Goal: Information Seeking & Learning: Learn about a topic

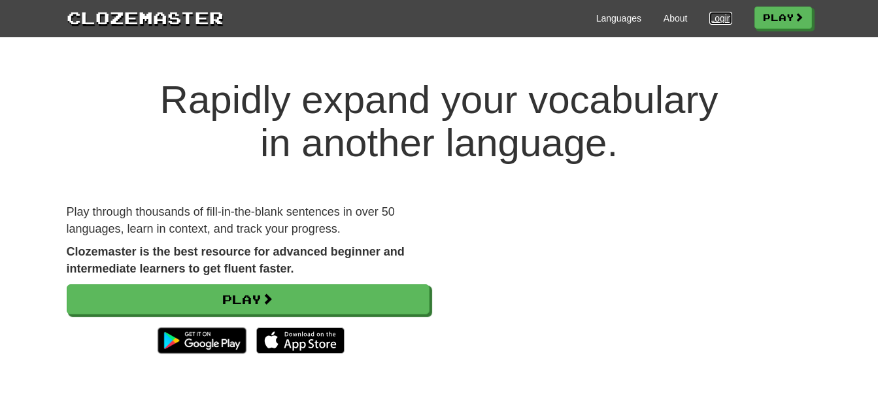
click at [713, 22] on link "Login" at bounding box center [721, 18] width 22 height 13
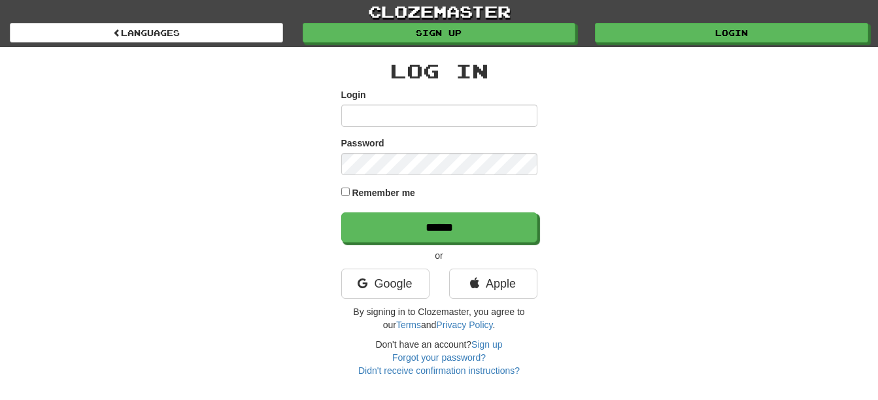
click at [380, 123] on input "Login" at bounding box center [439, 116] width 196 height 22
type input "**********"
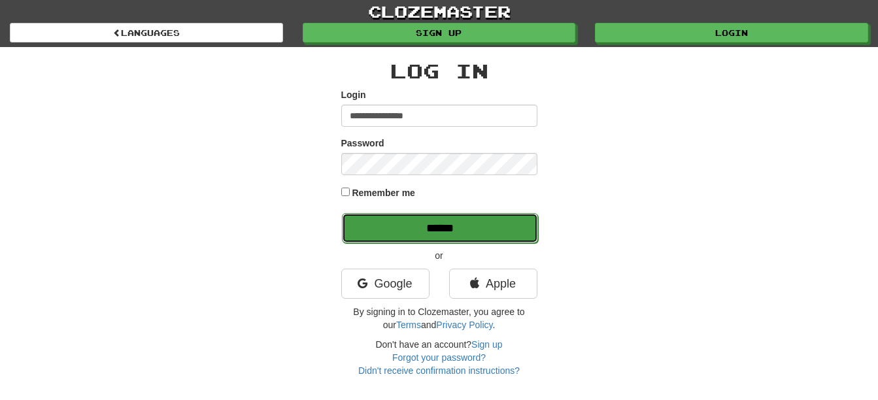
click at [421, 231] on input "******" at bounding box center [440, 228] width 196 height 30
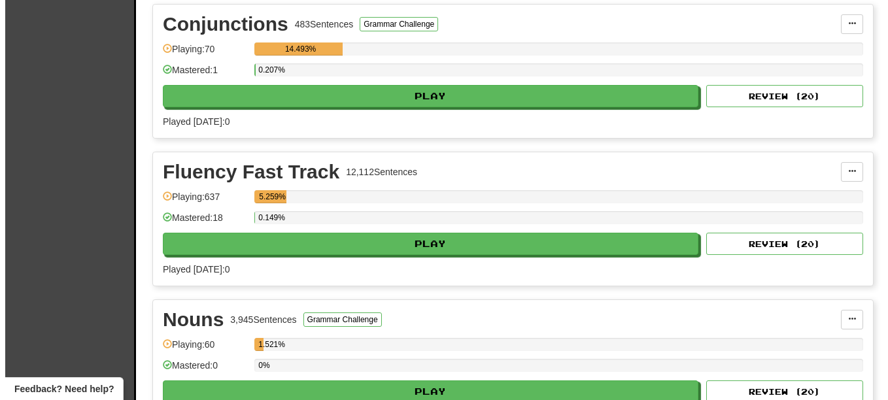
scroll to position [784, 0]
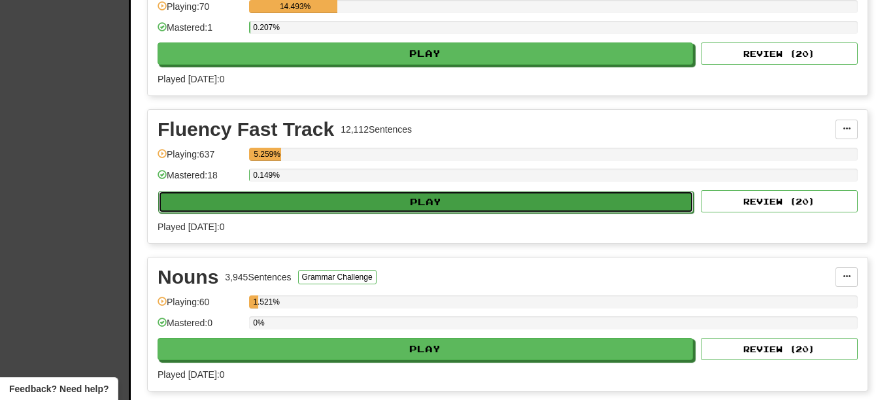
click at [469, 202] on button "Play" at bounding box center [426, 202] width 536 height 22
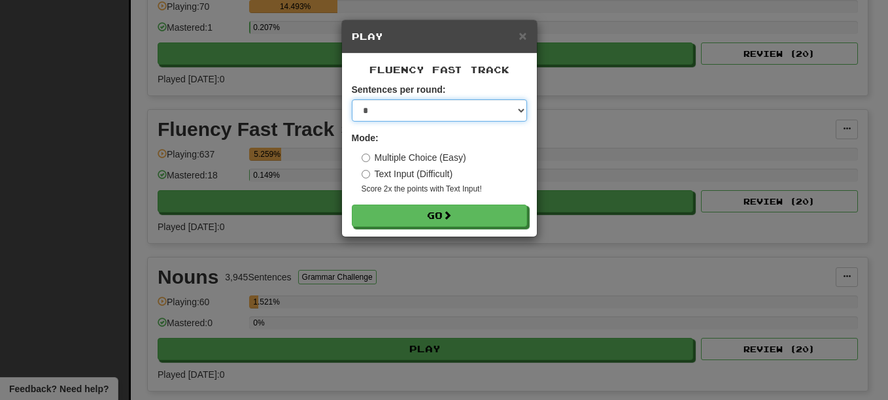
click at [521, 112] on select "* ** ** ** ** ** *** ********" at bounding box center [439, 110] width 175 height 22
select select "**"
click at [352, 99] on select "* ** ** ** ** ** *** ********" at bounding box center [439, 110] width 175 height 22
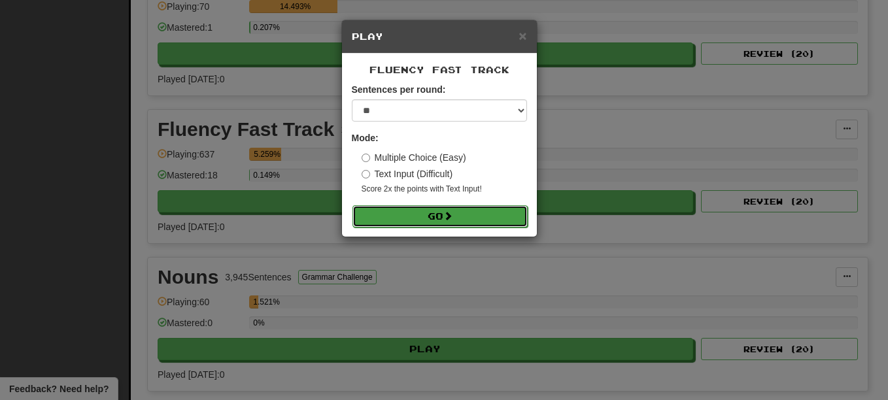
click at [469, 216] on button "Go" at bounding box center [440, 216] width 175 height 22
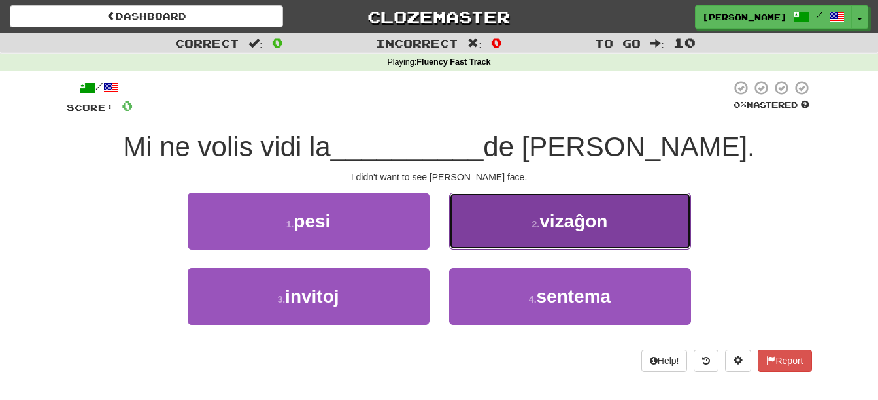
click at [489, 235] on button "2 . vizaĝon" at bounding box center [570, 221] width 242 height 57
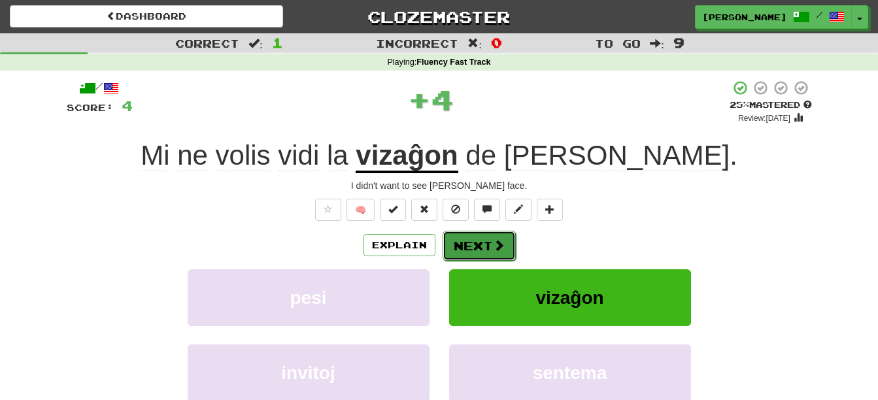
click at [468, 252] on button "Next" at bounding box center [479, 246] width 73 height 30
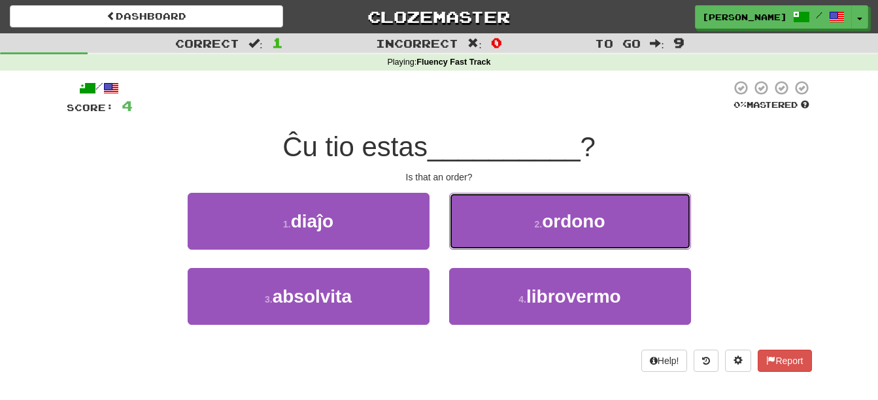
drag, startPoint x: 585, startPoint y: 222, endPoint x: 581, endPoint y: 228, distance: 6.7
click at [585, 225] on span "ordono" at bounding box center [573, 221] width 63 height 20
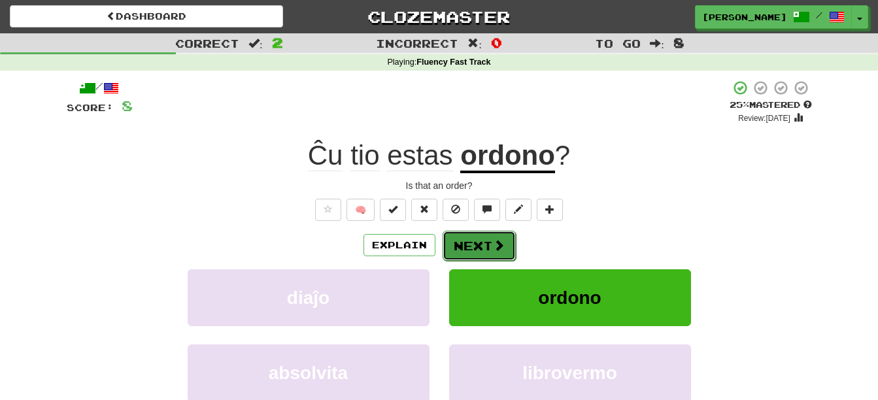
click at [489, 243] on button "Next" at bounding box center [479, 246] width 73 height 30
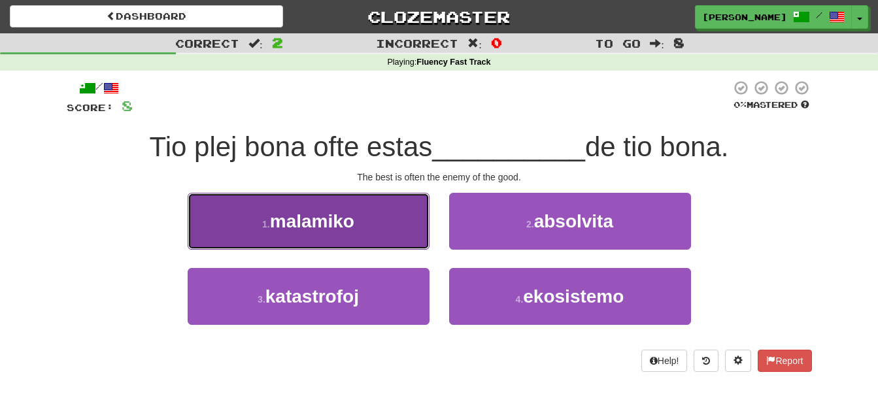
click at [298, 215] on span "malamiko" at bounding box center [312, 221] width 84 height 20
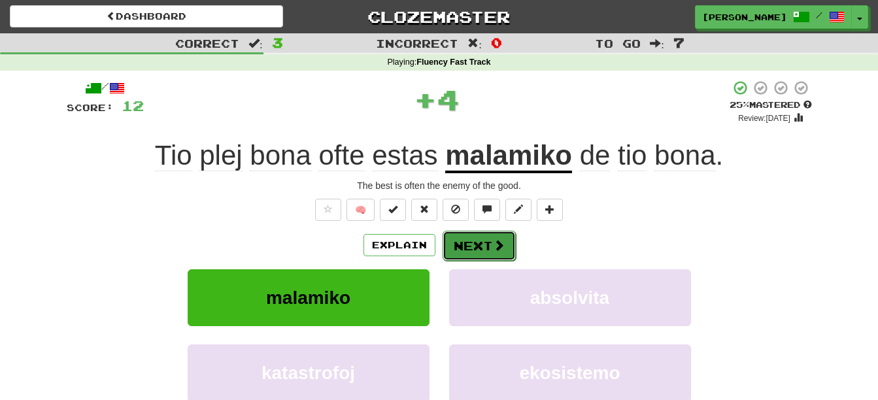
click at [481, 244] on button "Next" at bounding box center [479, 246] width 73 height 30
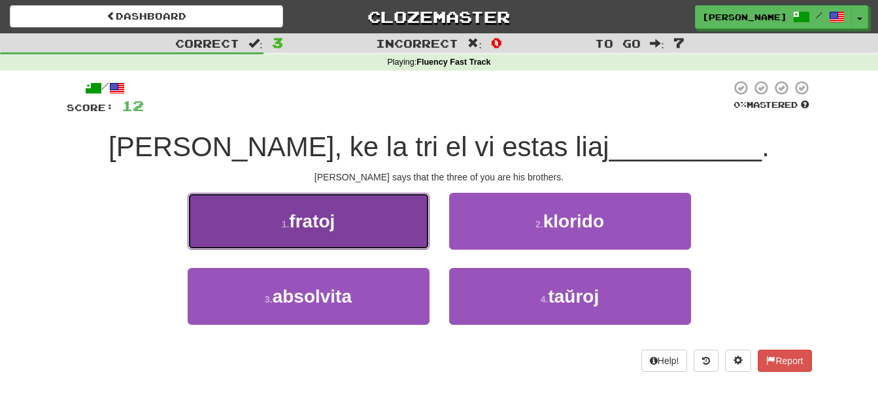
click at [361, 230] on button "1 . fratoj" at bounding box center [309, 221] width 242 height 57
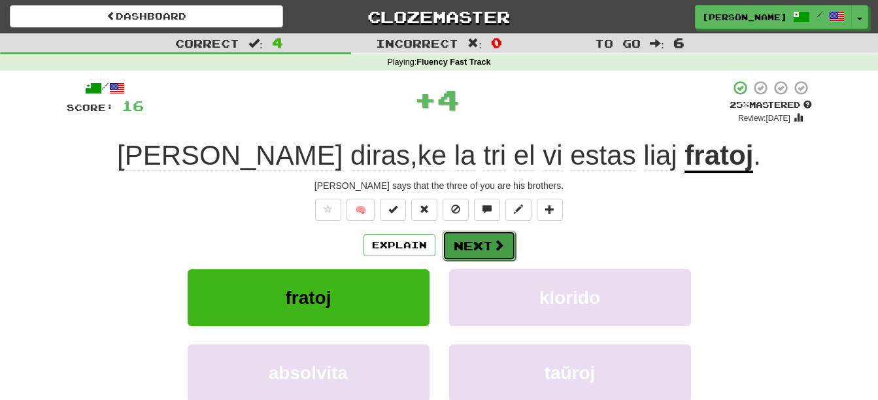
click at [462, 241] on button "Next" at bounding box center [479, 246] width 73 height 30
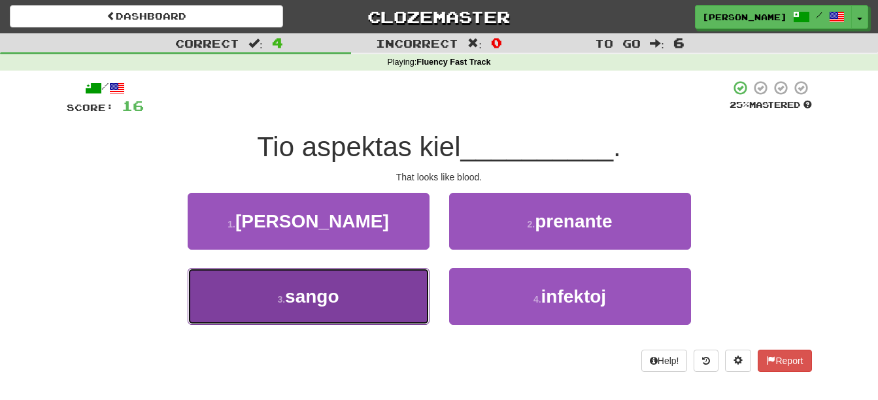
click at [386, 303] on button "3 . sango" at bounding box center [309, 296] width 242 height 57
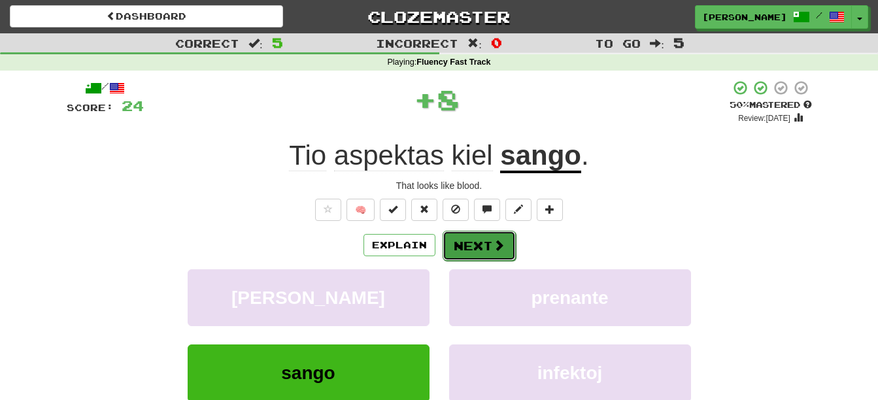
click at [478, 243] on button "Next" at bounding box center [479, 246] width 73 height 30
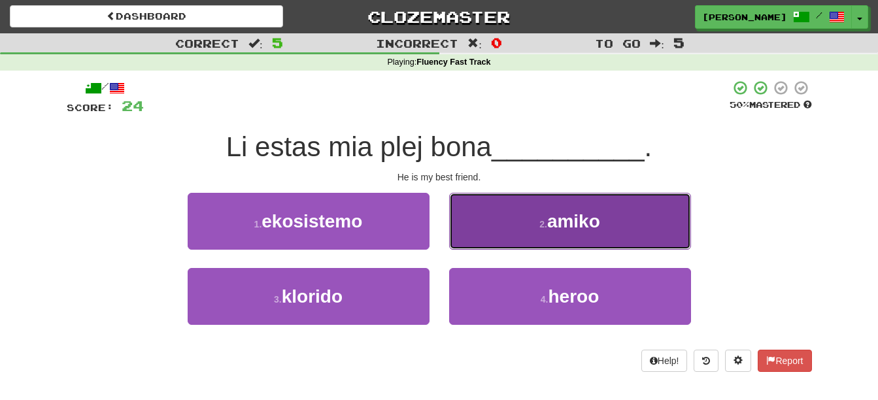
click at [548, 229] on span "amiko" at bounding box center [573, 221] width 53 height 20
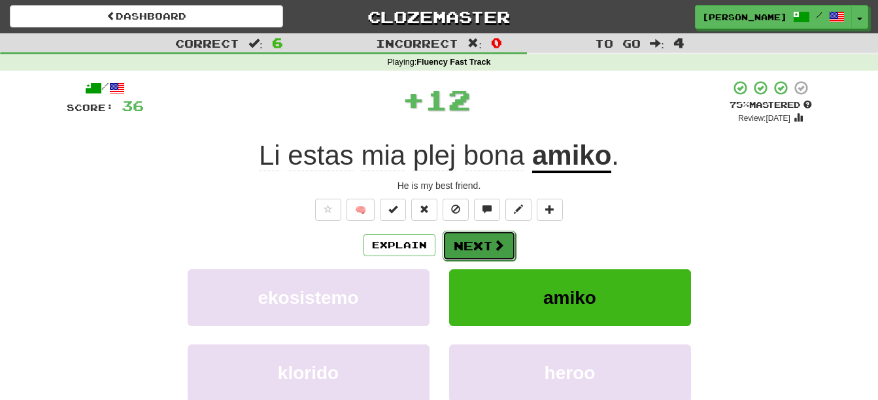
click at [488, 252] on button "Next" at bounding box center [479, 246] width 73 height 30
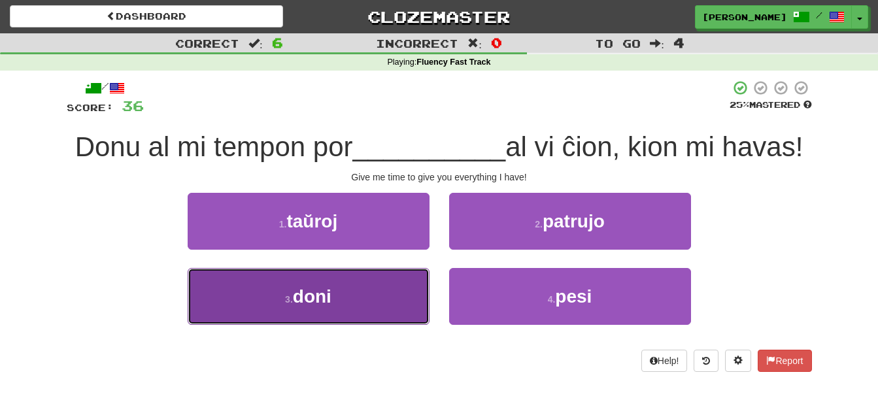
click at [316, 309] on button "3 . doni" at bounding box center [309, 296] width 242 height 57
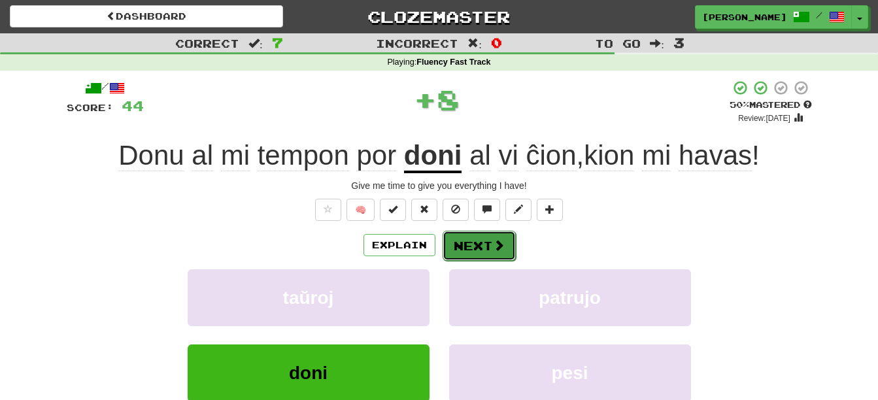
click at [480, 249] on button "Next" at bounding box center [479, 246] width 73 height 30
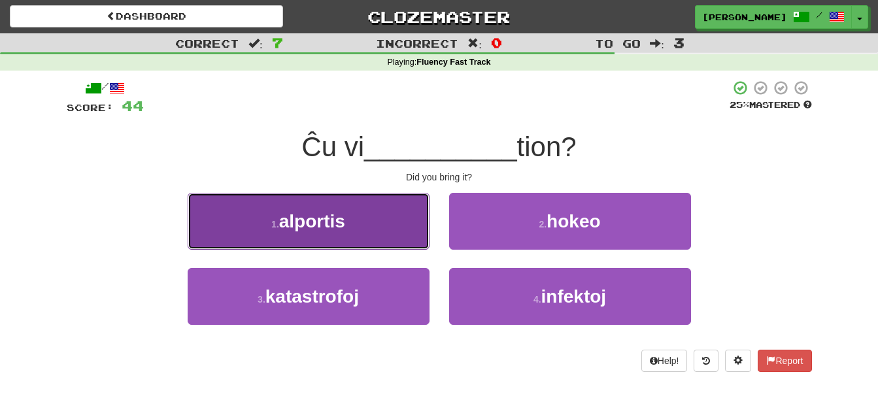
click at [349, 224] on button "1 . alportis" at bounding box center [309, 221] width 242 height 57
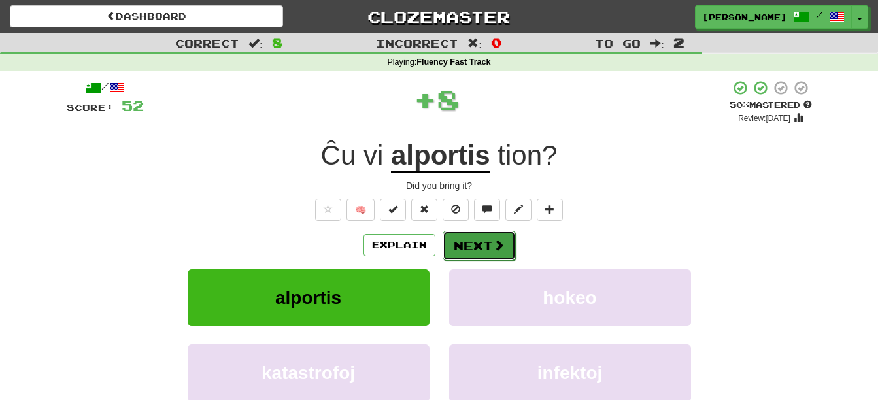
click at [470, 249] on button "Next" at bounding box center [479, 246] width 73 height 30
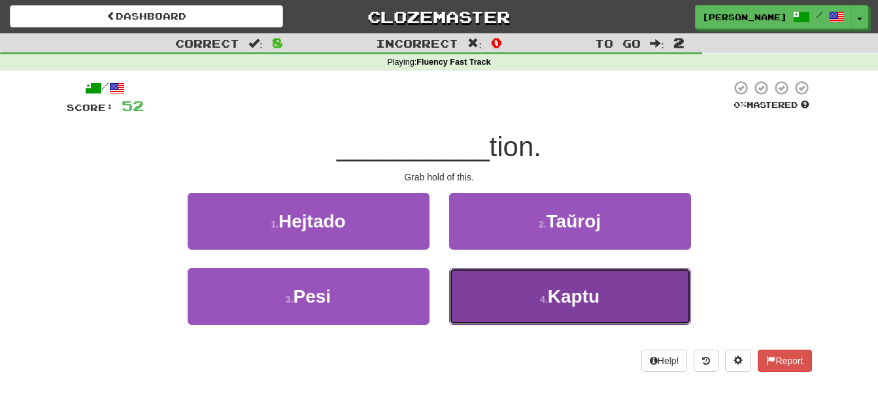
click at [475, 302] on button "4 . Kaptu" at bounding box center [570, 296] width 242 height 57
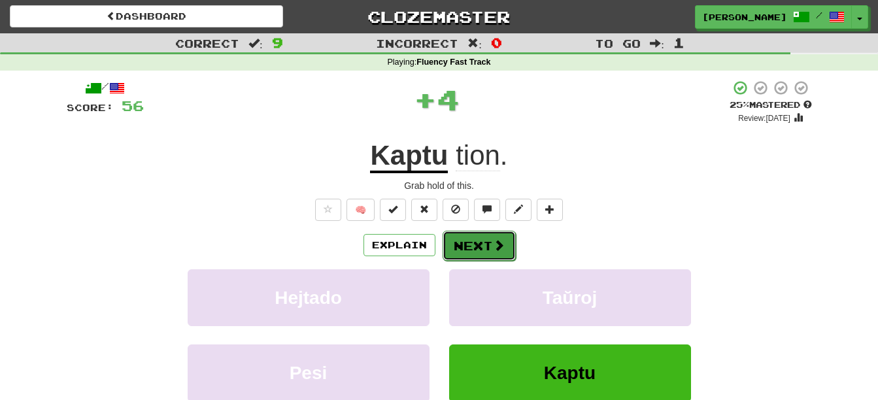
click at [458, 253] on button "Next" at bounding box center [479, 246] width 73 height 30
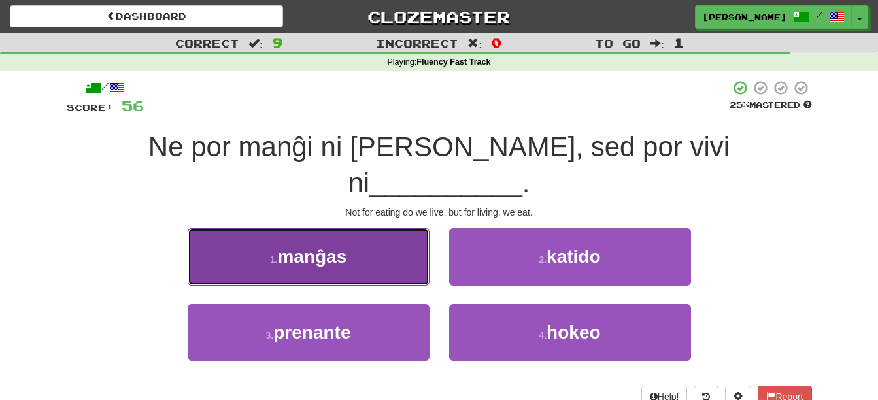
click at [383, 236] on button "1 . manĝas" at bounding box center [309, 256] width 242 height 57
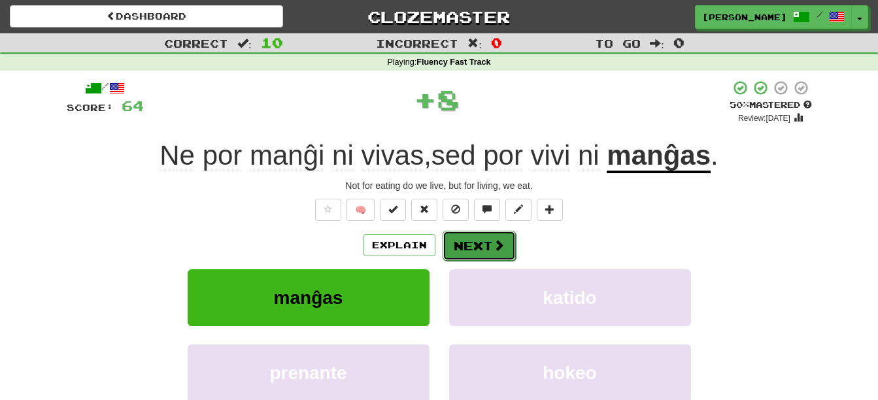
drag, startPoint x: 460, startPoint y: 245, endPoint x: 458, endPoint y: 261, distance: 16.5
click at [460, 245] on button "Next" at bounding box center [478, 245] width 73 height 30
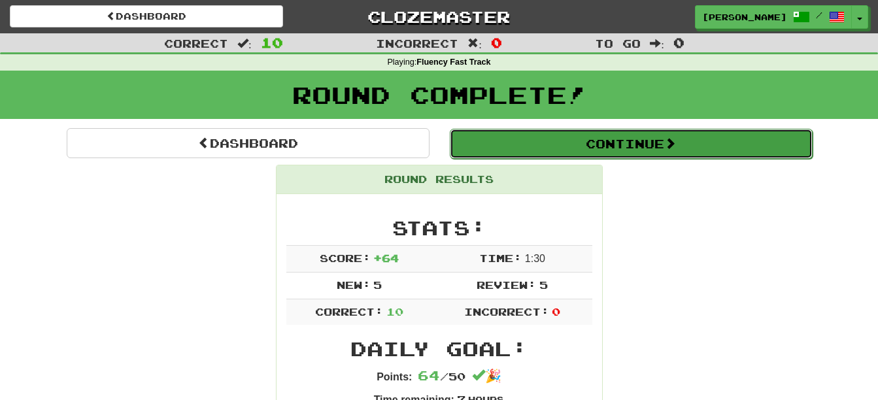
click at [587, 136] on button "Continue" at bounding box center [631, 144] width 363 height 30
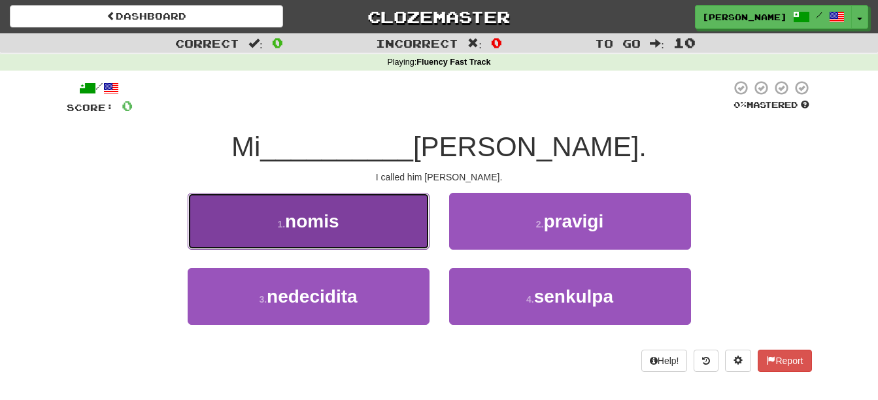
click at [347, 225] on button "1 . nomis" at bounding box center [309, 221] width 242 height 57
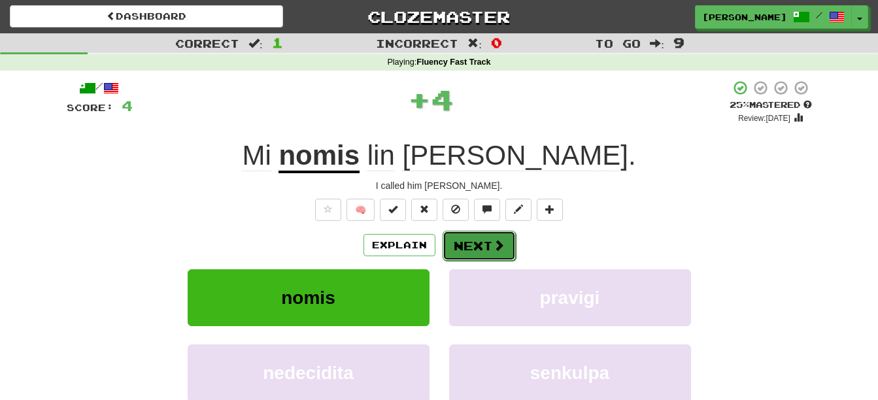
click at [485, 245] on button "Next" at bounding box center [479, 246] width 73 height 30
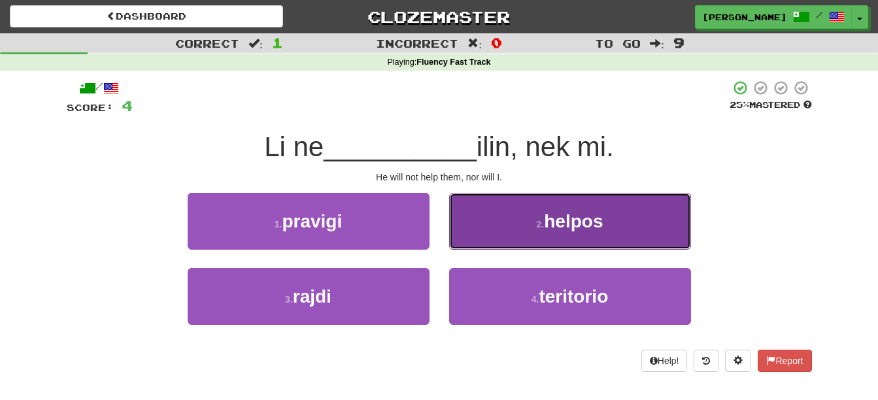
click at [523, 226] on button "2 . helpos" at bounding box center [570, 221] width 242 height 57
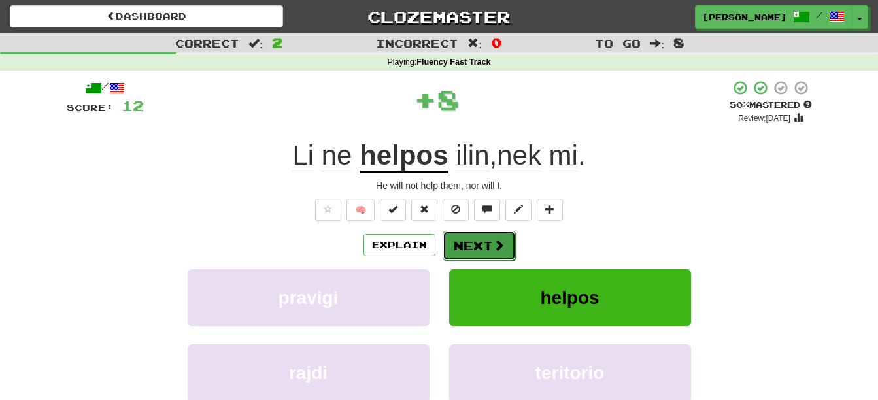
click at [487, 238] on button "Next" at bounding box center [479, 246] width 73 height 30
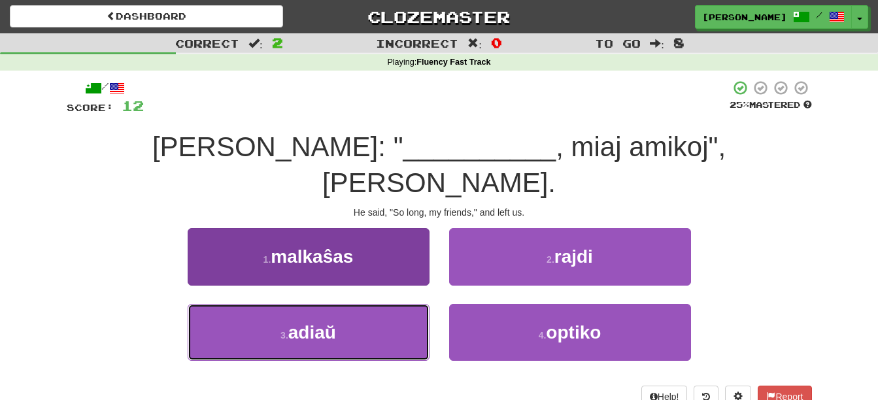
drag, startPoint x: 350, startPoint y: 307, endPoint x: 362, endPoint y: 316, distance: 14.5
click at [351, 307] on button "3 . adiaŭ" at bounding box center [309, 332] width 242 height 57
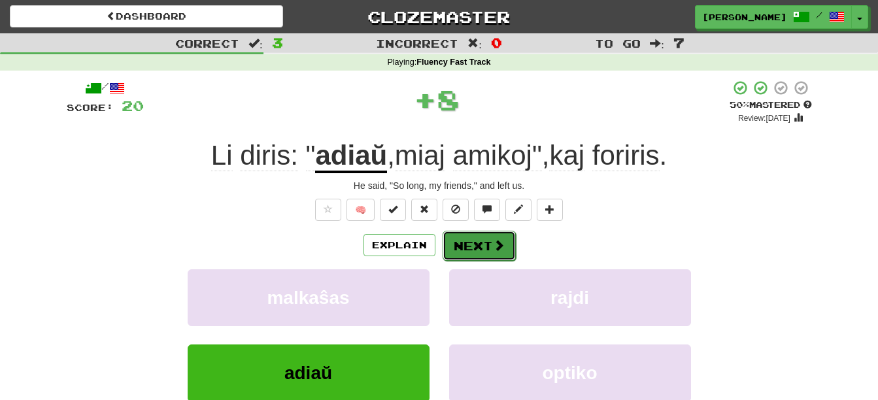
click at [477, 249] on button "Next" at bounding box center [479, 246] width 73 height 30
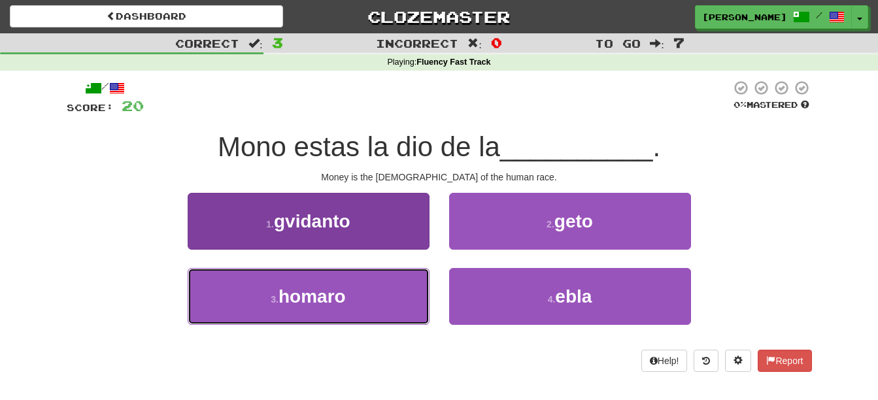
drag, startPoint x: 390, startPoint y: 313, endPoint x: 391, endPoint y: 324, distance: 11.8
click at [389, 313] on button "3 . homaro" at bounding box center [309, 296] width 242 height 57
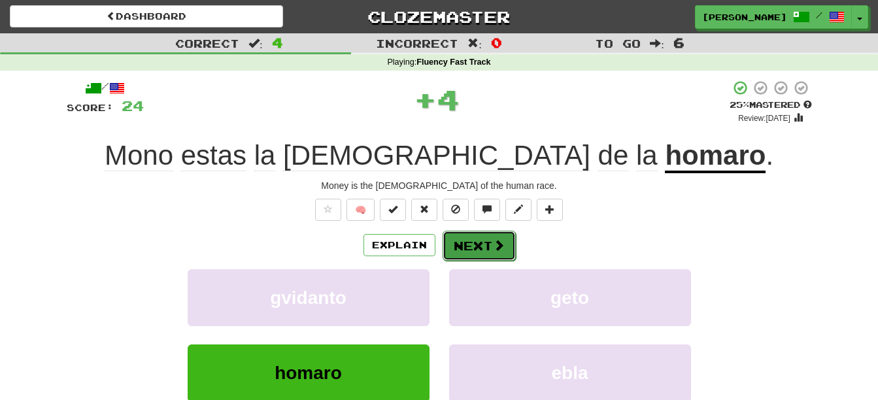
click at [486, 243] on button "Next" at bounding box center [479, 246] width 73 height 30
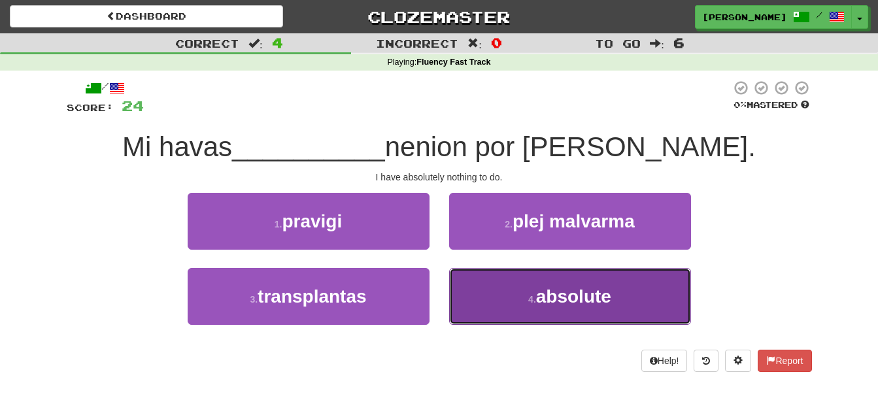
click at [583, 297] on span "absolute" at bounding box center [573, 296] width 75 height 20
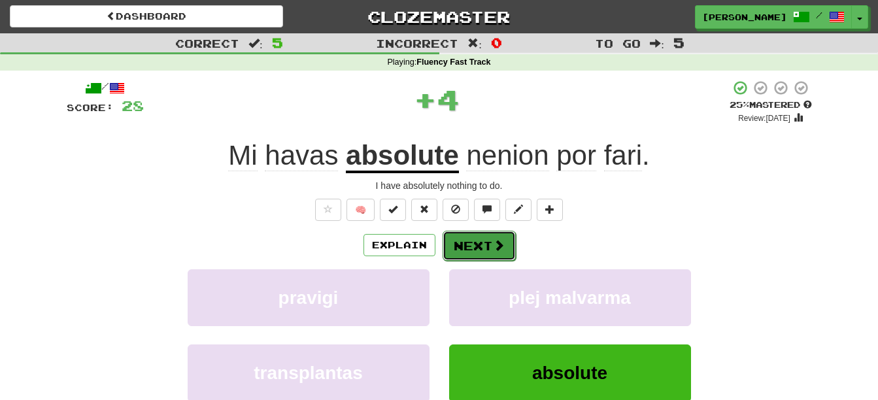
click at [480, 252] on button "Next" at bounding box center [479, 246] width 73 height 30
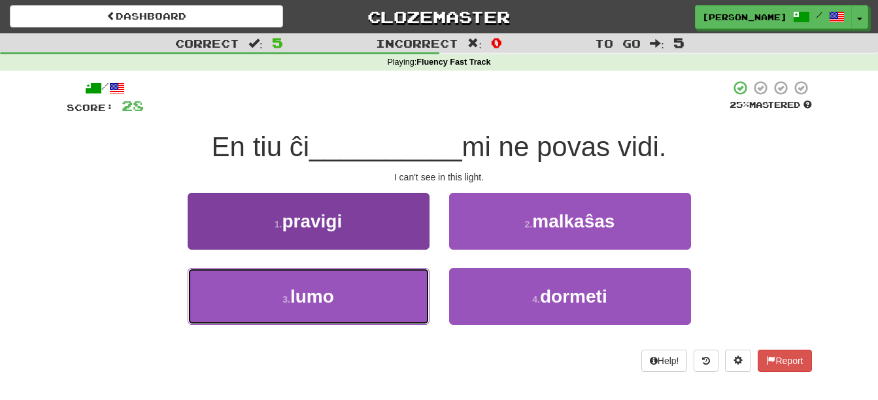
click at [364, 305] on button "3 . lumo" at bounding box center [309, 296] width 242 height 57
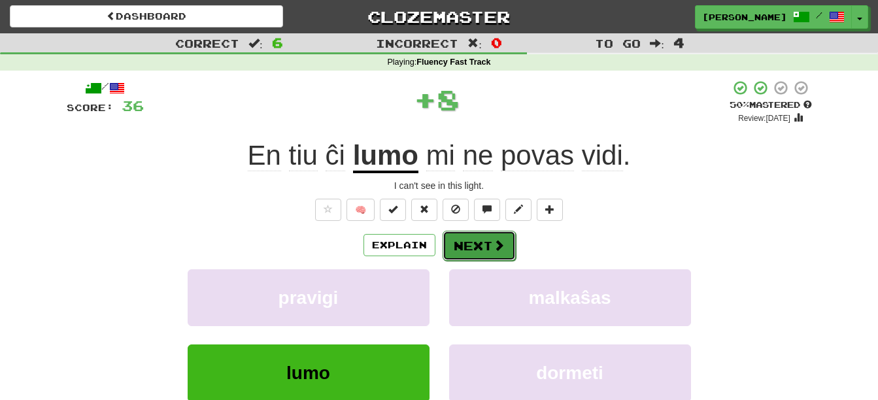
click at [477, 249] on button "Next" at bounding box center [479, 246] width 73 height 30
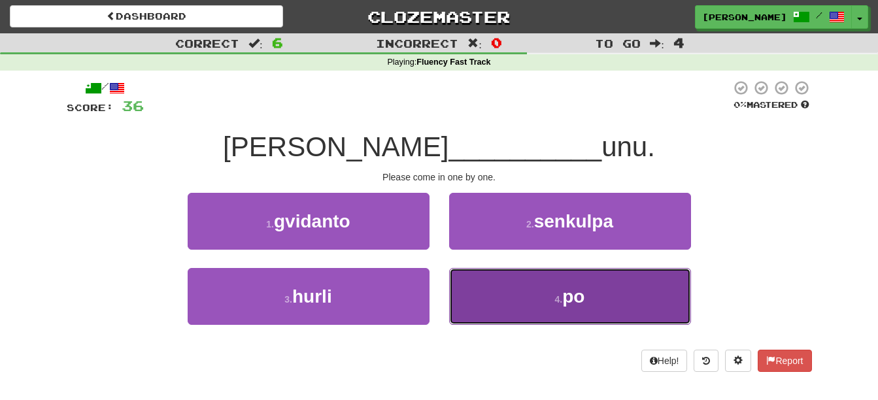
click at [634, 303] on button "4 . po" at bounding box center [570, 296] width 242 height 57
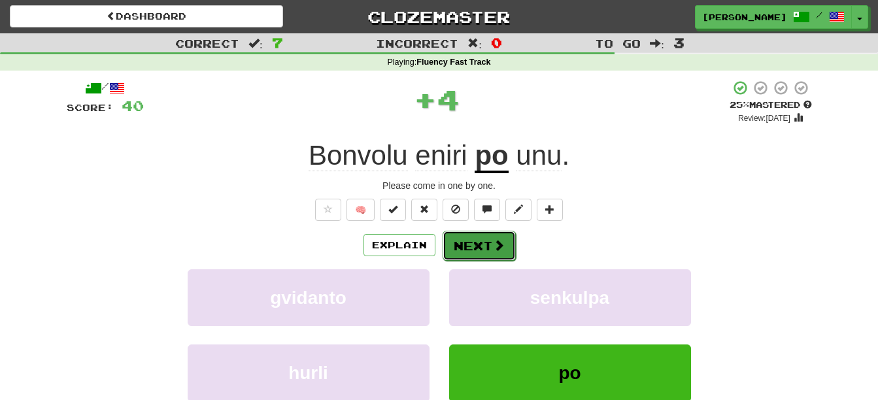
click at [464, 243] on button "Next" at bounding box center [479, 246] width 73 height 30
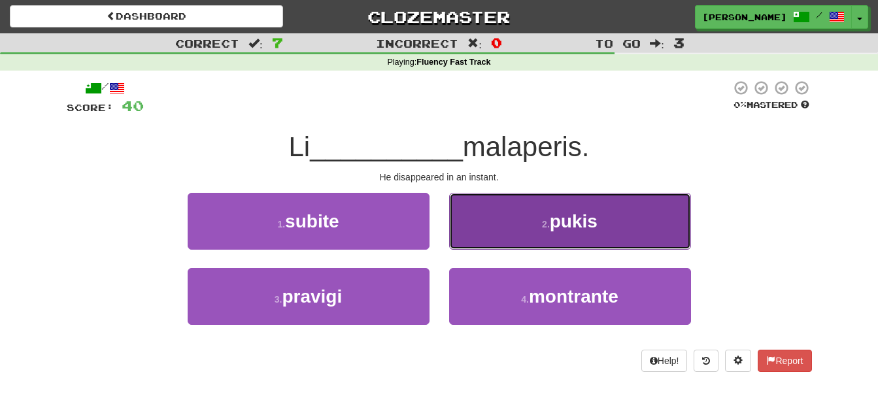
click at [613, 214] on button "2 . pukis" at bounding box center [570, 221] width 242 height 57
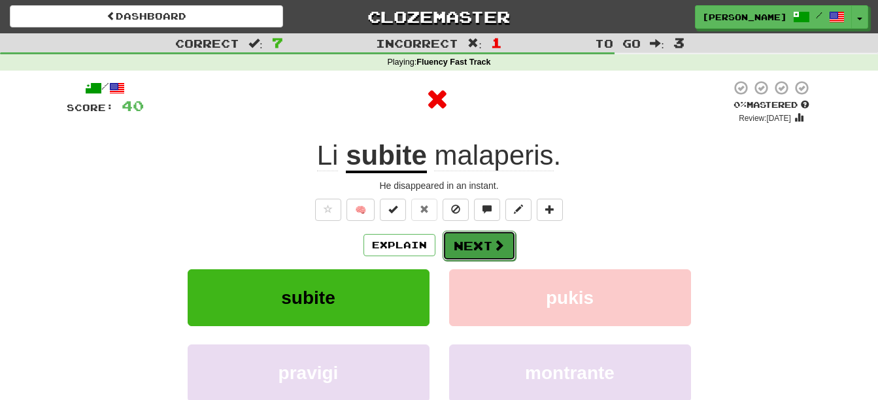
click at [479, 248] on button "Next" at bounding box center [479, 246] width 73 height 30
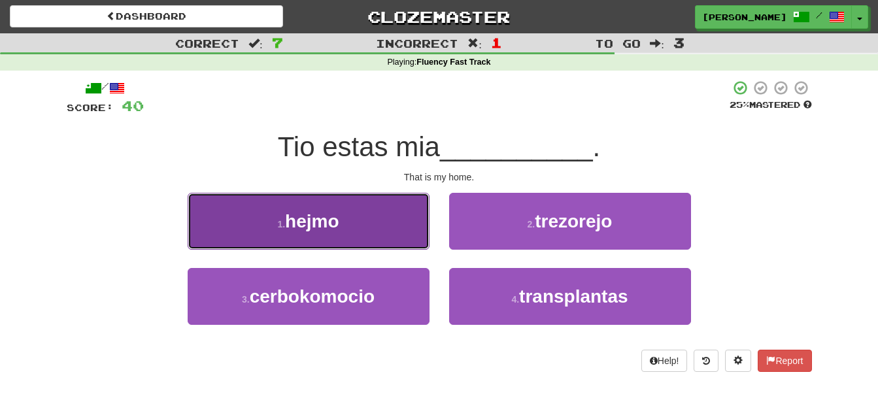
click at [368, 224] on button "1 . hejmo" at bounding box center [309, 221] width 242 height 57
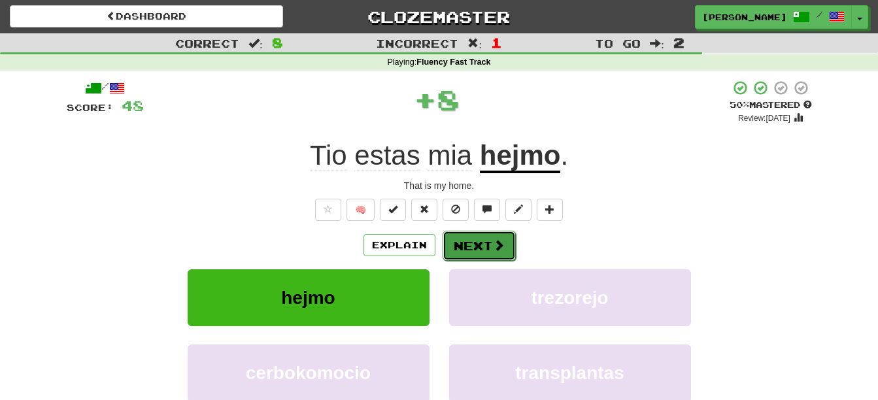
click at [468, 247] on button "Next" at bounding box center [479, 246] width 73 height 30
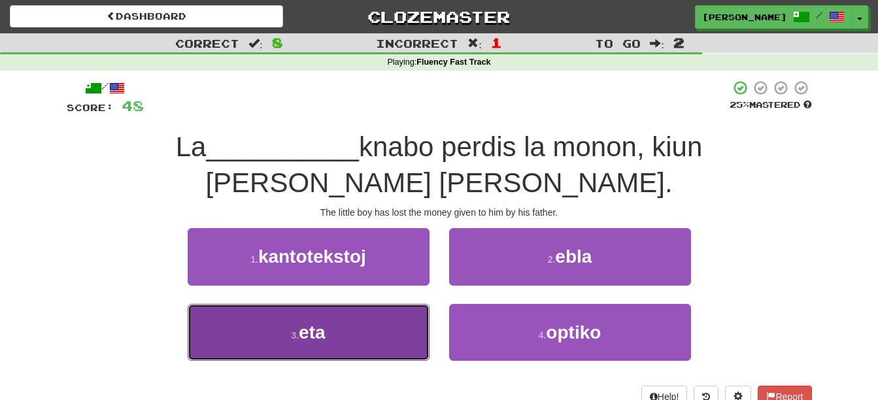
click at [332, 345] on button "3 . eta" at bounding box center [309, 332] width 242 height 57
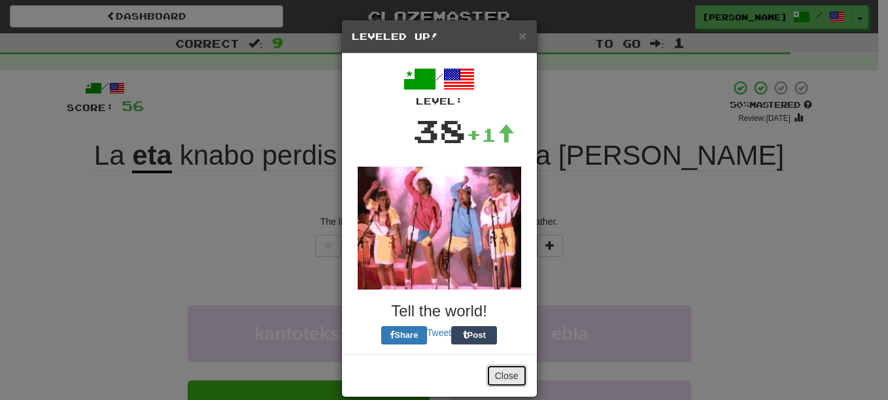
click at [496, 377] on button "Close" at bounding box center [507, 376] width 41 height 22
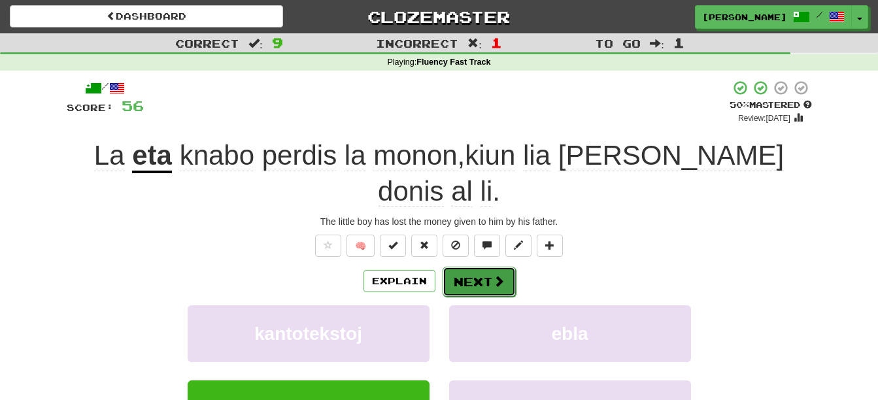
click at [483, 267] on button "Next" at bounding box center [479, 282] width 73 height 30
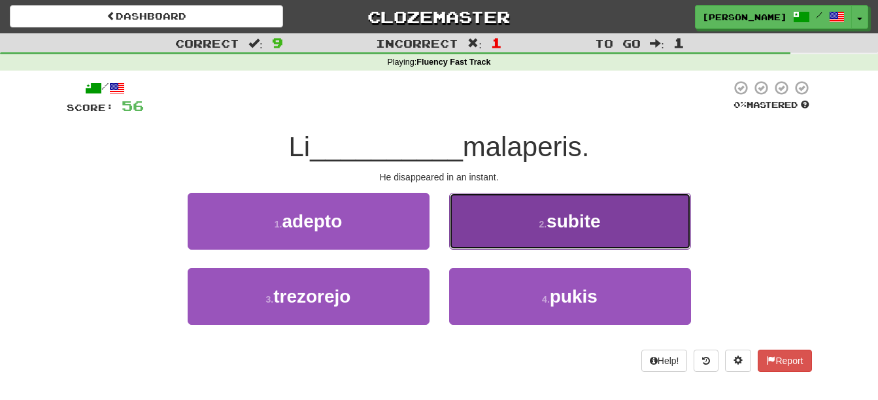
click at [537, 229] on button "2 . subite" at bounding box center [570, 221] width 242 height 57
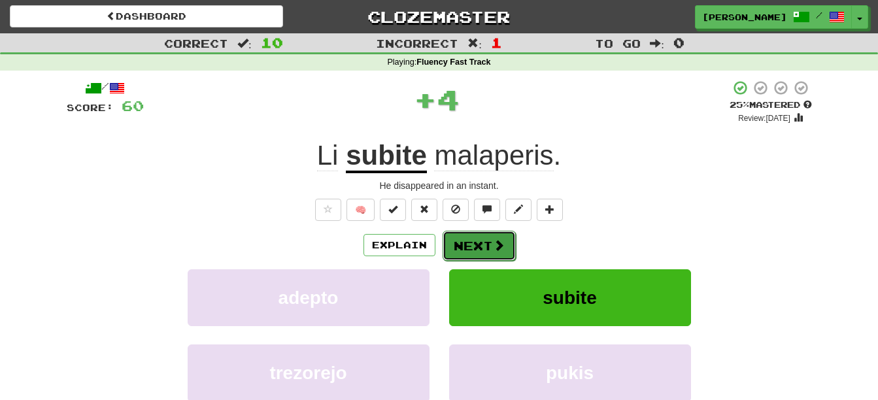
click at [479, 245] on button "Next" at bounding box center [479, 246] width 73 height 30
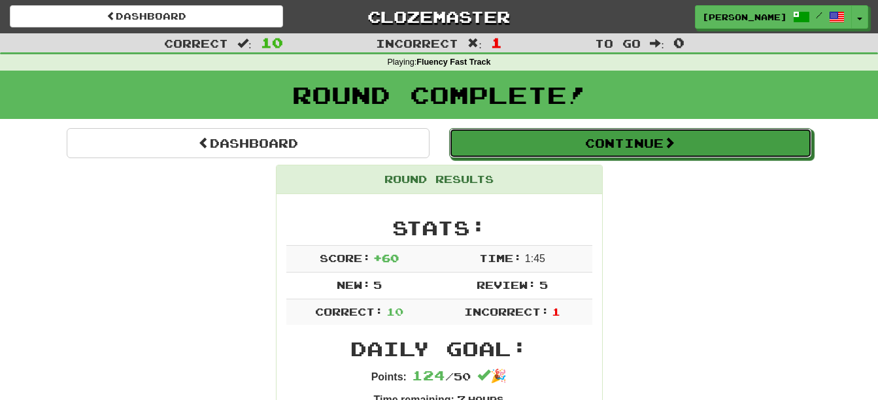
drag, startPoint x: 591, startPoint y: 135, endPoint x: 576, endPoint y: 158, distance: 27.8
click at [591, 137] on button "Continue" at bounding box center [630, 143] width 363 height 30
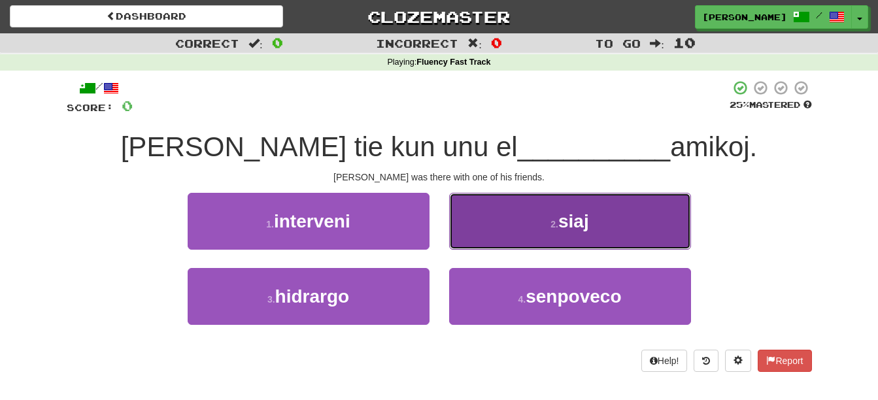
click at [638, 232] on button "2 . siaj" at bounding box center [570, 221] width 242 height 57
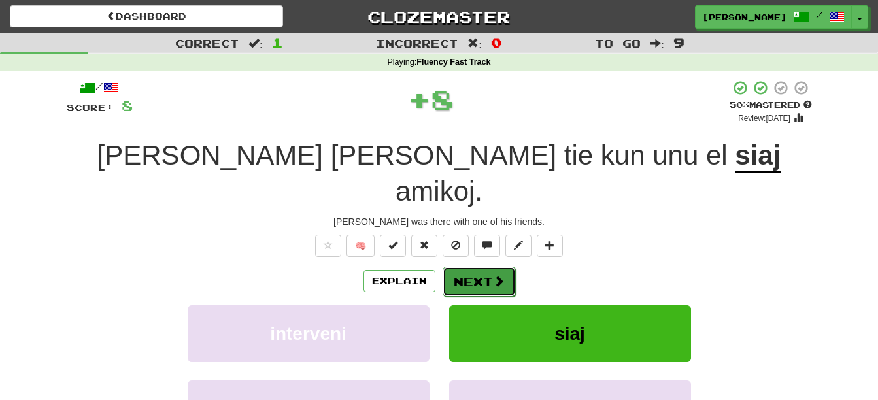
click at [475, 267] on button "Next" at bounding box center [479, 282] width 73 height 30
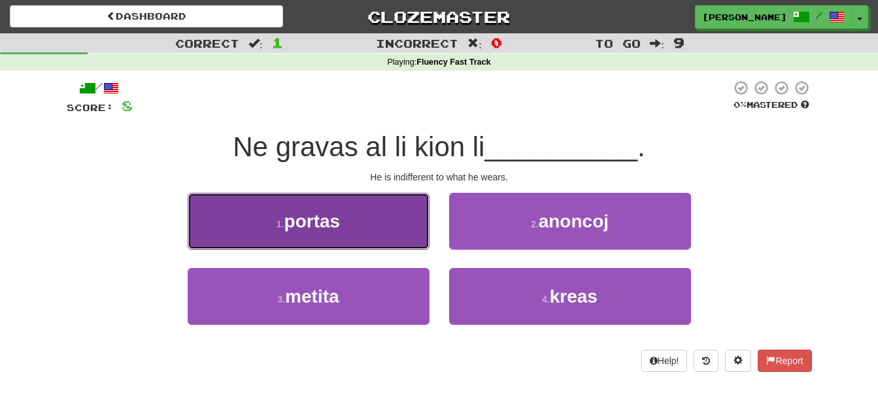
click at [393, 222] on button "1 . portas" at bounding box center [309, 221] width 242 height 57
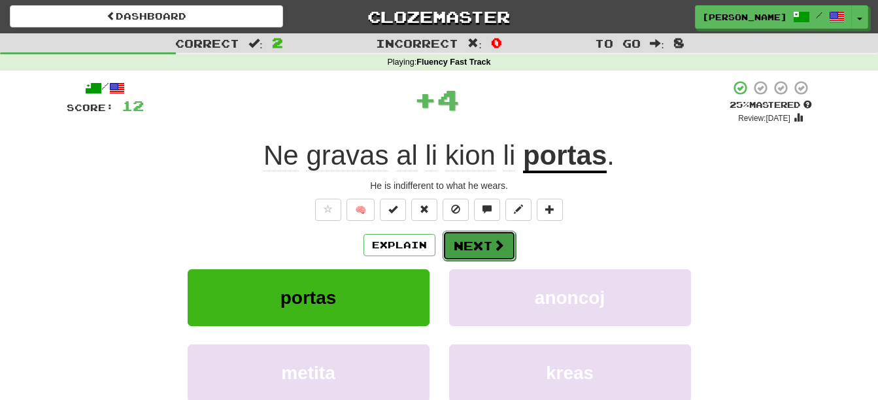
click at [468, 244] on button "Next" at bounding box center [479, 246] width 73 height 30
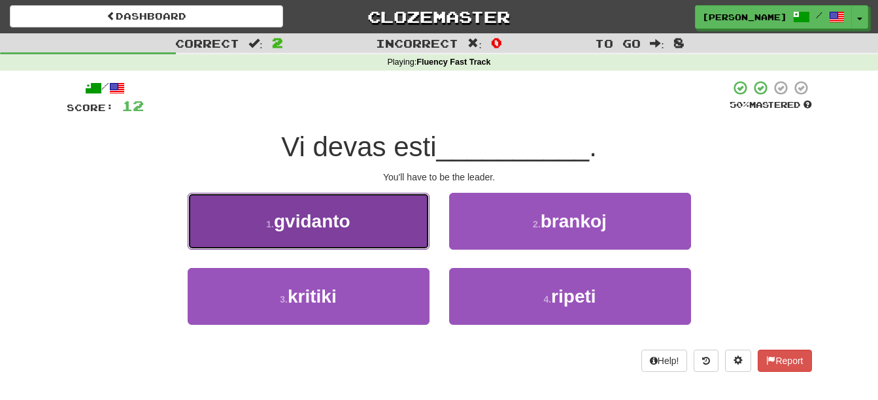
click at [289, 223] on span "gvidanto" at bounding box center [312, 221] width 77 height 20
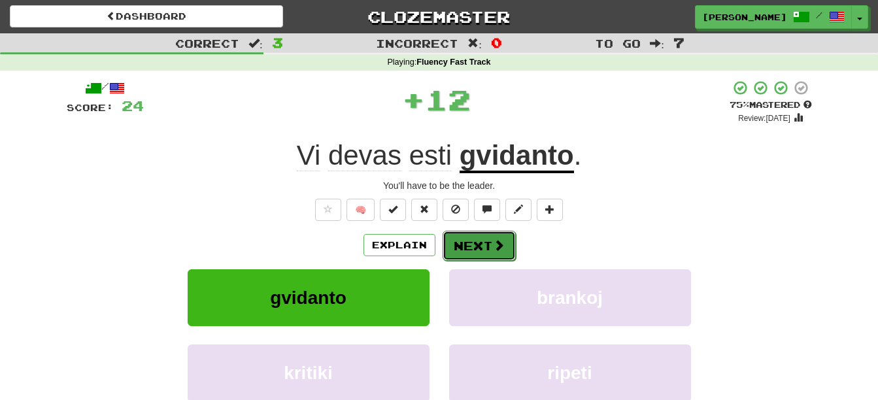
click at [461, 247] on button "Next" at bounding box center [479, 246] width 73 height 30
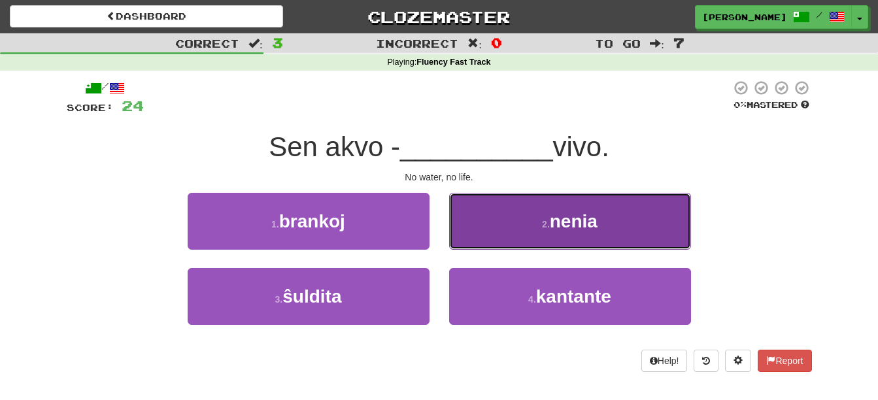
click at [595, 228] on span "nenia" at bounding box center [574, 221] width 48 height 20
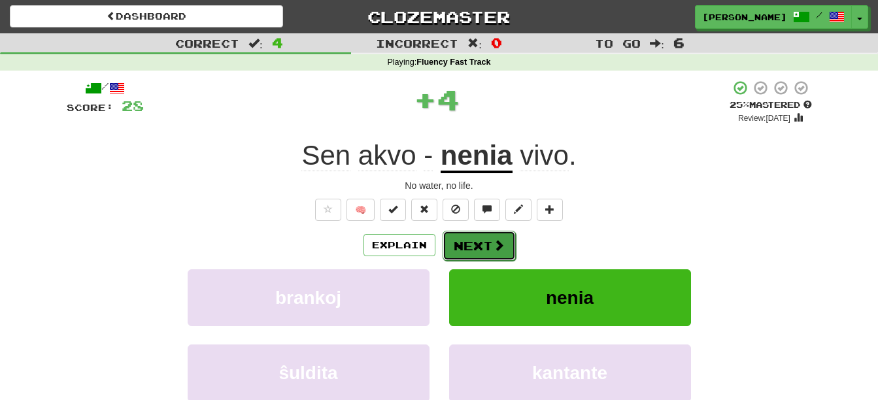
click at [466, 245] on button "Next" at bounding box center [479, 246] width 73 height 30
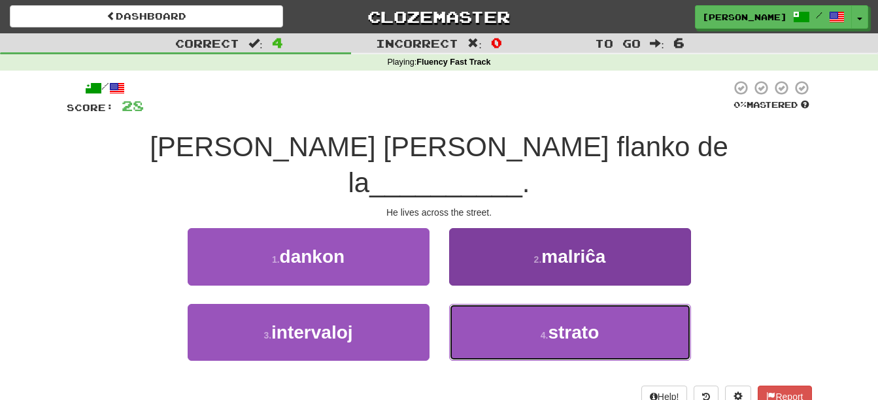
click at [548, 330] on small "4 ." at bounding box center [545, 335] width 8 height 10
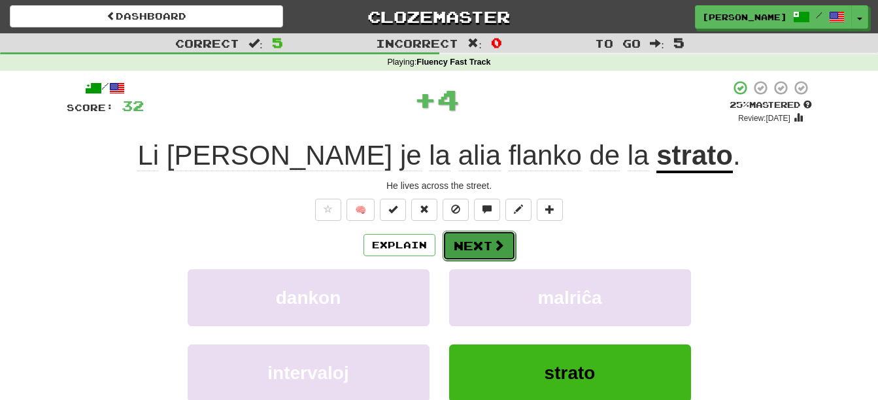
click at [466, 249] on button "Next" at bounding box center [479, 246] width 73 height 30
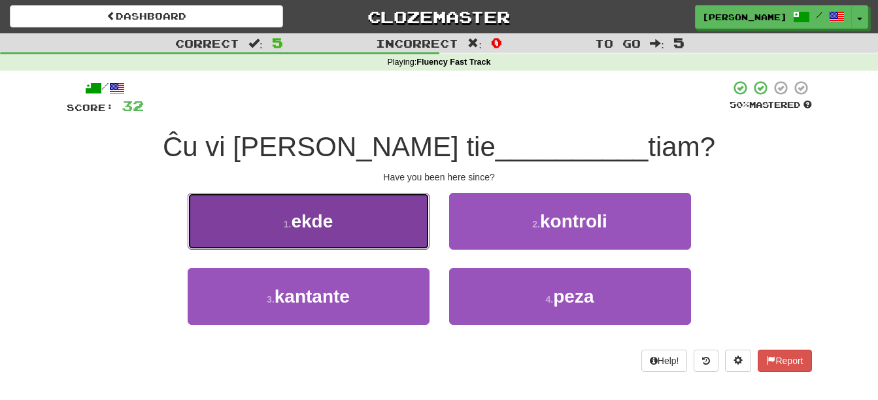
click at [374, 226] on button "1 . ekde" at bounding box center [309, 221] width 242 height 57
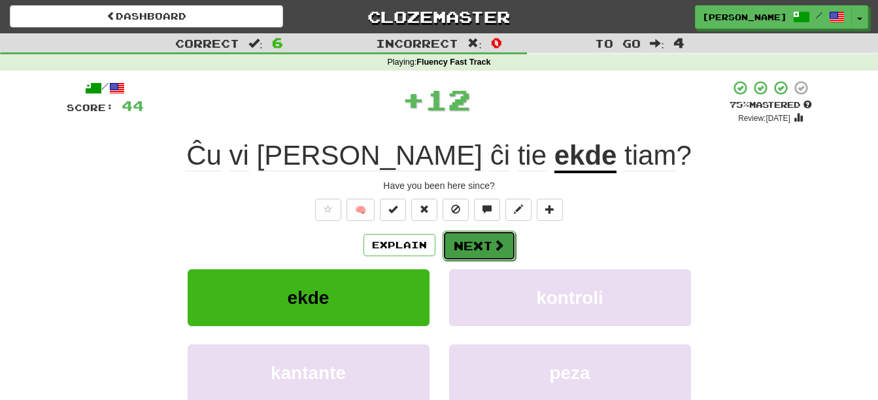
click at [475, 242] on button "Next" at bounding box center [479, 246] width 73 height 30
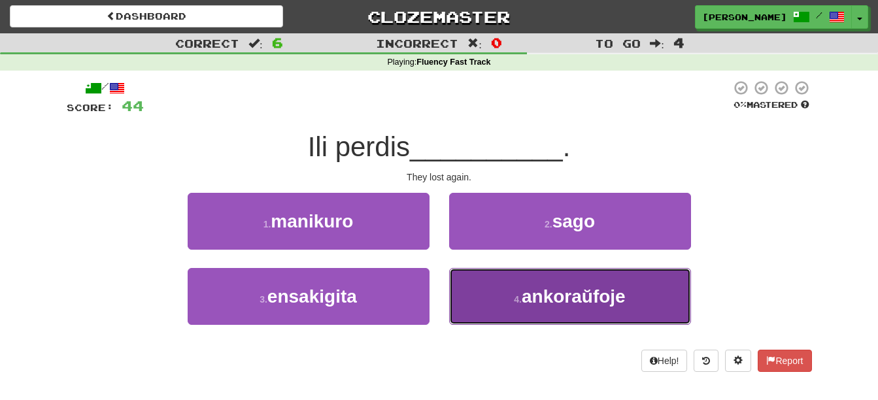
click at [607, 294] on span "ankoraŭfoje" at bounding box center [574, 296] width 104 height 20
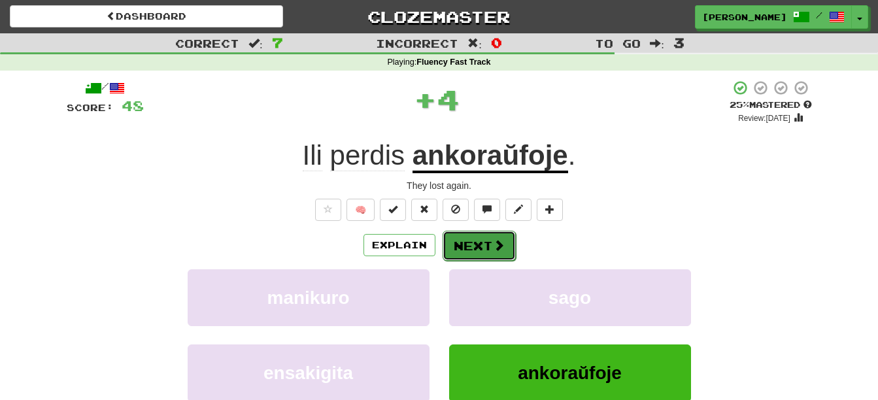
click at [467, 247] on button "Next" at bounding box center [479, 246] width 73 height 30
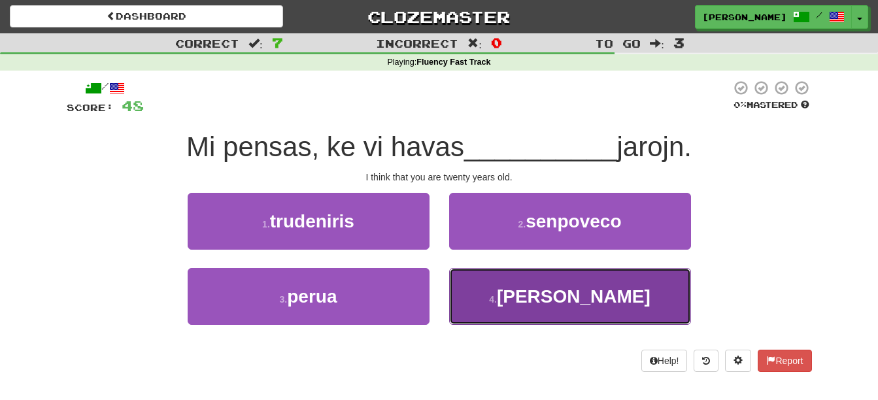
click at [660, 300] on button "4 . dudek" at bounding box center [570, 296] width 242 height 57
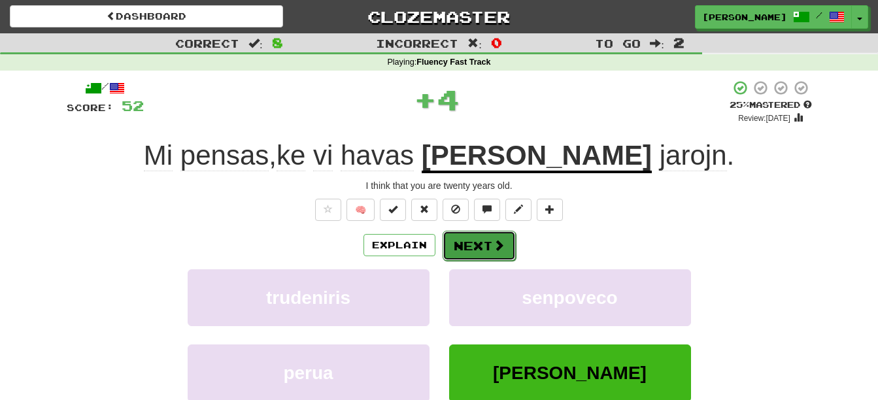
click at [477, 254] on button "Next" at bounding box center [479, 246] width 73 height 30
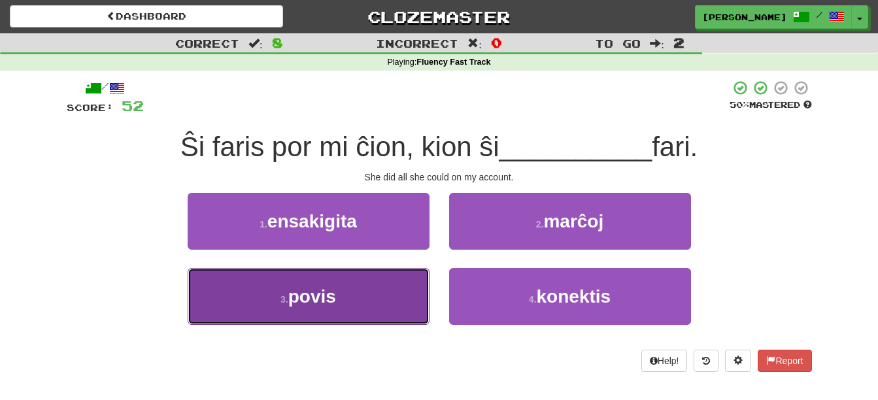
click at [385, 305] on button "3 . povis" at bounding box center [309, 296] width 242 height 57
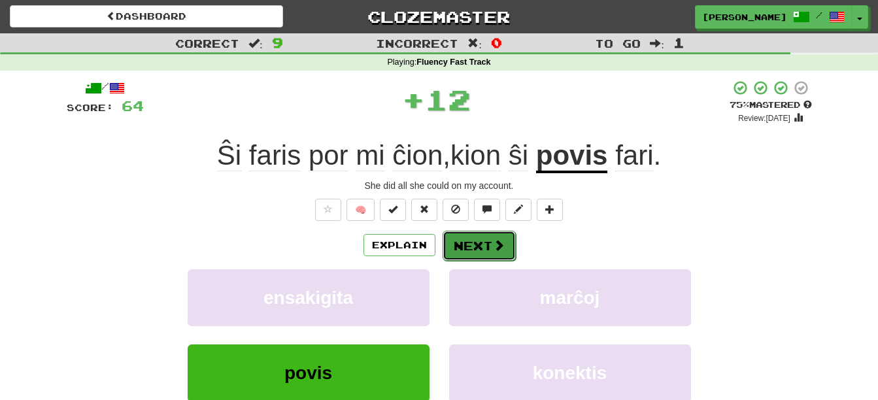
click at [486, 247] on button "Next" at bounding box center [479, 246] width 73 height 30
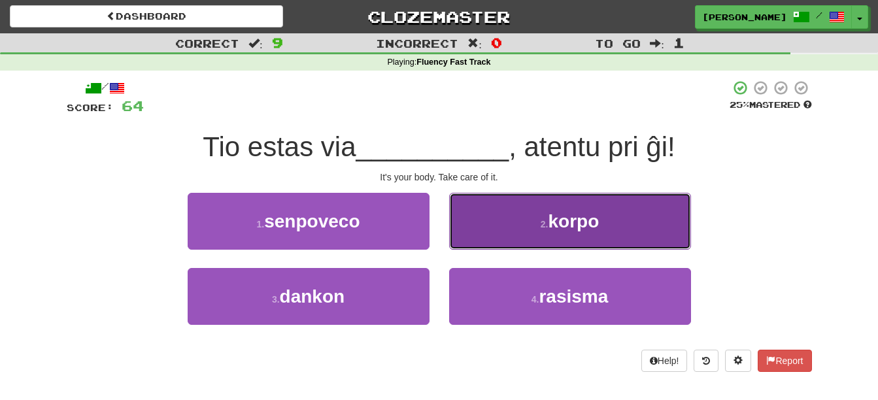
click at [599, 220] on span "korpo" at bounding box center [573, 221] width 51 height 20
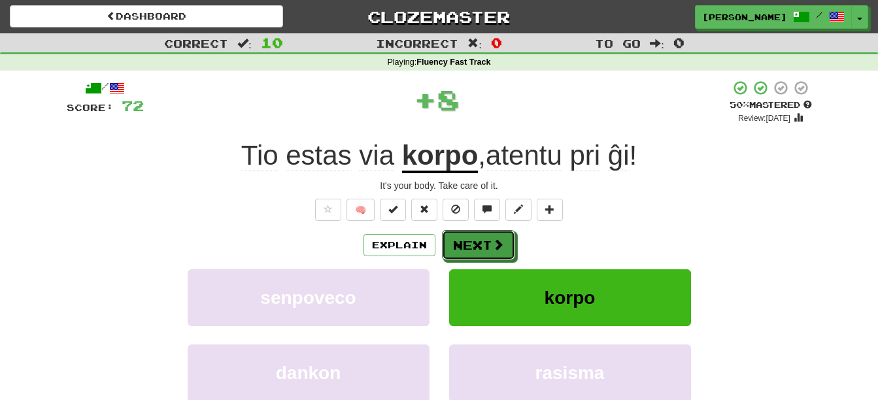
drag, startPoint x: 472, startPoint y: 243, endPoint x: 515, endPoint y: 258, distance: 46.1
click at [472, 244] on button "Next" at bounding box center [478, 245] width 73 height 30
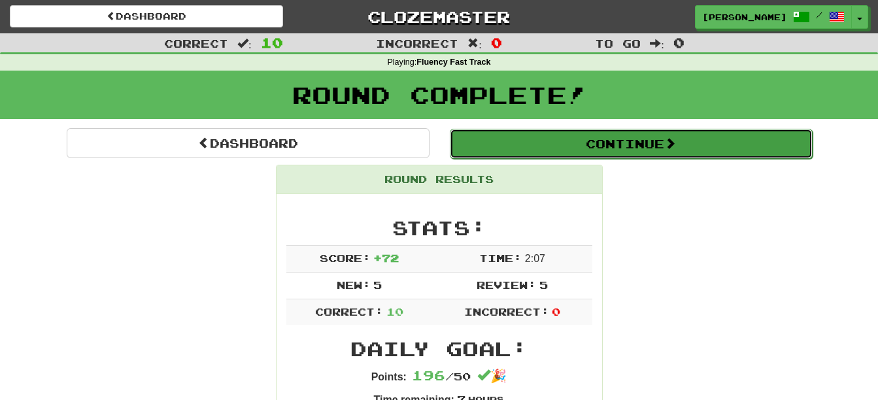
click at [651, 149] on button "Continue" at bounding box center [631, 144] width 363 height 30
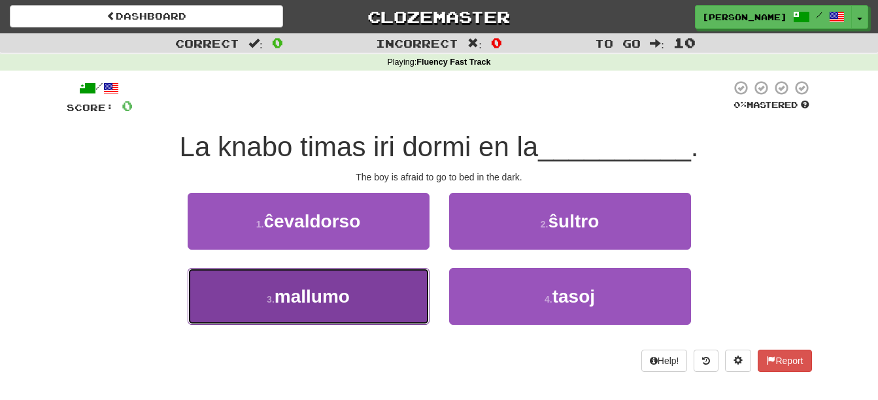
click at [347, 298] on span "mallumo" at bounding box center [312, 296] width 75 height 20
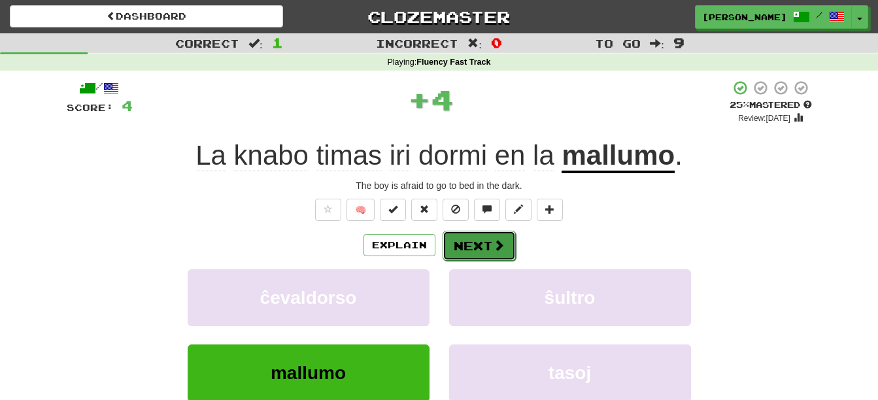
click at [479, 234] on button "Next" at bounding box center [479, 246] width 73 height 30
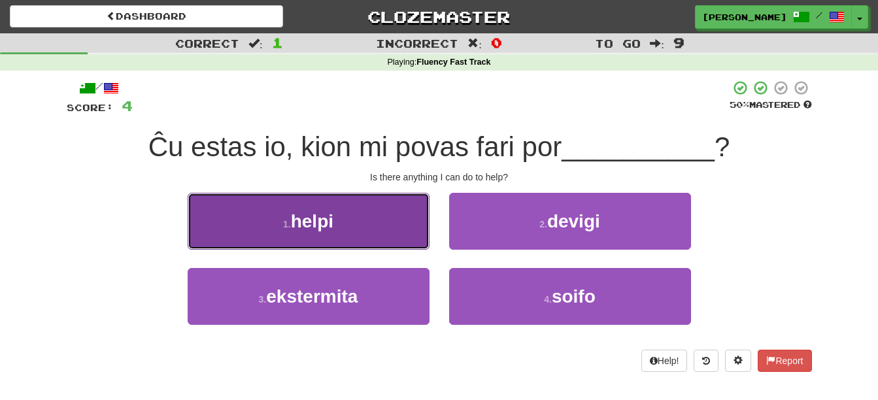
click at [353, 211] on button "1 . helpi" at bounding box center [309, 221] width 242 height 57
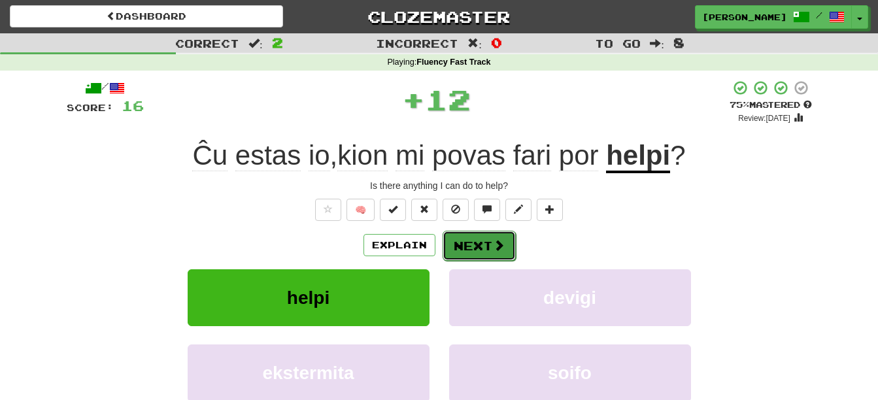
click at [473, 240] on button "Next" at bounding box center [479, 246] width 73 height 30
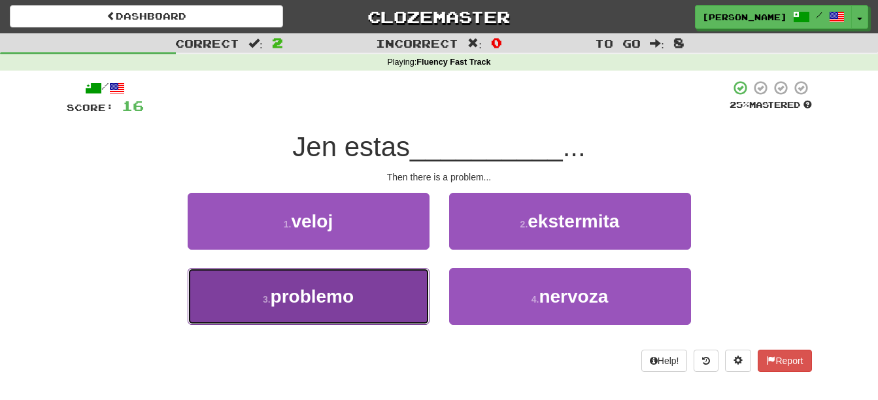
click at [329, 306] on span "problemo" at bounding box center [313, 296] width 84 height 20
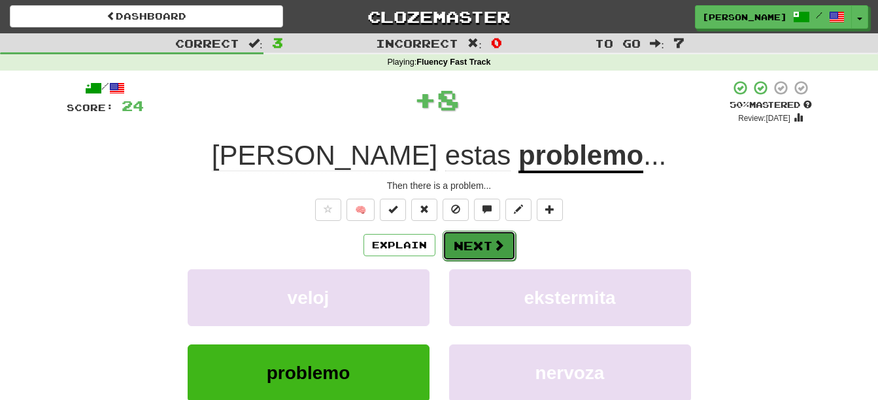
click at [458, 241] on button "Next" at bounding box center [479, 246] width 73 height 30
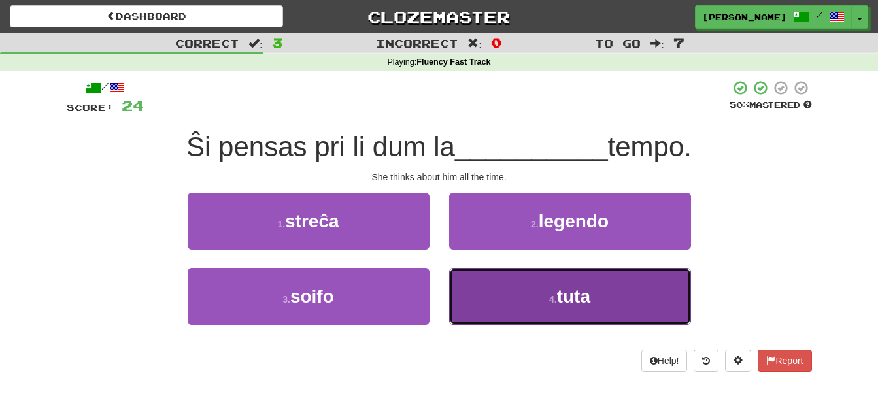
click at [656, 298] on button "4 . tuta" at bounding box center [570, 296] width 242 height 57
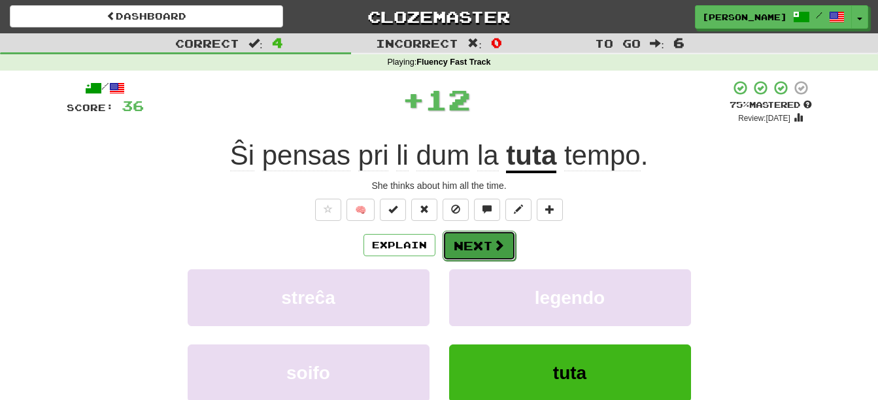
click at [471, 243] on button "Next" at bounding box center [479, 246] width 73 height 30
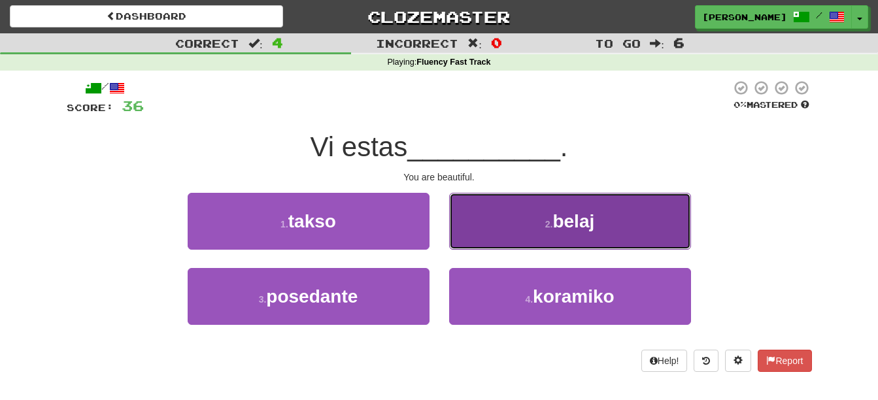
click at [572, 228] on span "belaj" at bounding box center [574, 221] width 42 height 20
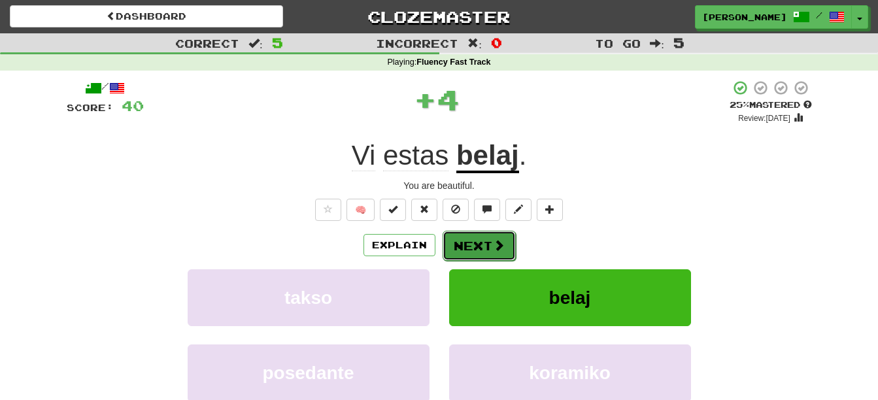
click at [482, 241] on button "Next" at bounding box center [479, 246] width 73 height 30
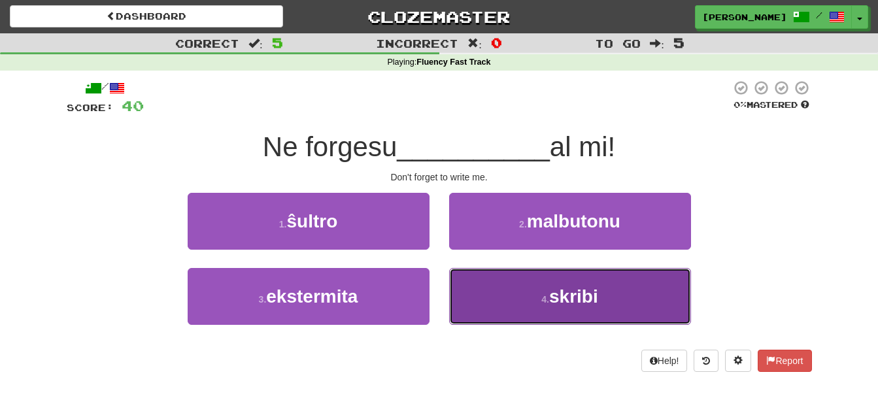
click at [588, 290] on span "skribi" at bounding box center [573, 296] width 49 height 20
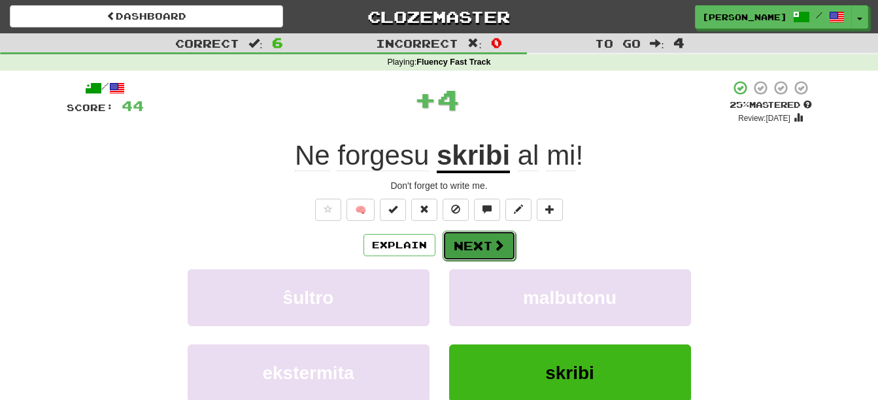
click at [502, 247] on span at bounding box center [499, 245] width 12 height 12
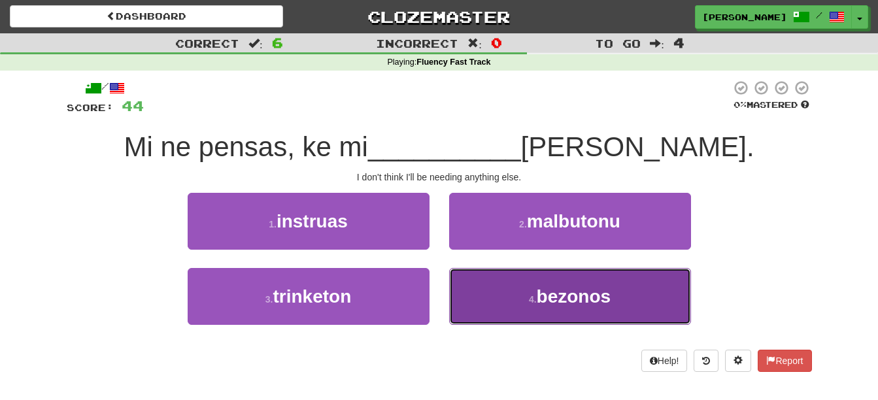
click at [565, 288] on span "bezonos" at bounding box center [574, 296] width 75 height 20
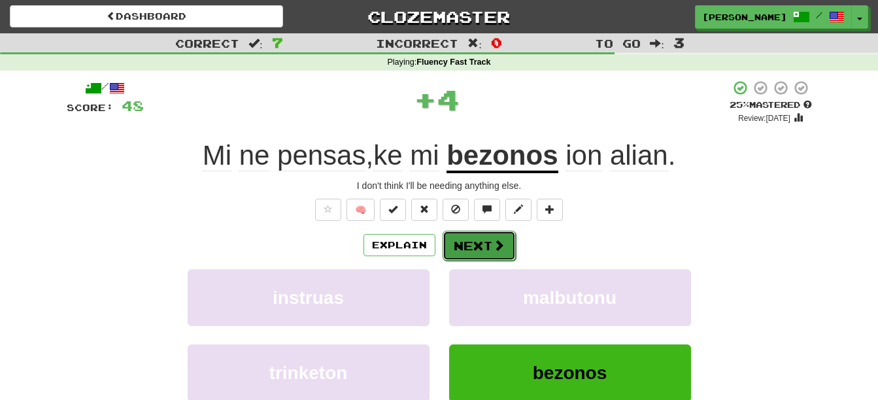
click at [497, 249] on span at bounding box center [499, 245] width 12 height 12
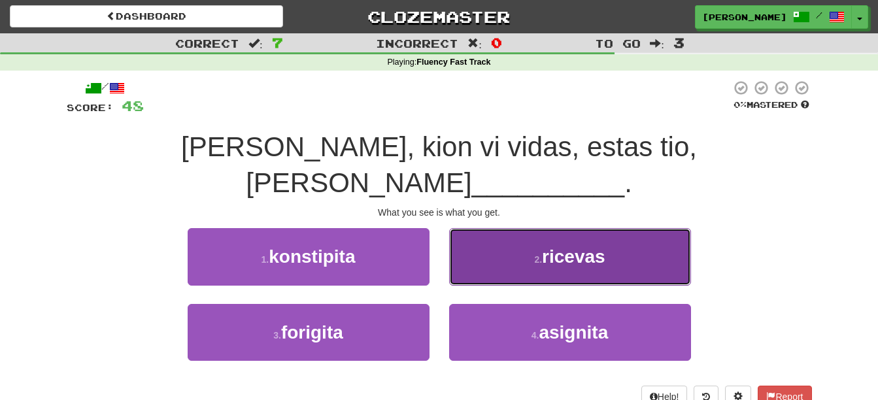
click at [607, 228] on button "2 . ricevas" at bounding box center [570, 256] width 242 height 57
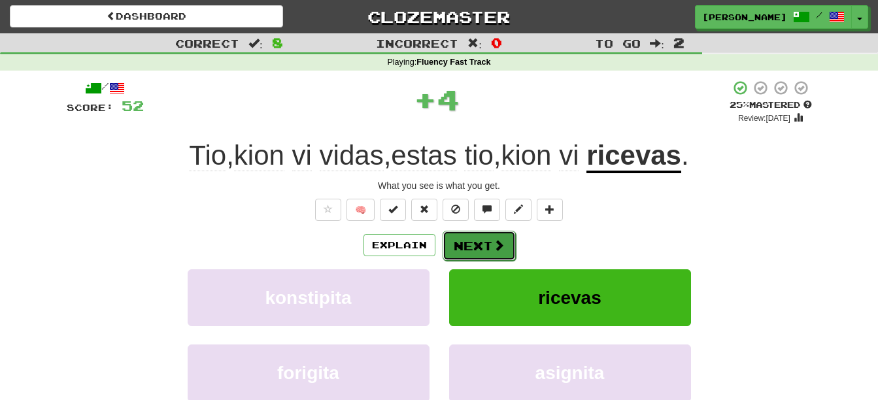
click at [485, 249] on button "Next" at bounding box center [479, 246] width 73 height 30
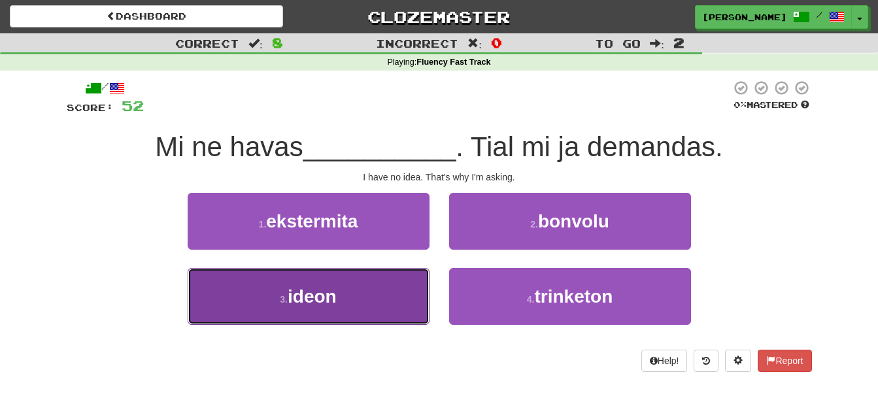
click at [322, 294] on span "ideon" at bounding box center [312, 296] width 49 height 20
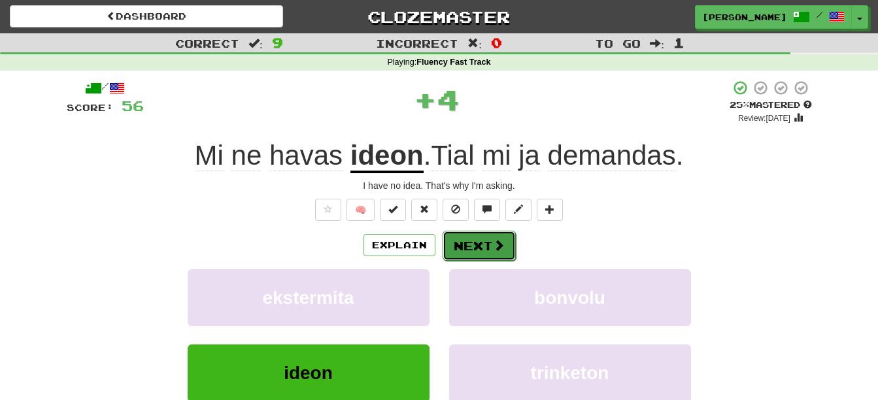
click at [468, 235] on button "Next" at bounding box center [479, 246] width 73 height 30
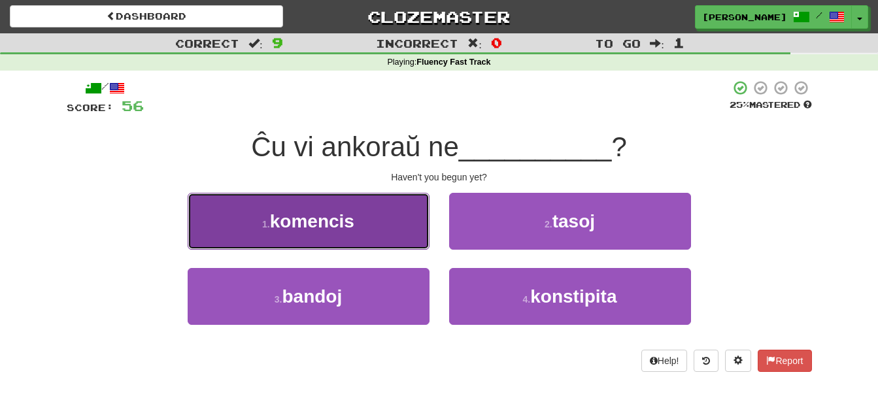
click at [401, 235] on button "1 . komencis" at bounding box center [309, 221] width 242 height 57
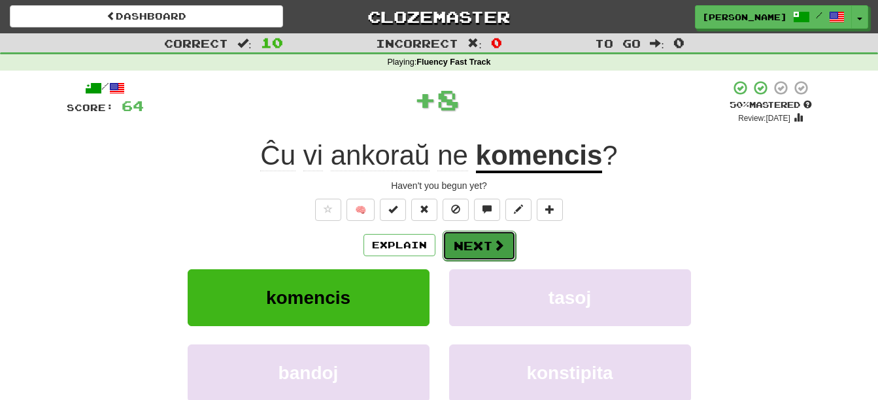
click at [495, 243] on span at bounding box center [499, 245] width 12 height 12
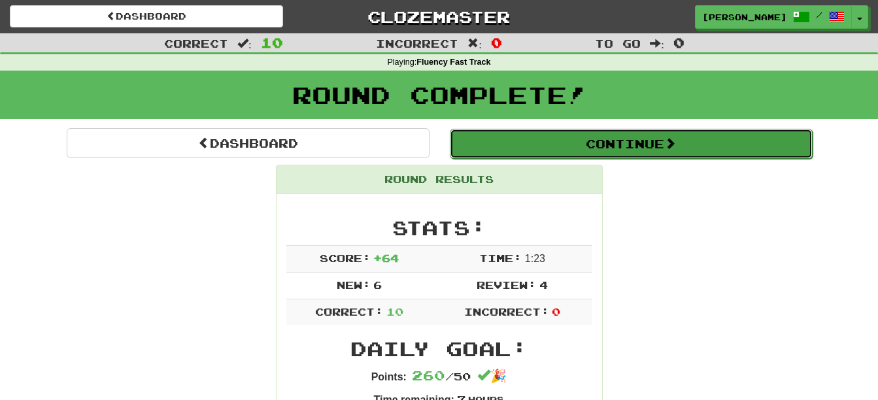
click at [613, 148] on button "Continue" at bounding box center [631, 144] width 363 height 30
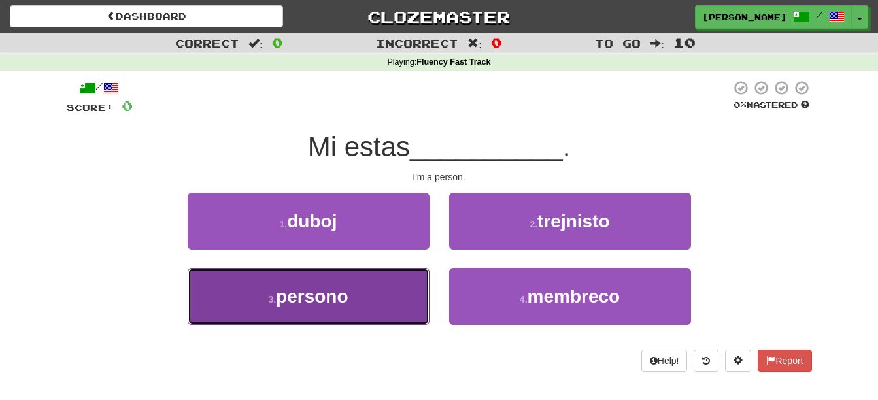
click at [345, 298] on span "persono" at bounding box center [312, 296] width 72 height 20
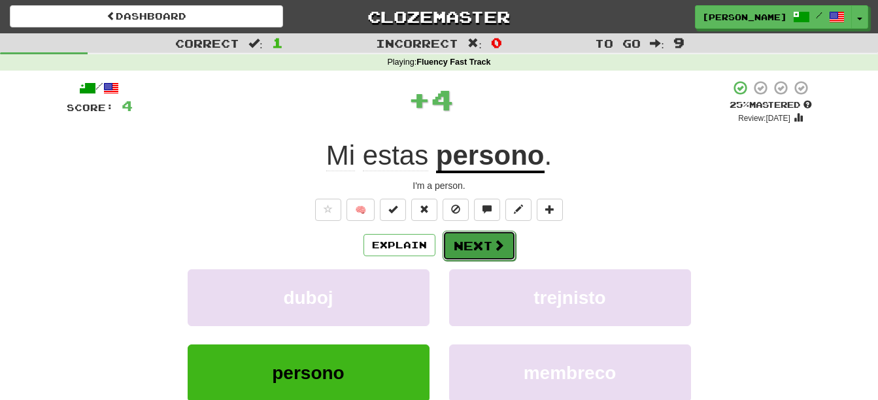
click at [485, 254] on button "Next" at bounding box center [479, 246] width 73 height 30
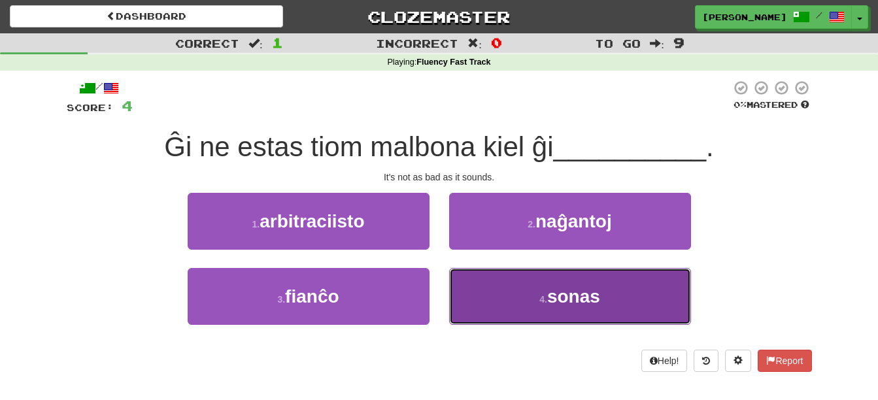
click at [629, 305] on button "4 . sonas" at bounding box center [570, 296] width 242 height 57
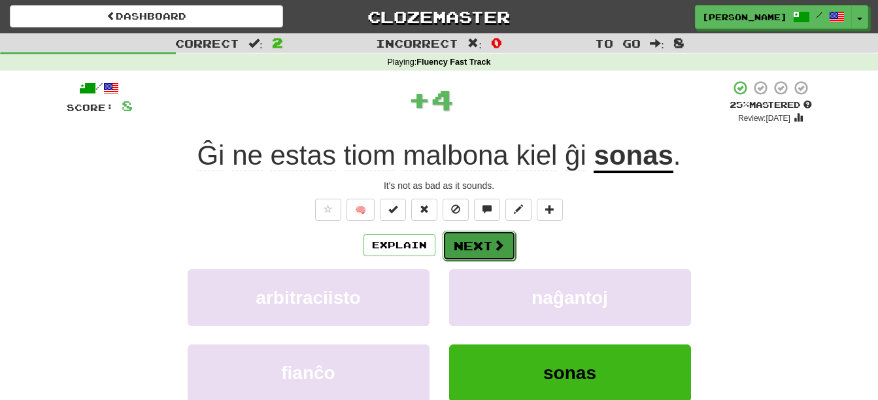
click at [485, 252] on button "Next" at bounding box center [479, 246] width 73 height 30
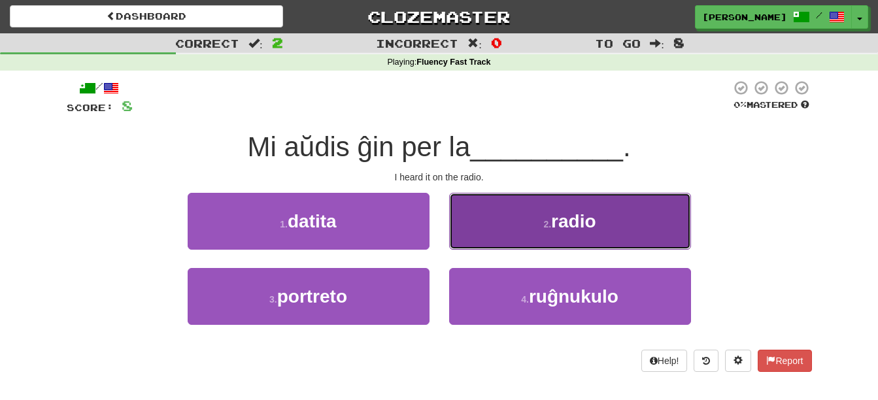
click at [617, 233] on button "2 . radio" at bounding box center [570, 221] width 242 height 57
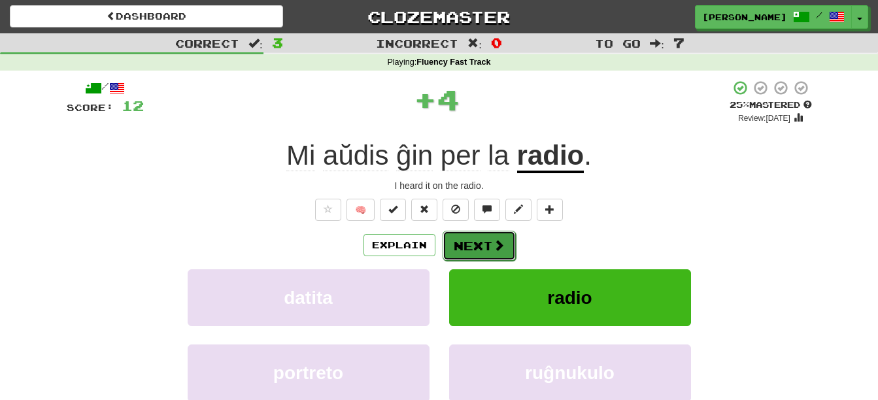
click at [489, 248] on button "Next" at bounding box center [479, 246] width 73 height 30
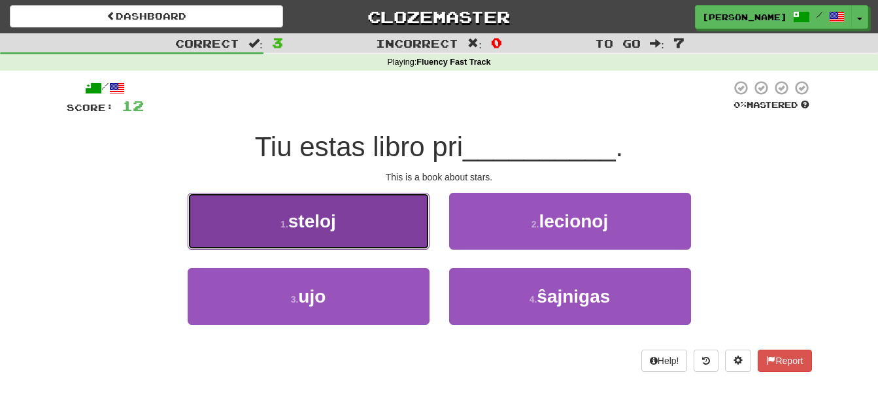
click at [404, 238] on button "1 . steloj" at bounding box center [309, 221] width 242 height 57
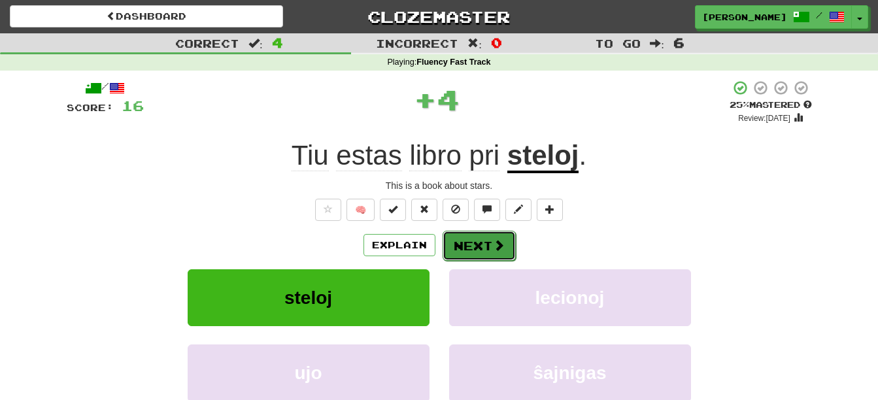
click at [483, 240] on button "Next" at bounding box center [479, 246] width 73 height 30
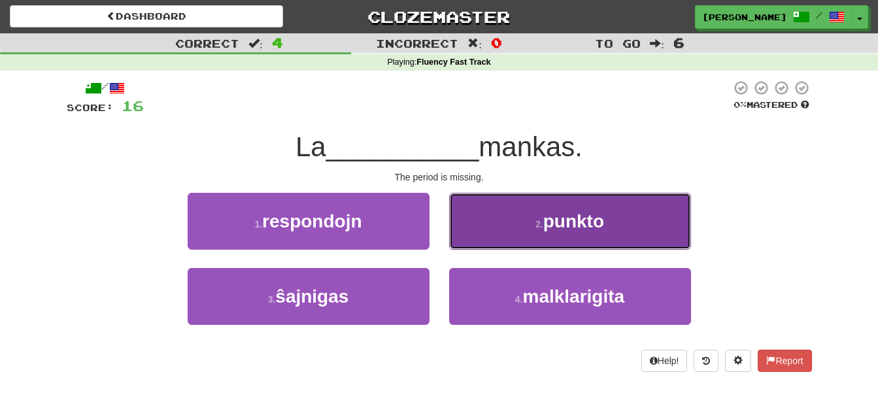
click at [630, 231] on button "2 . punkto" at bounding box center [570, 221] width 242 height 57
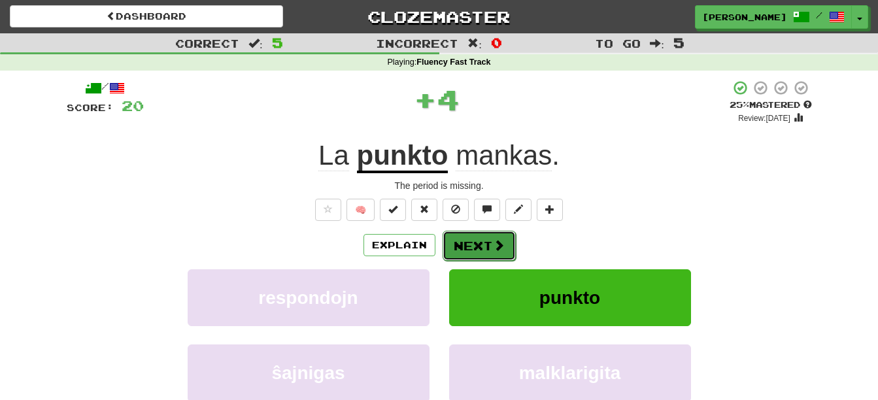
click at [481, 252] on button "Next" at bounding box center [479, 246] width 73 height 30
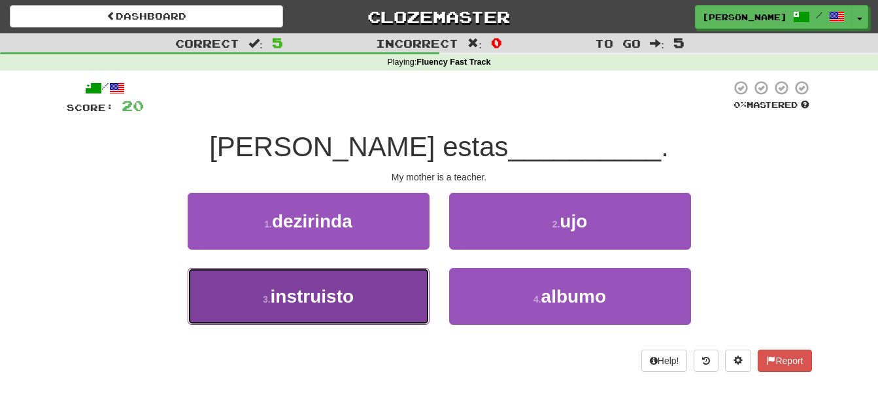
click at [353, 309] on button "3 . instruisto" at bounding box center [309, 296] width 242 height 57
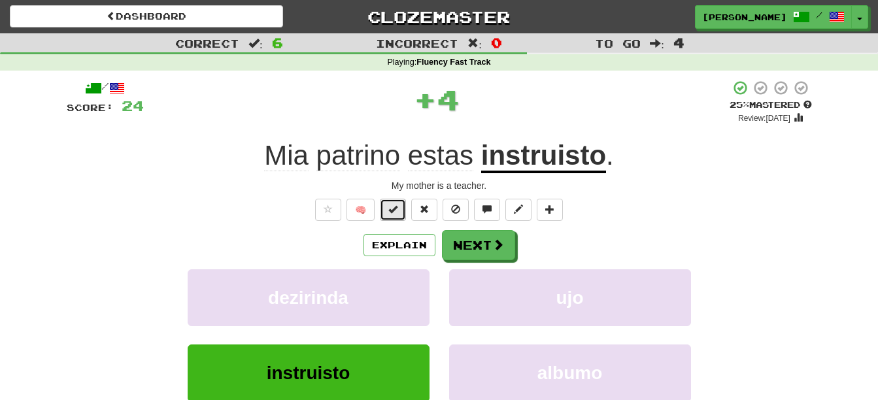
click at [396, 216] on button at bounding box center [393, 210] width 26 height 22
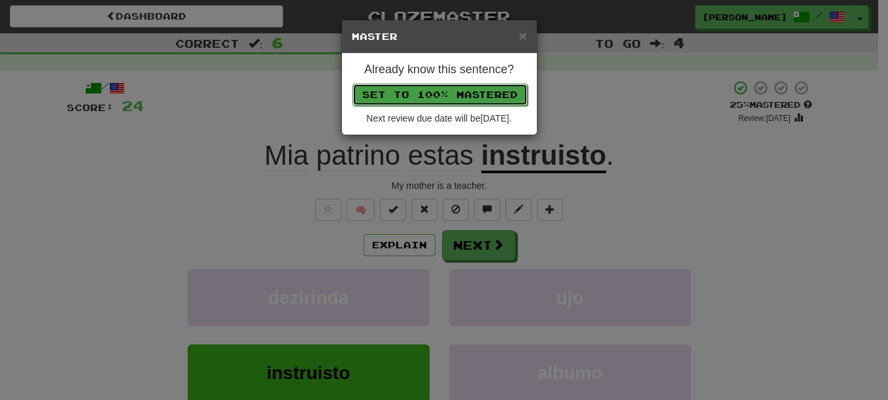
click at [447, 96] on button "Set to 100% Mastered" at bounding box center [440, 95] width 175 height 22
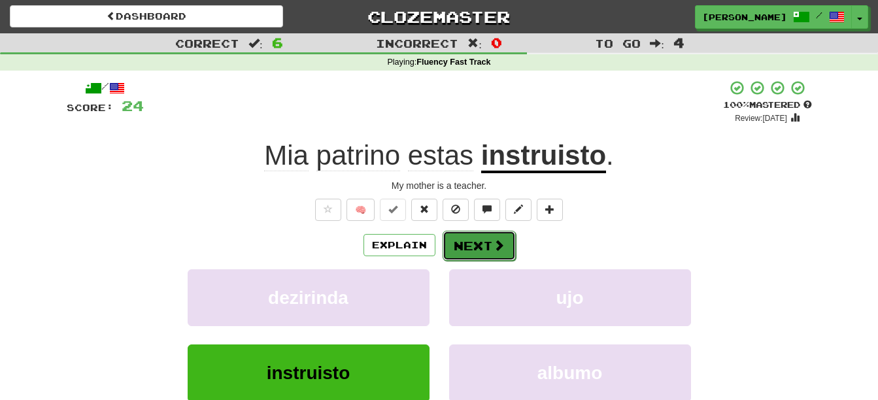
click at [481, 247] on button "Next" at bounding box center [479, 246] width 73 height 30
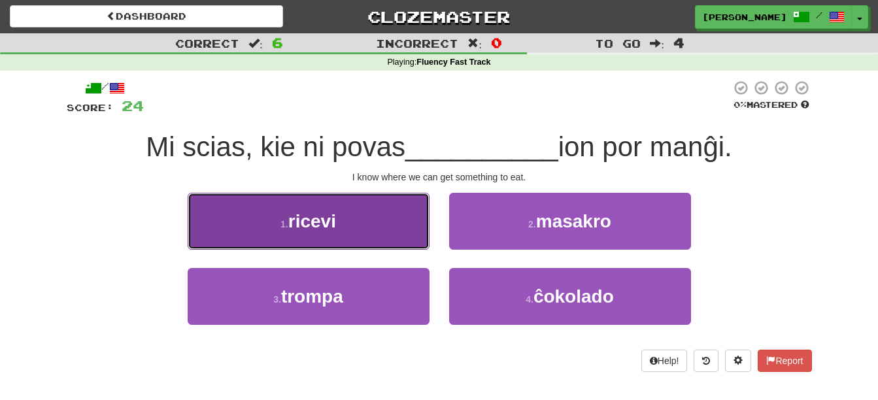
click at [382, 237] on button "1 . ricevi" at bounding box center [309, 221] width 242 height 57
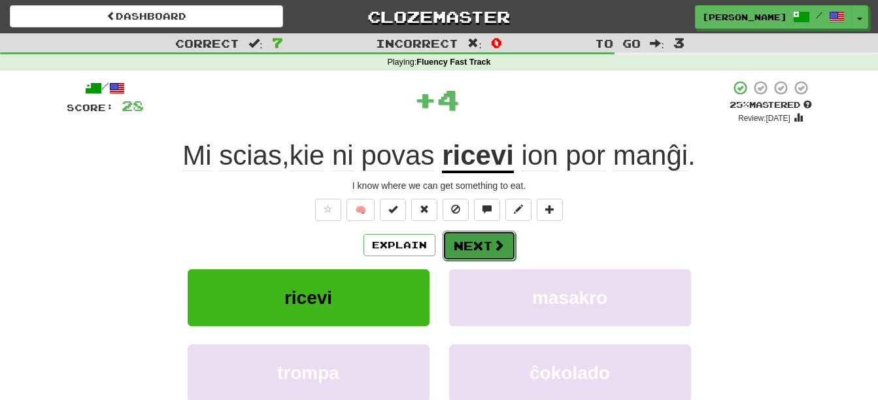
click at [494, 245] on span at bounding box center [499, 245] width 12 height 12
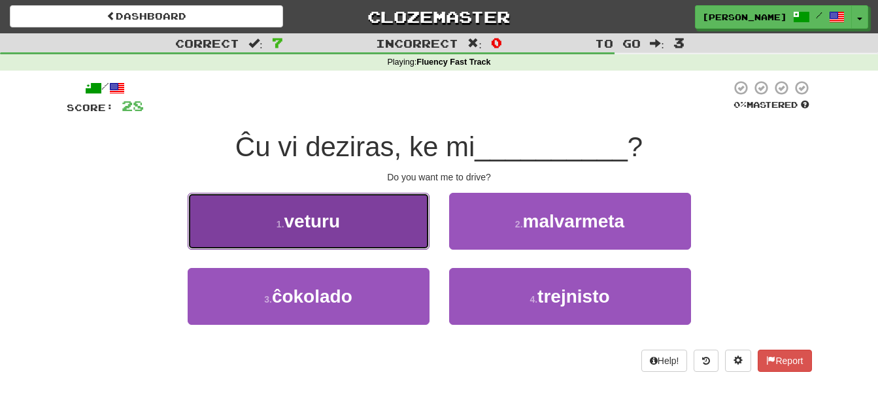
click at [360, 240] on button "1 . veturu" at bounding box center [309, 221] width 242 height 57
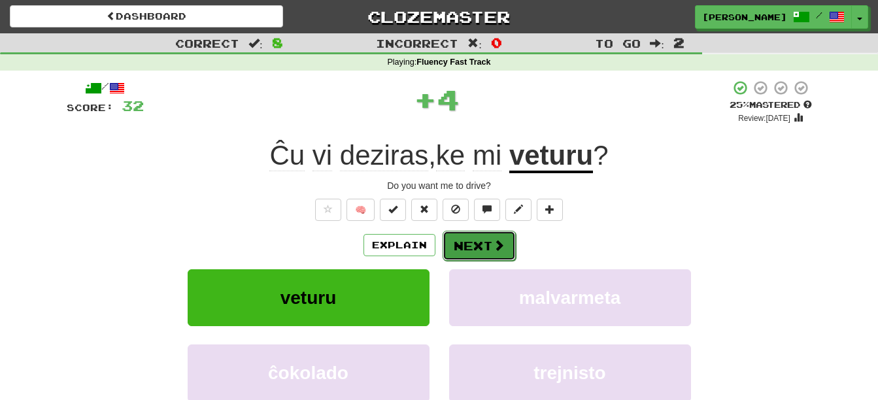
click at [494, 248] on span at bounding box center [499, 245] width 12 height 12
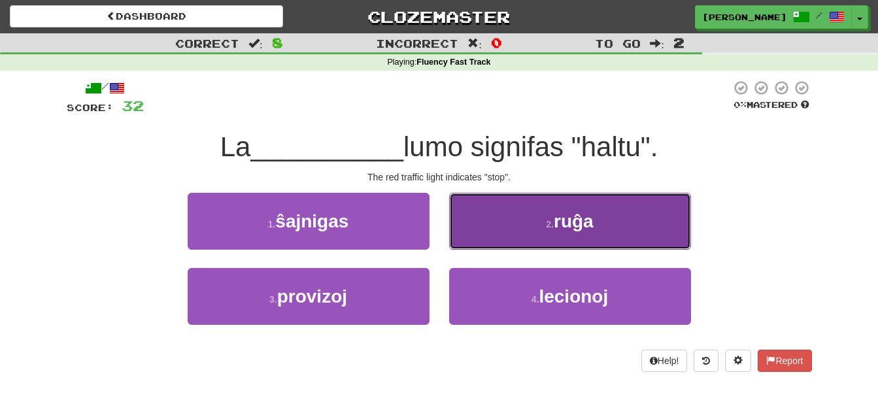
click at [615, 217] on button "2 . ruĝa" at bounding box center [570, 221] width 242 height 57
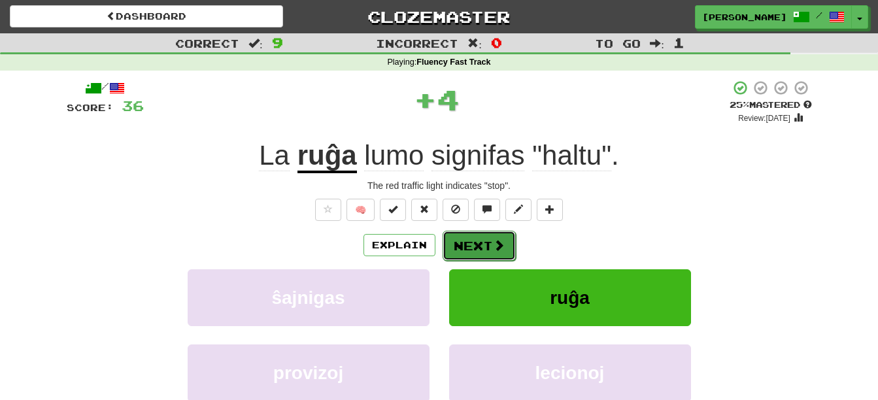
click at [456, 246] on button "Next" at bounding box center [479, 246] width 73 height 30
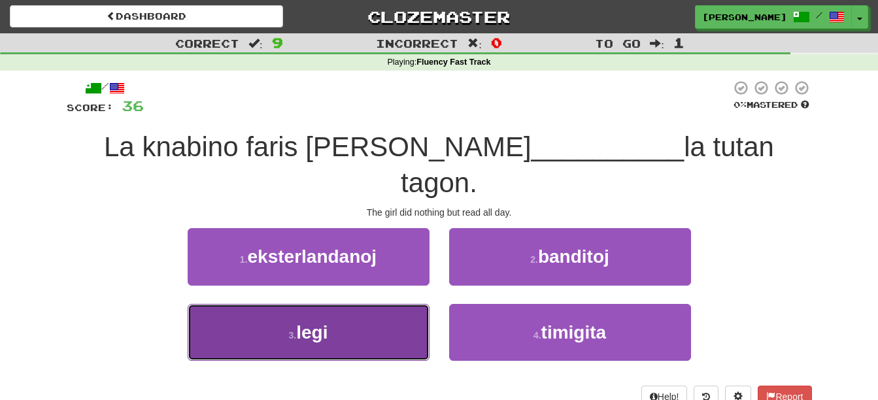
click at [311, 309] on button "3 . legi" at bounding box center [309, 332] width 242 height 57
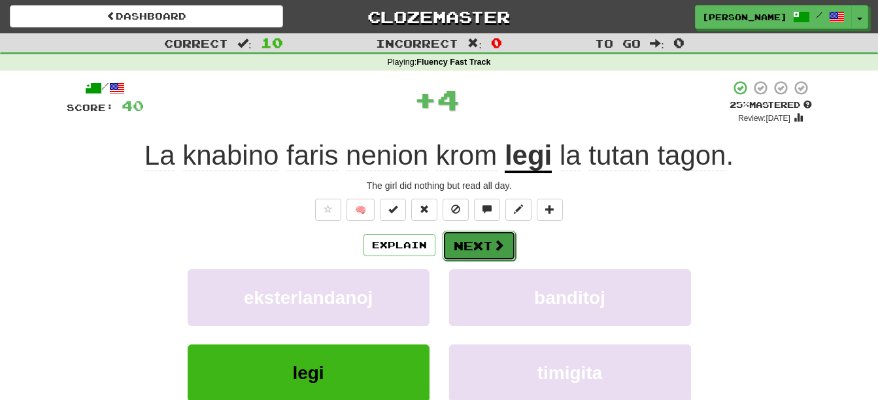
click at [472, 252] on button "Next" at bounding box center [479, 246] width 73 height 30
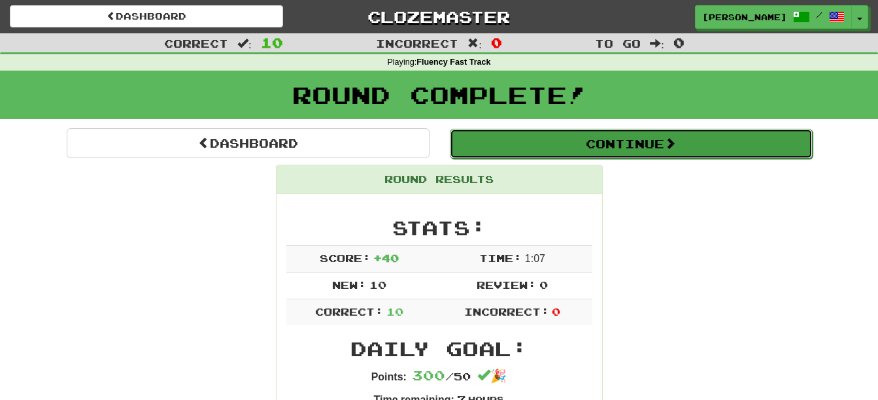
click at [597, 147] on button "Continue" at bounding box center [631, 144] width 363 height 30
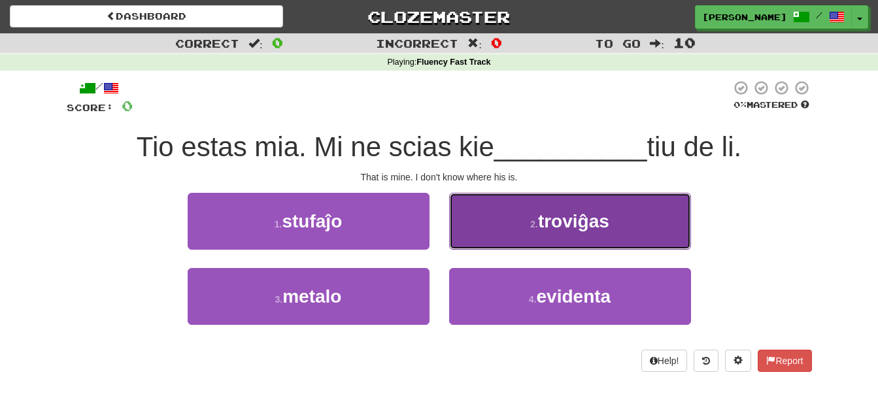
click at [536, 225] on small "2 ." at bounding box center [534, 224] width 8 height 10
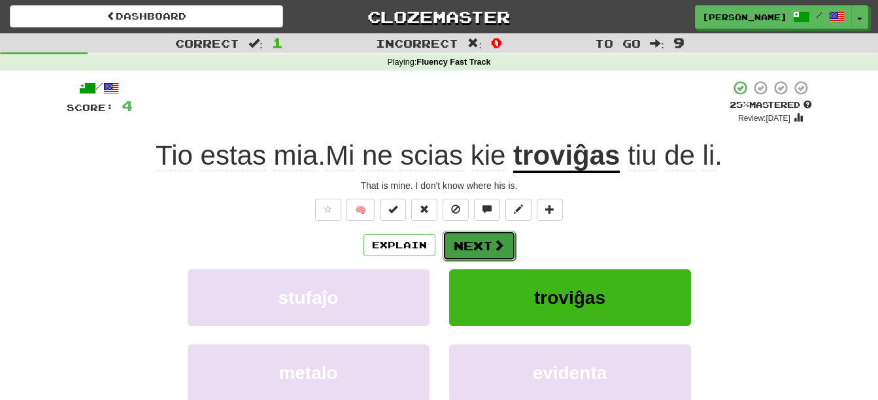
click at [486, 241] on button "Next" at bounding box center [479, 246] width 73 height 30
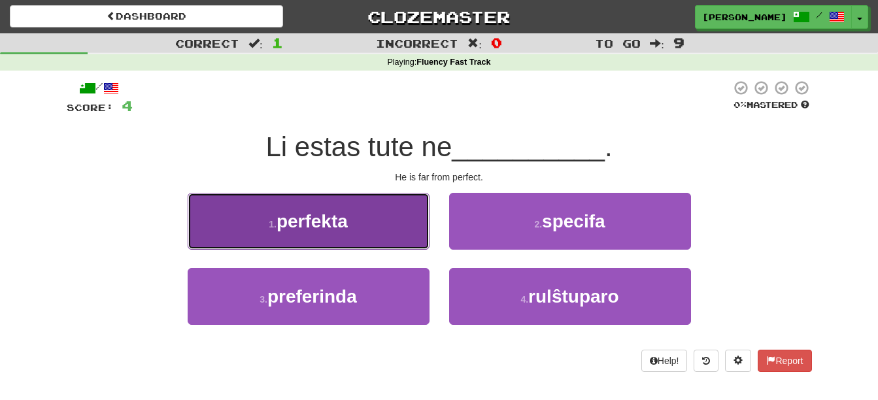
click at [371, 225] on button "1 . perfekta" at bounding box center [309, 221] width 242 height 57
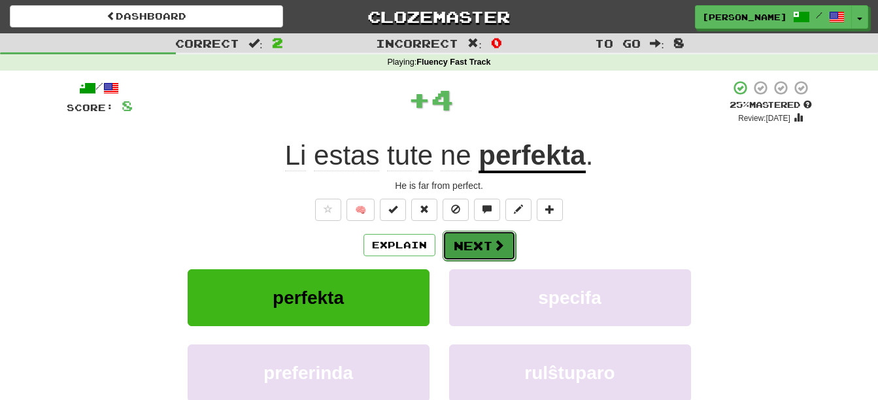
click at [491, 245] on button "Next" at bounding box center [479, 246] width 73 height 30
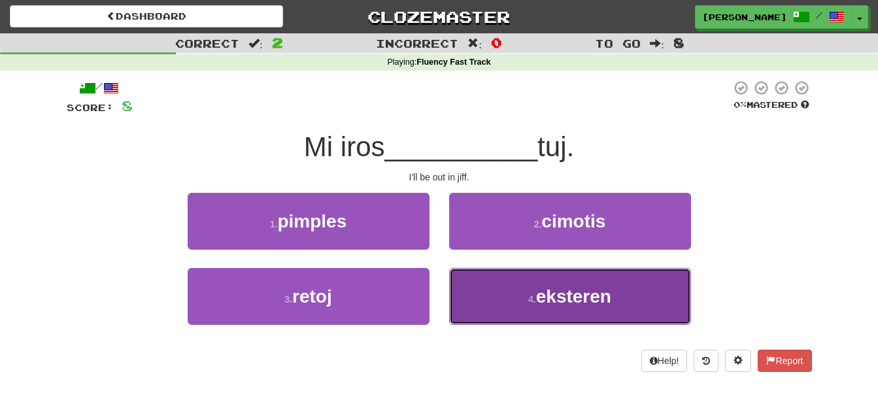
click at [644, 291] on button "4 . eksteren" at bounding box center [570, 296] width 242 height 57
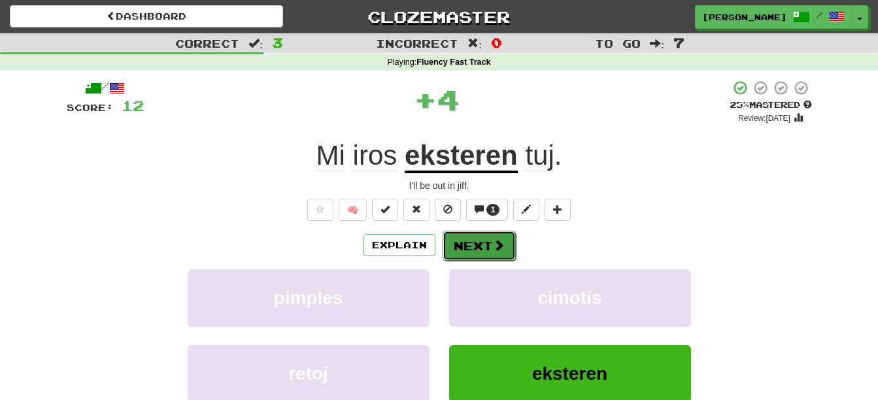
click at [463, 250] on button "Next" at bounding box center [479, 246] width 73 height 30
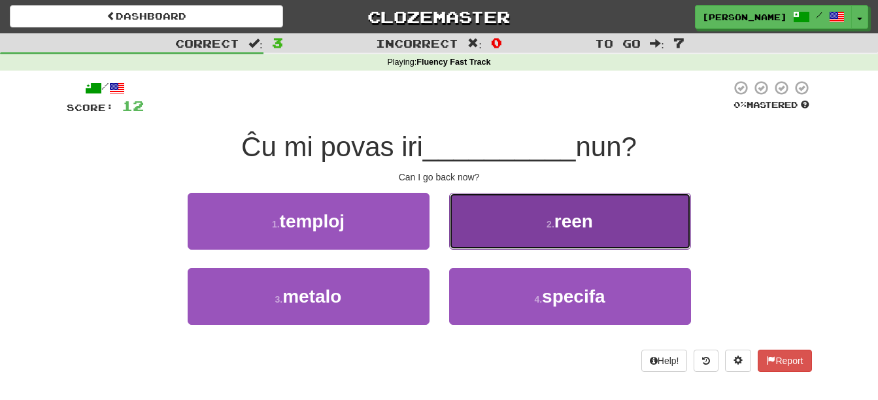
click at [617, 222] on button "2 . reen" at bounding box center [570, 221] width 242 height 57
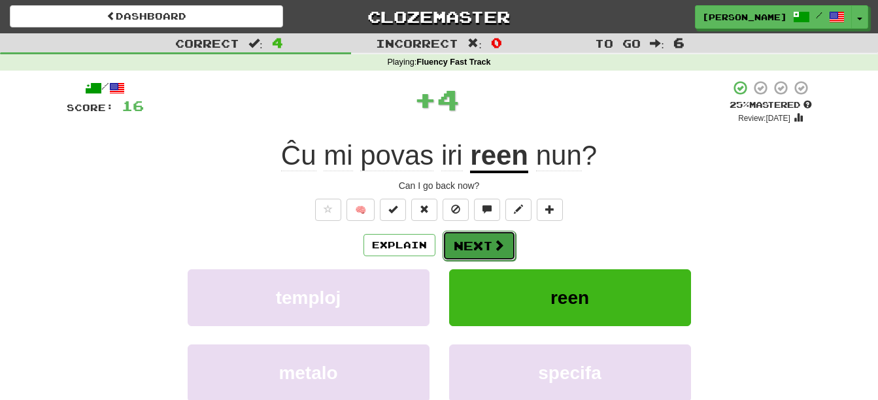
click at [483, 250] on button "Next" at bounding box center [479, 246] width 73 height 30
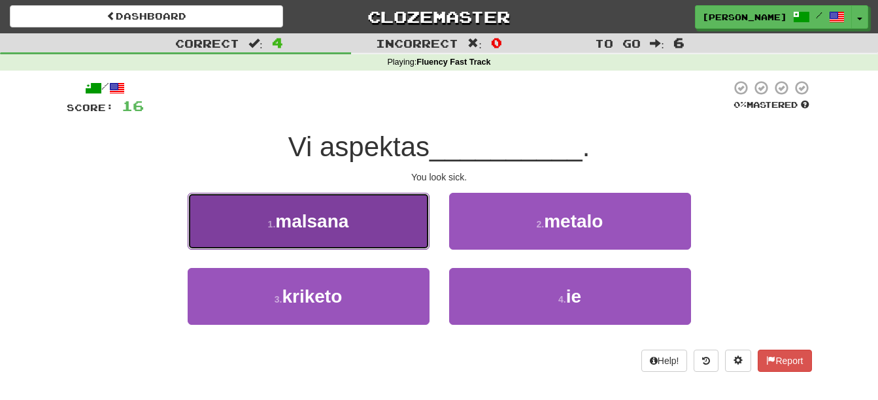
click at [399, 228] on button "1 . malsana" at bounding box center [309, 221] width 242 height 57
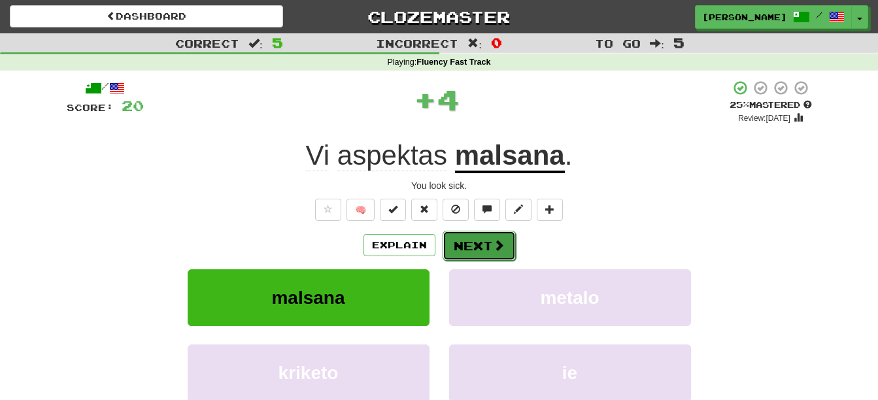
click at [493, 241] on span at bounding box center [499, 245] width 12 height 12
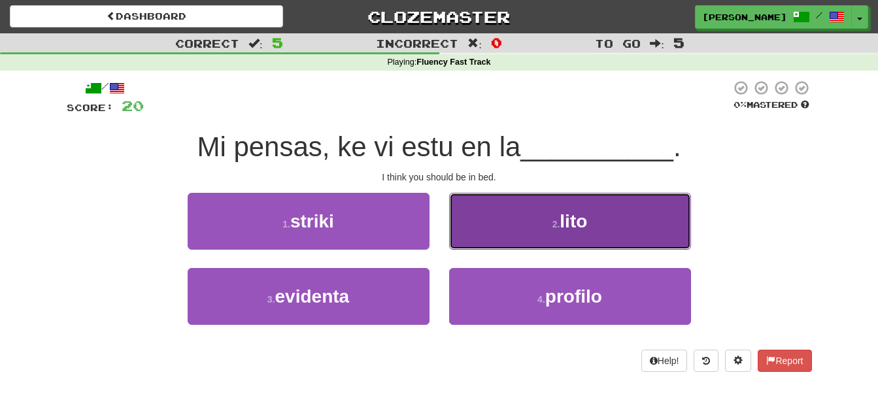
click at [514, 230] on button "2 . lito" at bounding box center [570, 221] width 242 height 57
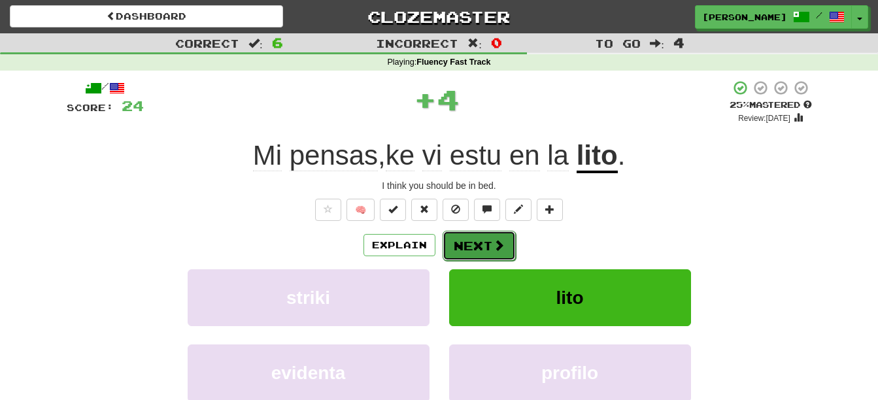
click at [493, 245] on span at bounding box center [499, 245] width 12 height 12
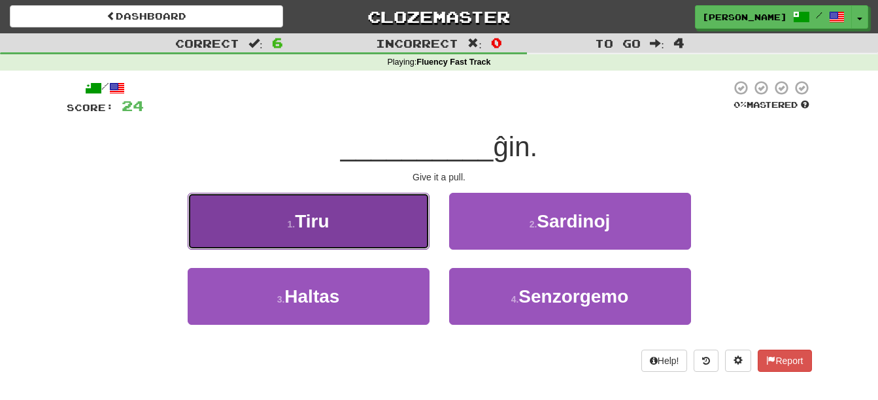
click at [375, 224] on button "1 . Tiru" at bounding box center [309, 221] width 242 height 57
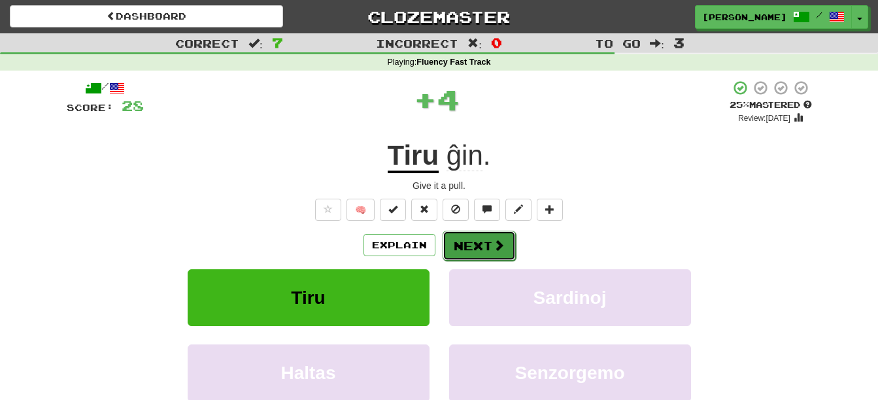
click at [470, 235] on button "Next" at bounding box center [479, 246] width 73 height 30
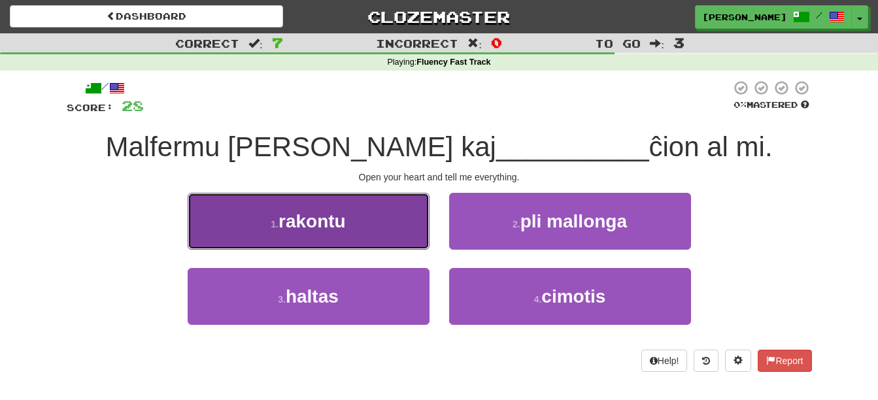
click at [369, 219] on button "1 . rakontu" at bounding box center [309, 221] width 242 height 57
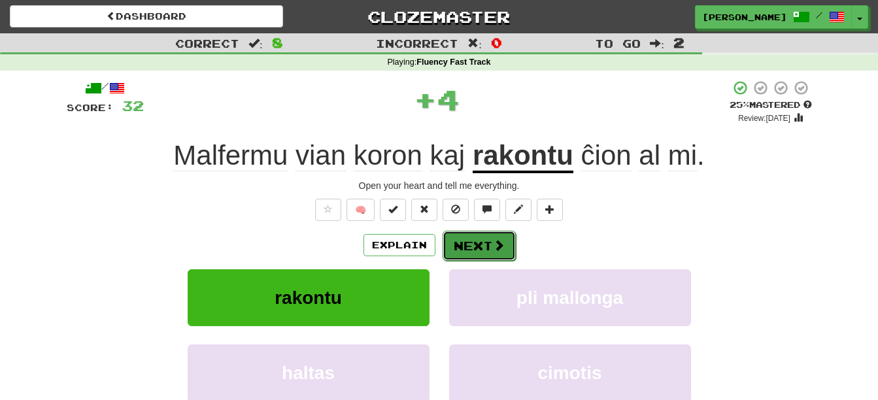
click at [473, 239] on button "Next" at bounding box center [479, 246] width 73 height 30
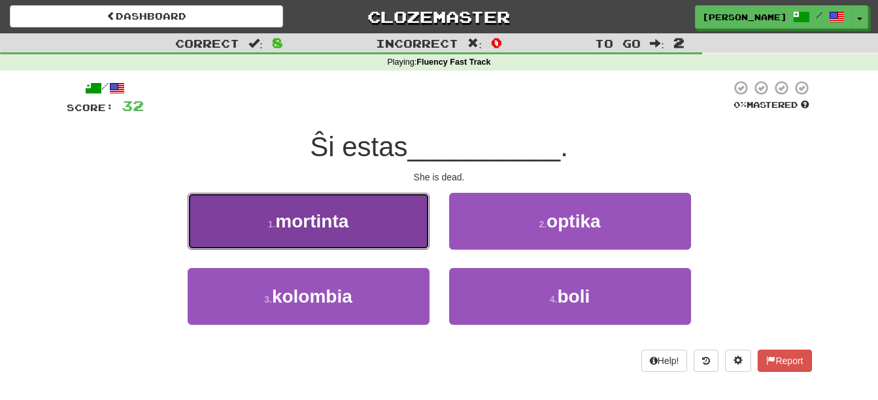
click at [391, 237] on button "1 . mortinta" at bounding box center [309, 221] width 242 height 57
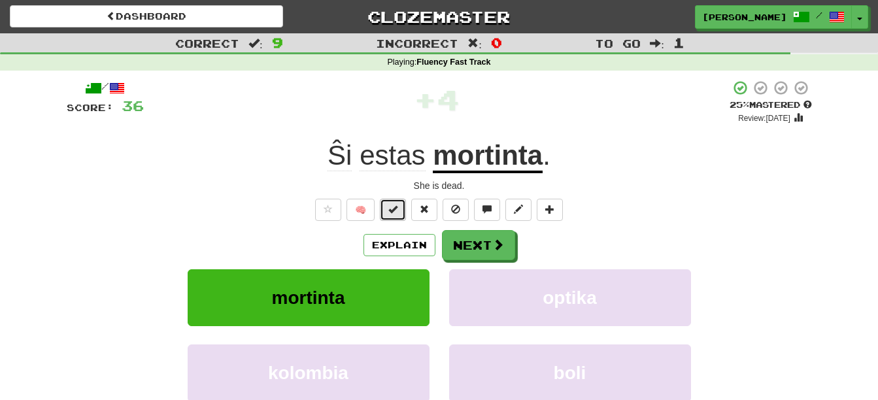
click at [401, 216] on button at bounding box center [393, 210] width 26 height 22
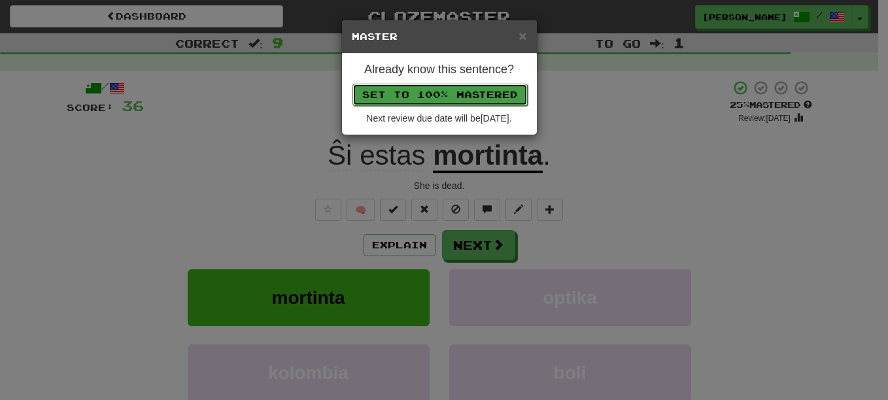
click at [428, 97] on button "Set to 100% Mastered" at bounding box center [440, 95] width 175 height 22
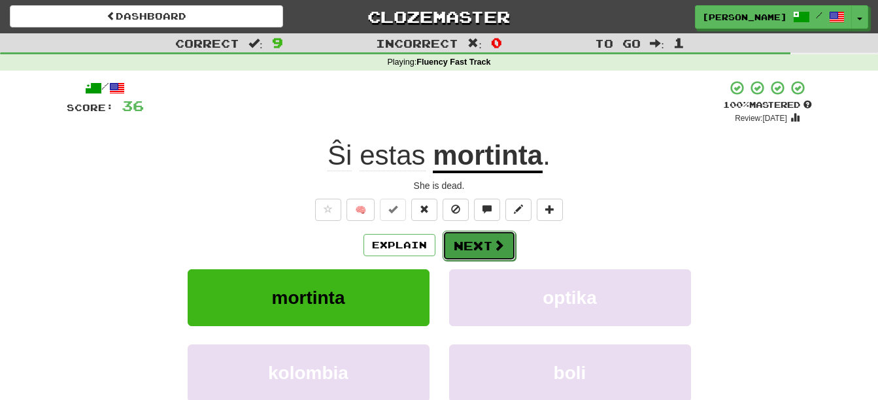
click at [485, 235] on button "Next" at bounding box center [479, 246] width 73 height 30
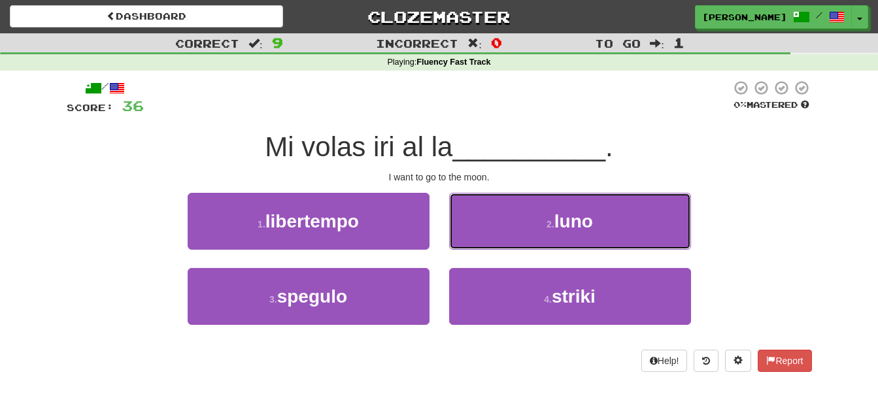
click at [560, 226] on span "luno" at bounding box center [574, 221] width 39 height 20
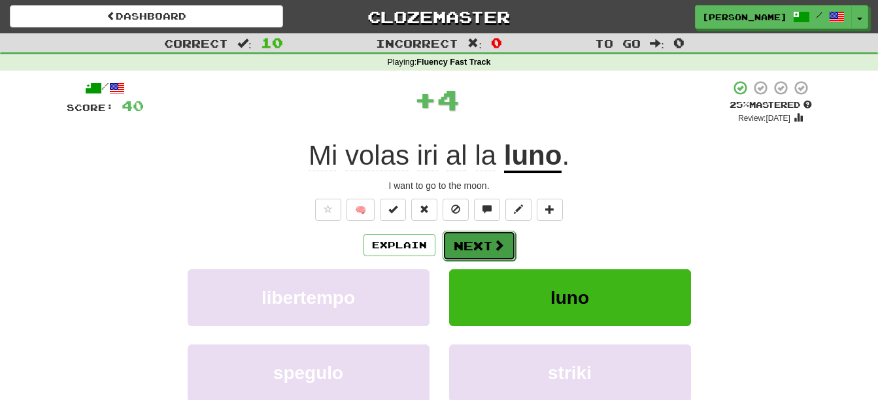
click at [488, 235] on button "Next" at bounding box center [479, 246] width 73 height 30
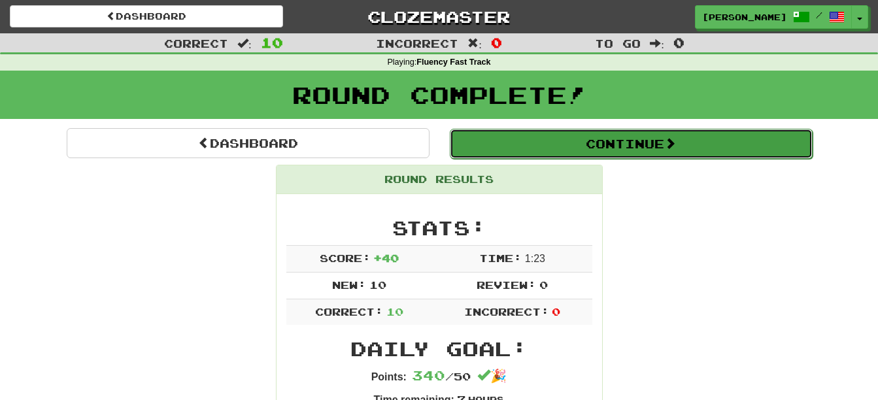
click at [566, 145] on button "Continue" at bounding box center [631, 144] width 363 height 30
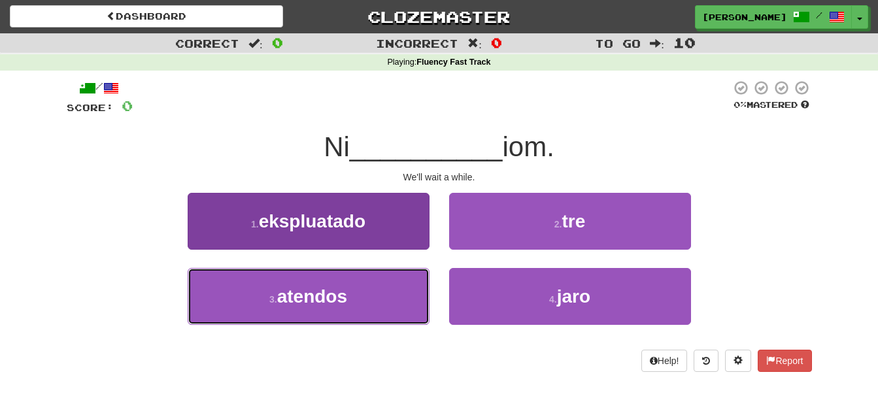
click at [366, 306] on button "3 . atendos" at bounding box center [309, 296] width 242 height 57
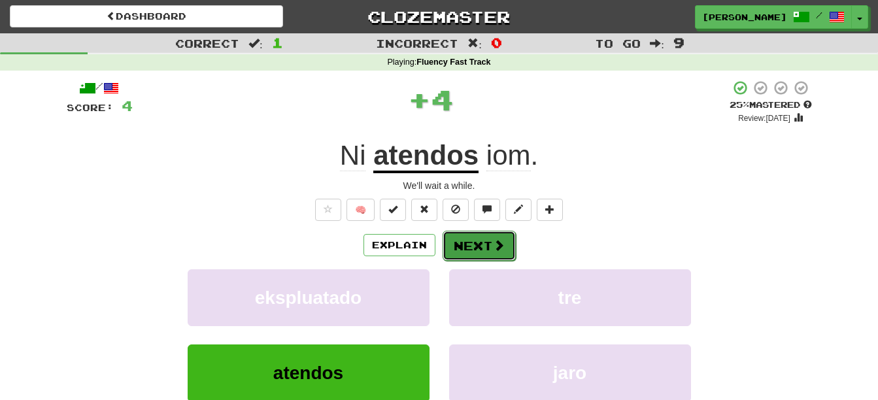
click at [470, 251] on button "Next" at bounding box center [479, 246] width 73 height 30
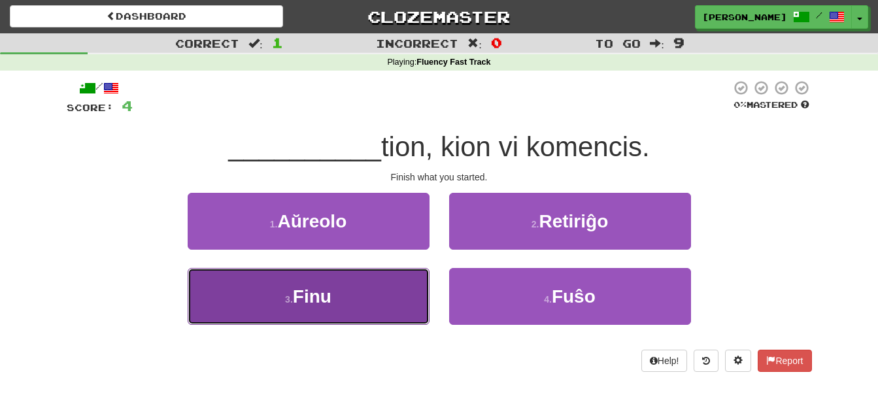
click at [377, 303] on button "3 . Finu" at bounding box center [309, 296] width 242 height 57
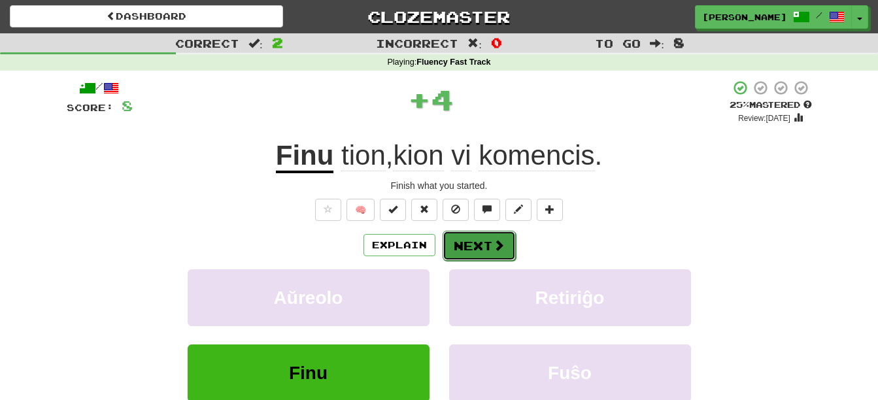
click at [473, 252] on button "Next" at bounding box center [479, 246] width 73 height 30
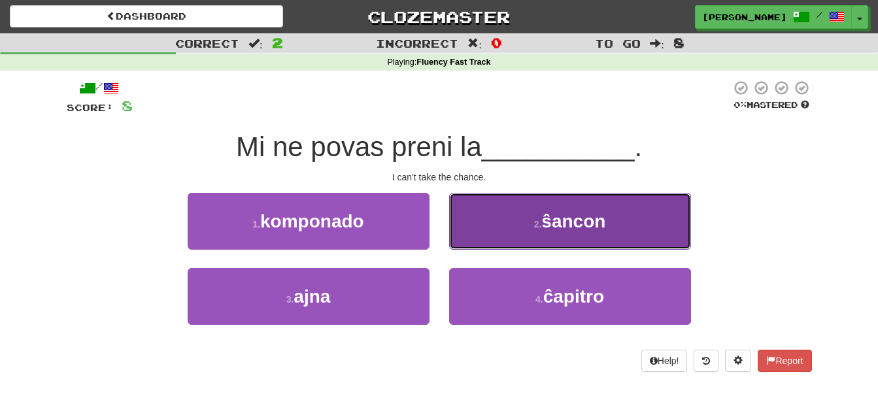
click at [494, 206] on button "2 . ŝancon" at bounding box center [570, 221] width 242 height 57
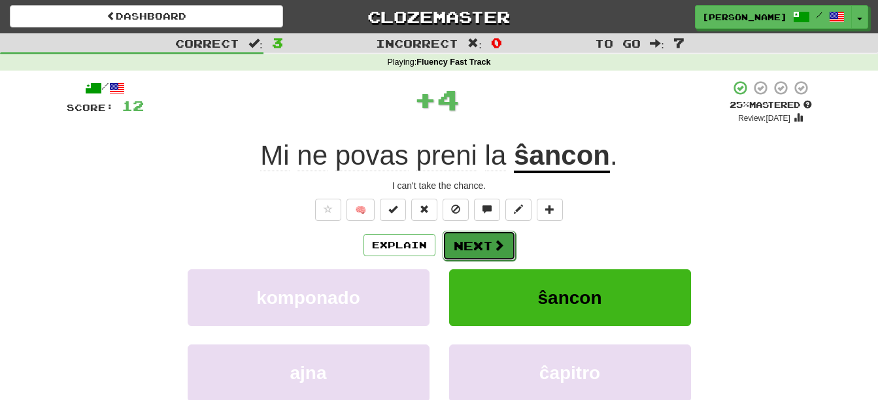
click at [482, 239] on button "Next" at bounding box center [479, 246] width 73 height 30
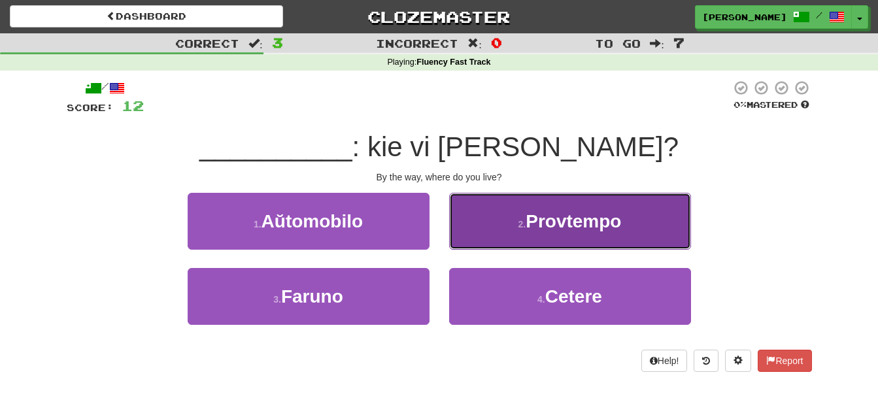
click at [474, 235] on button "2 . Provtempo" at bounding box center [570, 221] width 242 height 57
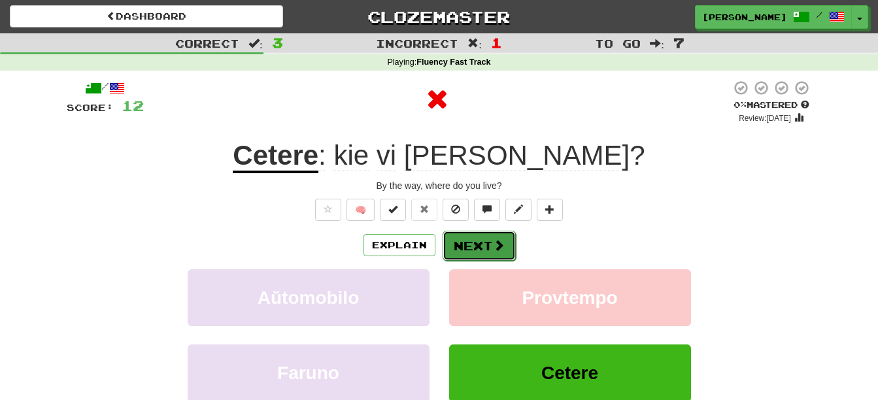
click at [466, 242] on button "Next" at bounding box center [479, 246] width 73 height 30
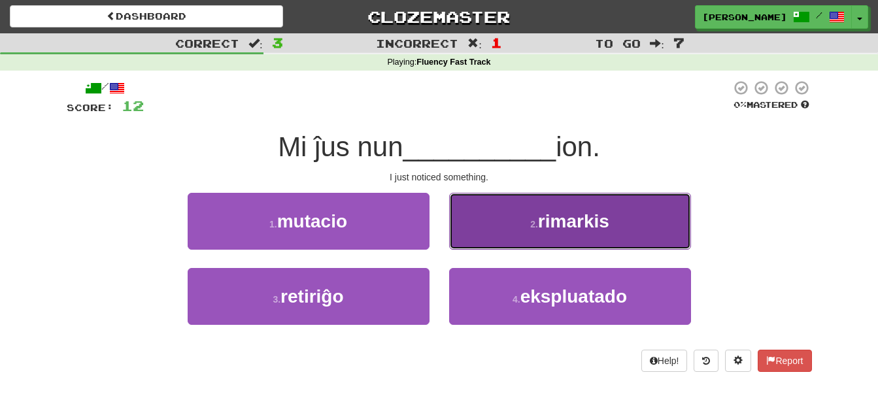
click at [485, 222] on button "2 . rimarkis" at bounding box center [570, 221] width 242 height 57
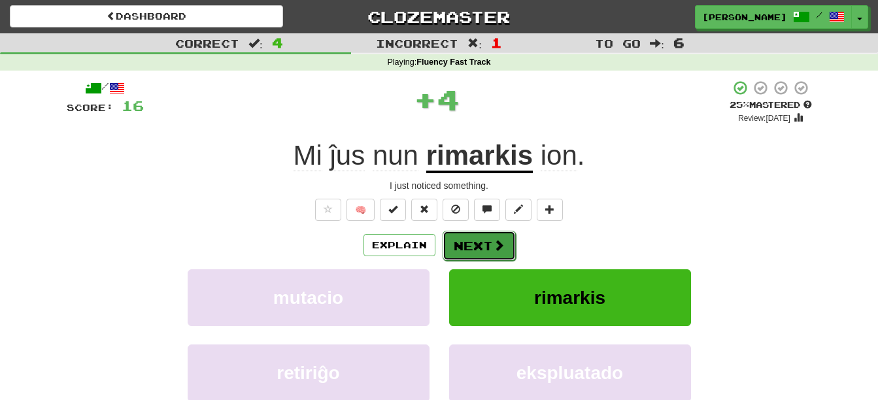
click at [476, 243] on button "Next" at bounding box center [479, 246] width 73 height 30
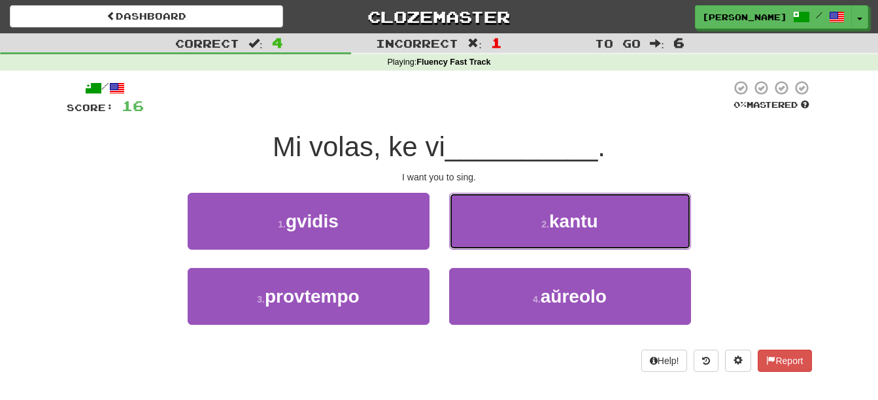
drag, startPoint x: 505, startPoint y: 222, endPoint x: 502, endPoint y: 229, distance: 7.7
click at [504, 224] on button "2 . kantu" at bounding box center [570, 221] width 242 height 57
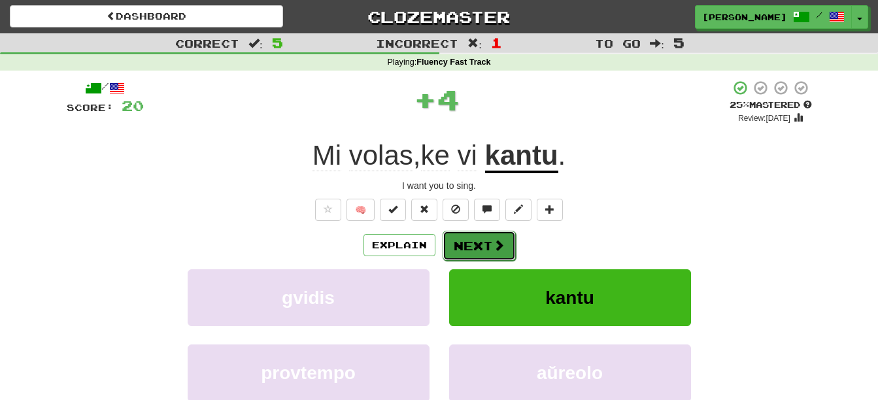
click at [479, 247] on button "Next" at bounding box center [479, 246] width 73 height 30
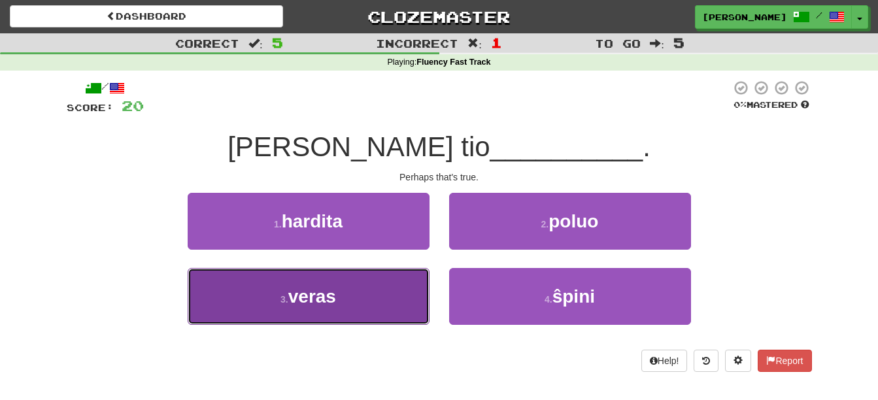
click at [369, 301] on button "3 . veras" at bounding box center [309, 296] width 242 height 57
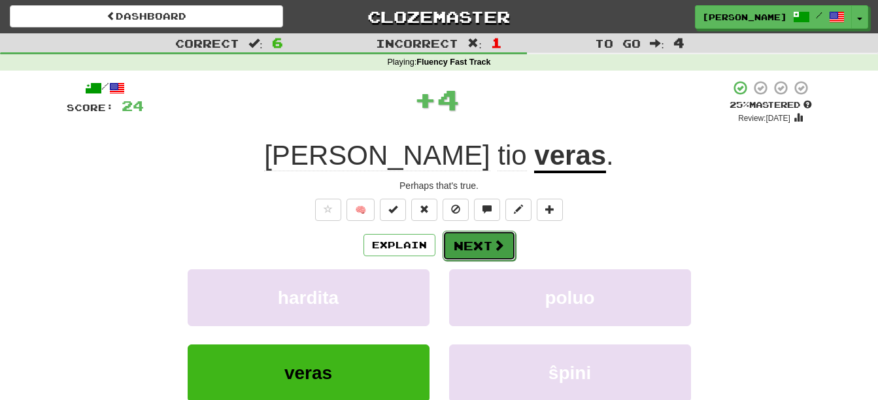
click at [461, 234] on button "Next" at bounding box center [479, 246] width 73 height 30
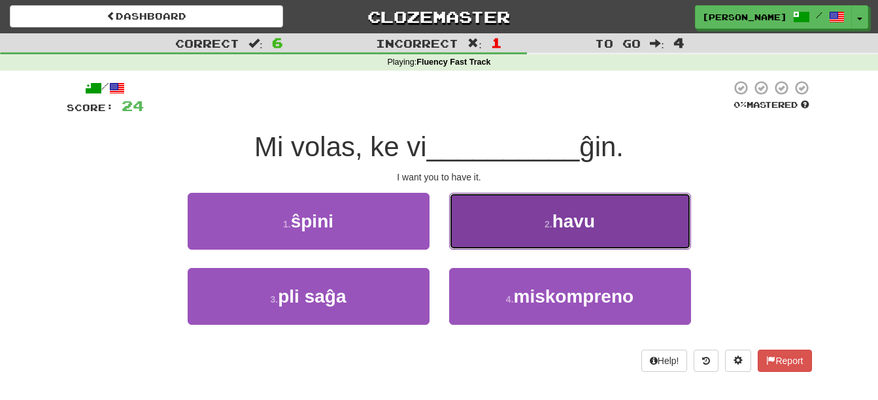
click at [505, 220] on button "2 . havu" at bounding box center [570, 221] width 242 height 57
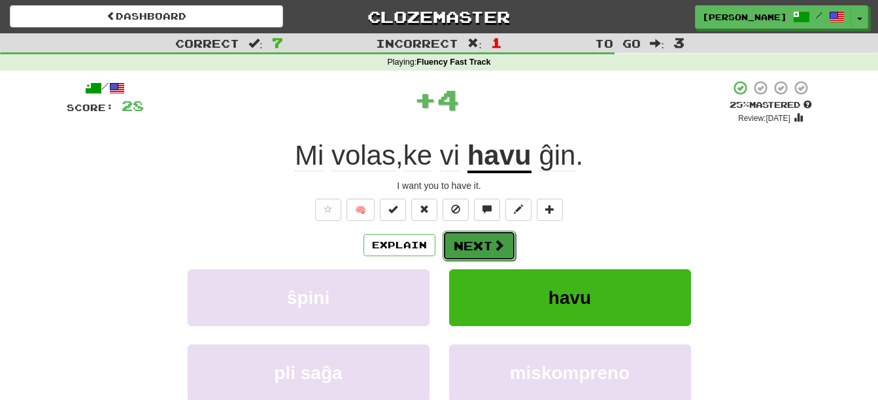
click at [480, 243] on button "Next" at bounding box center [479, 246] width 73 height 30
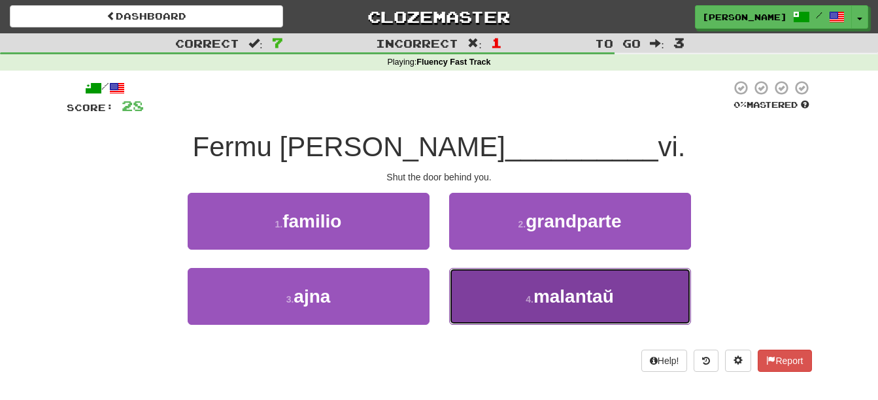
click at [485, 308] on button "4 . malantaŭ" at bounding box center [570, 296] width 242 height 57
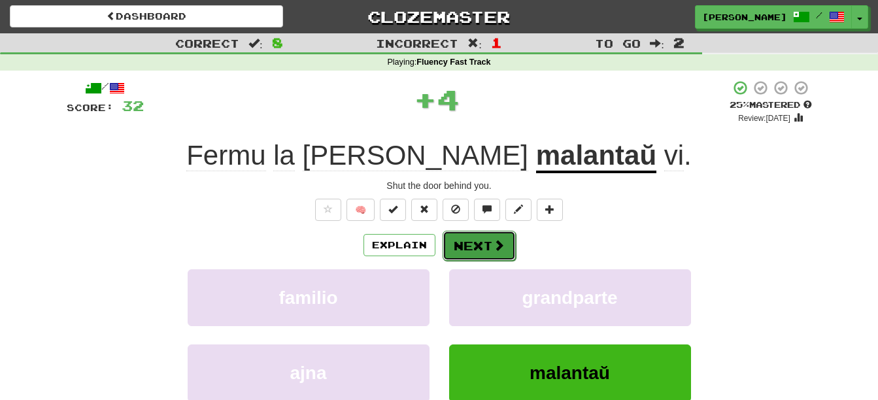
click at [467, 244] on button "Next" at bounding box center [479, 246] width 73 height 30
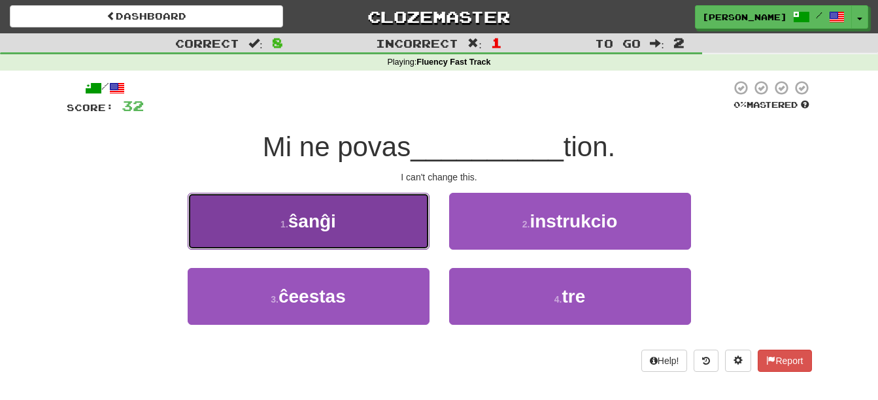
click at [353, 225] on button "1 . ŝanĝi" at bounding box center [309, 221] width 242 height 57
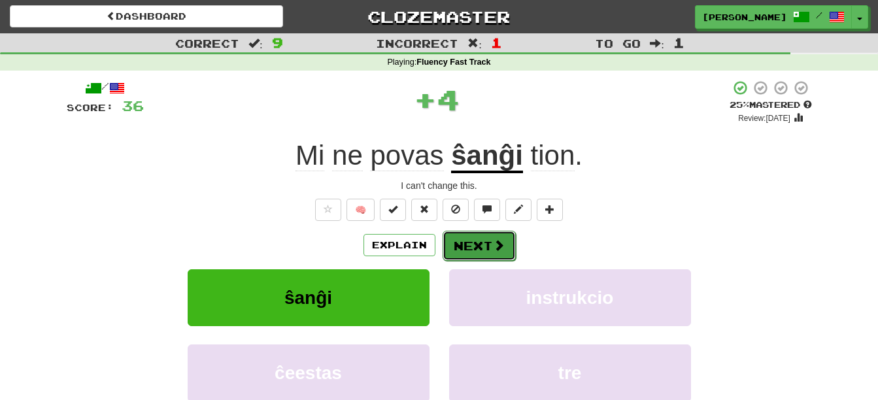
click at [475, 237] on button "Next" at bounding box center [479, 246] width 73 height 30
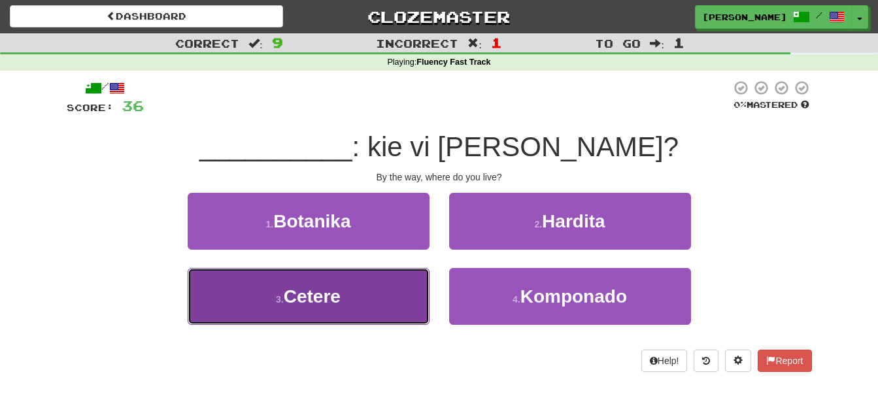
click at [379, 300] on button "3 . Cetere" at bounding box center [309, 296] width 242 height 57
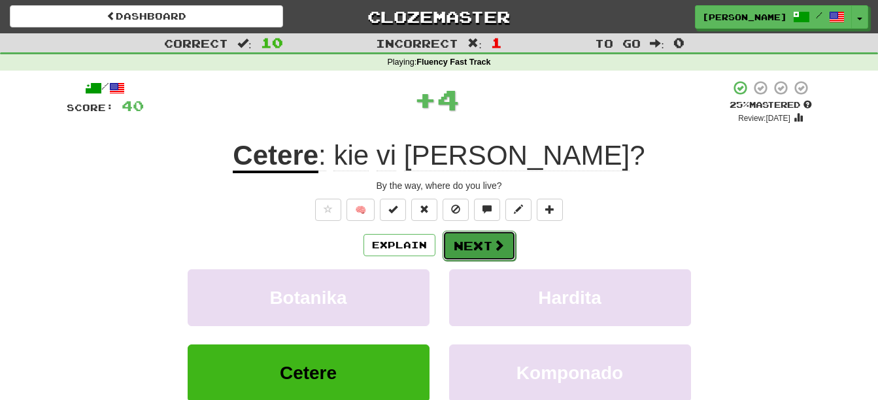
click at [472, 252] on button "Next" at bounding box center [479, 246] width 73 height 30
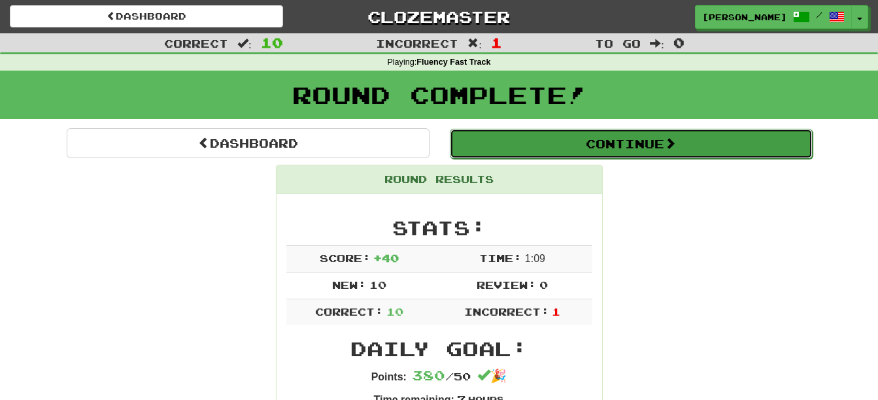
click at [562, 137] on button "Continue" at bounding box center [631, 144] width 363 height 30
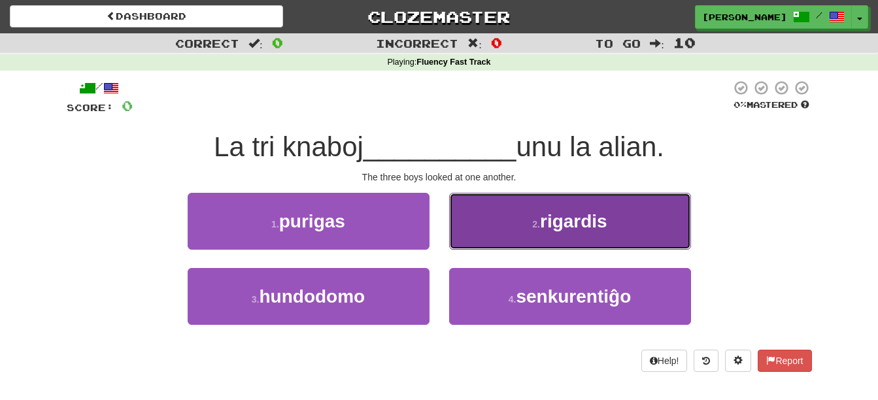
click at [503, 241] on button "2 . rigardis" at bounding box center [570, 221] width 242 height 57
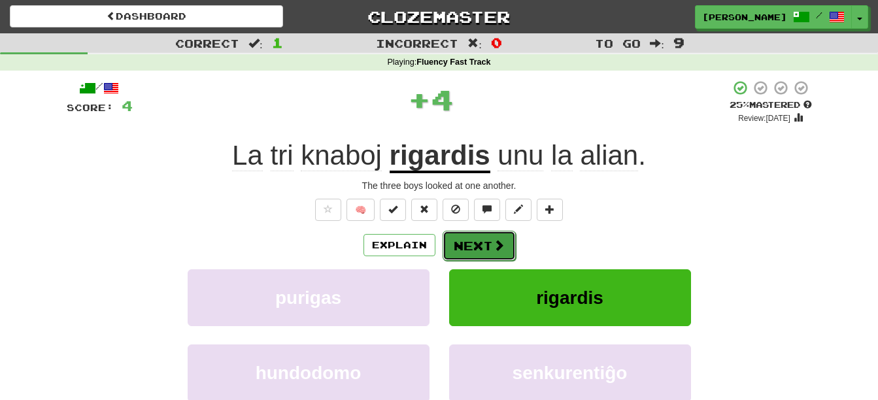
click at [498, 245] on span at bounding box center [499, 245] width 12 height 12
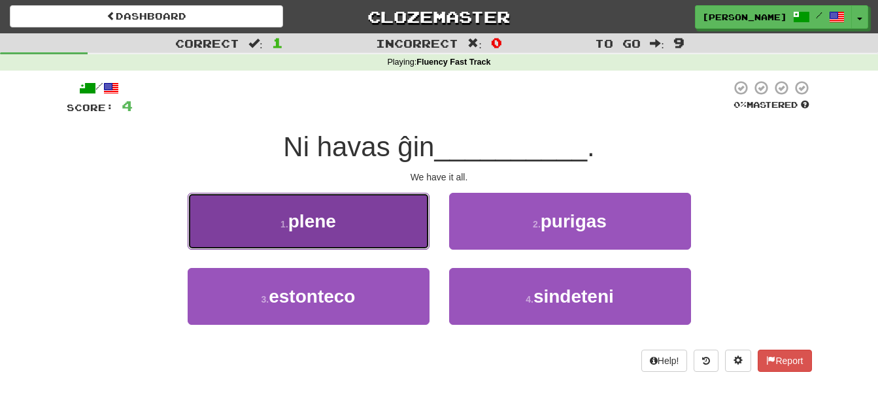
click at [348, 237] on button "1 . plene" at bounding box center [309, 221] width 242 height 57
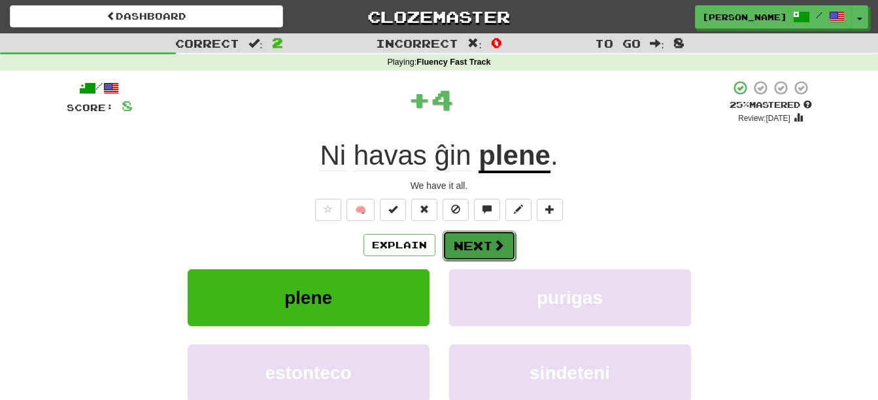
click at [477, 245] on button "Next" at bounding box center [479, 246] width 73 height 30
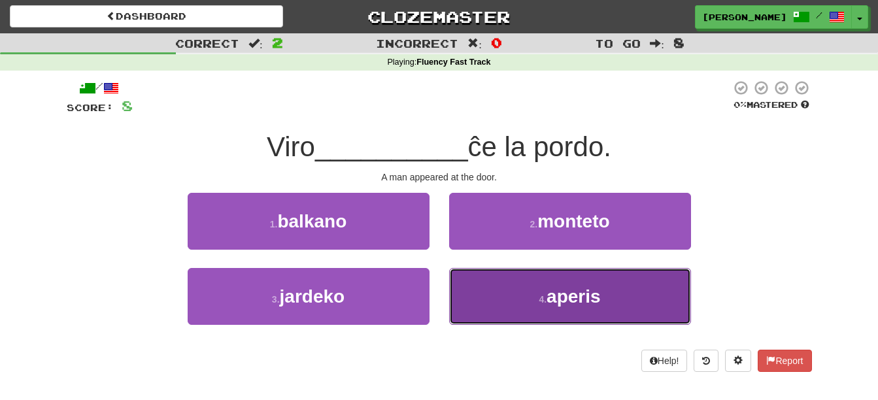
click at [470, 300] on button "4 . aperis" at bounding box center [570, 296] width 242 height 57
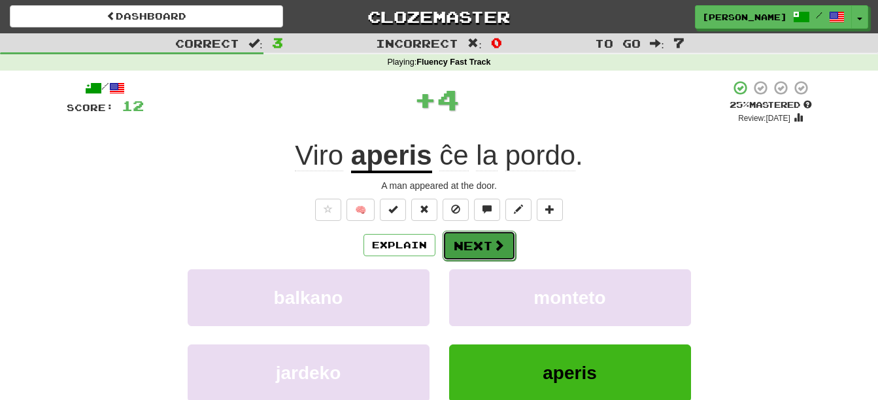
click at [463, 246] on button "Next" at bounding box center [479, 246] width 73 height 30
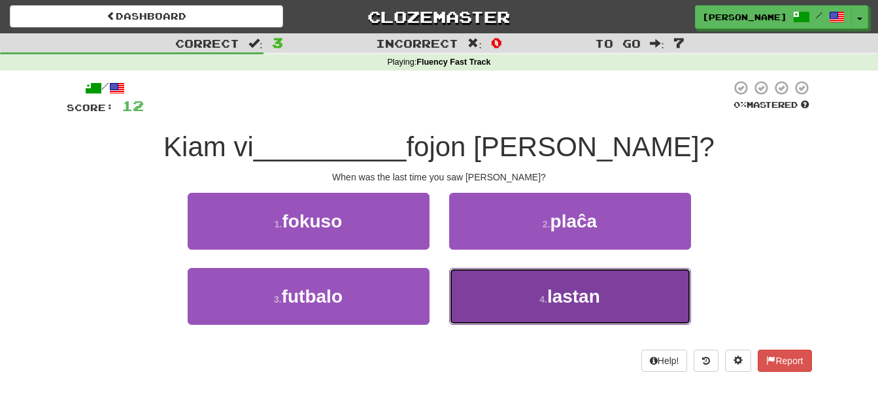
click at [487, 306] on button "4 . lastan" at bounding box center [570, 296] width 242 height 57
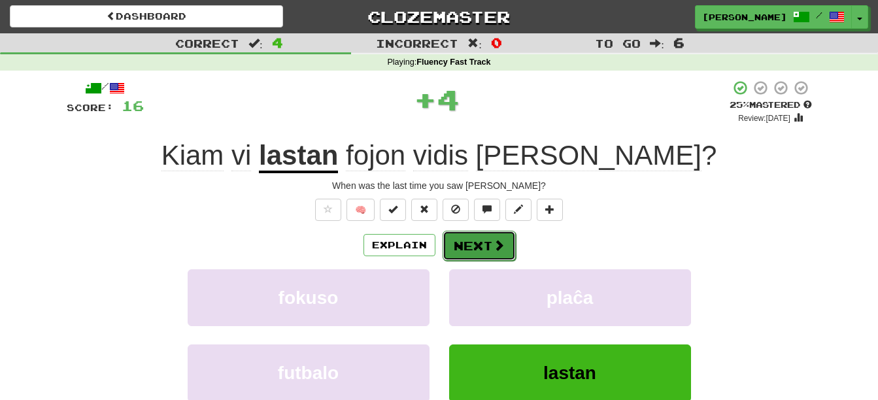
click at [462, 247] on button "Next" at bounding box center [479, 246] width 73 height 30
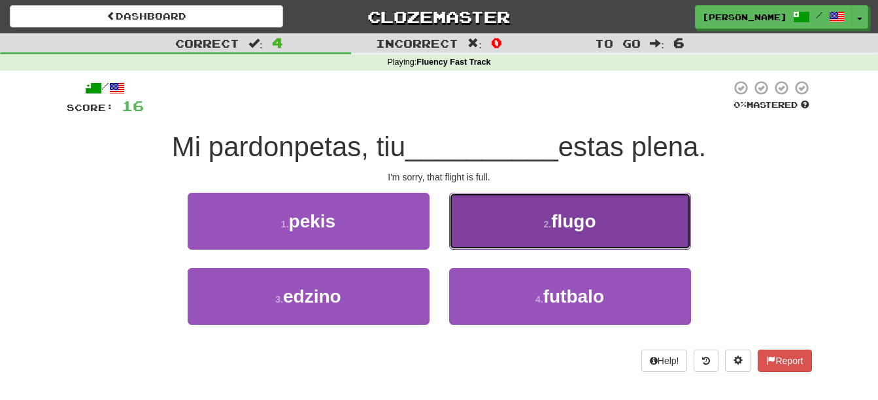
click at [506, 215] on button "2 . flugo" at bounding box center [570, 221] width 242 height 57
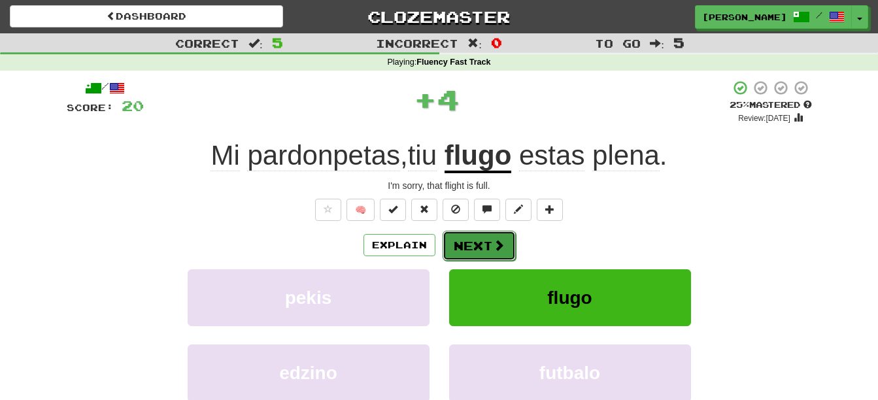
click at [481, 242] on button "Next" at bounding box center [479, 246] width 73 height 30
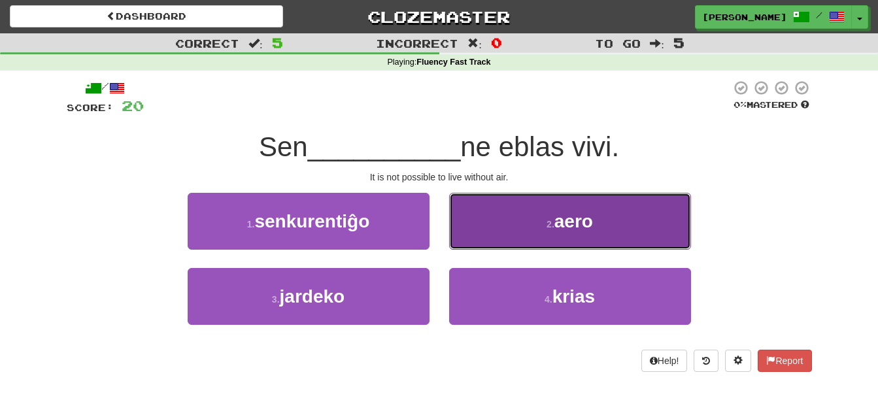
click at [474, 235] on button "2 . aero" at bounding box center [570, 221] width 242 height 57
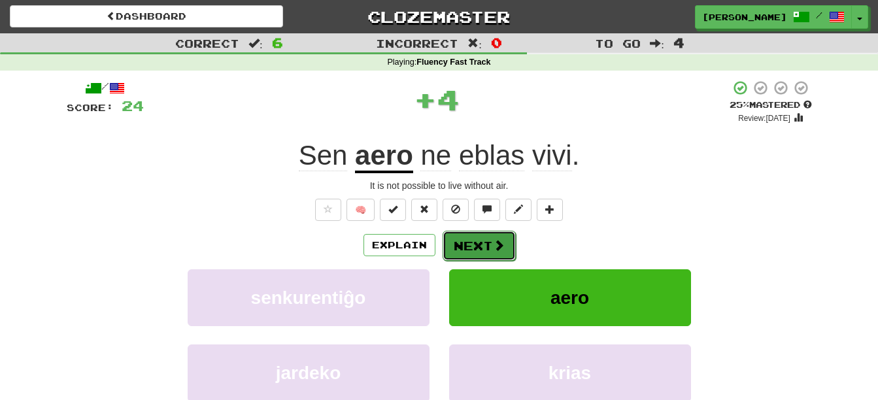
click at [471, 240] on button "Next" at bounding box center [479, 246] width 73 height 30
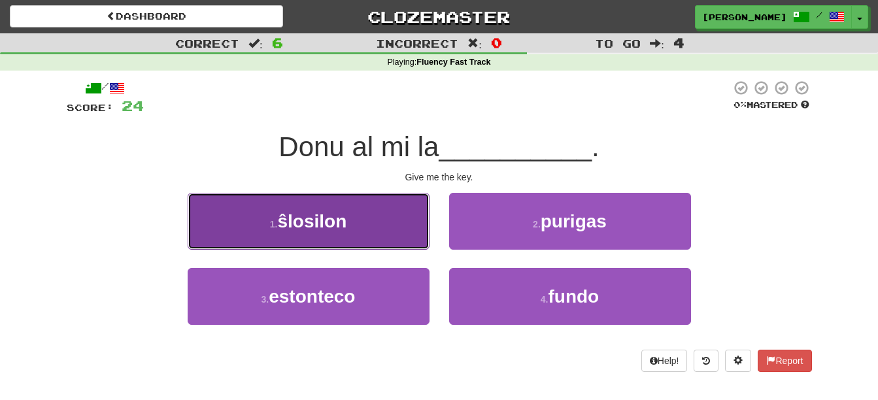
click at [379, 232] on button "1 . ŝlosilon" at bounding box center [309, 221] width 242 height 57
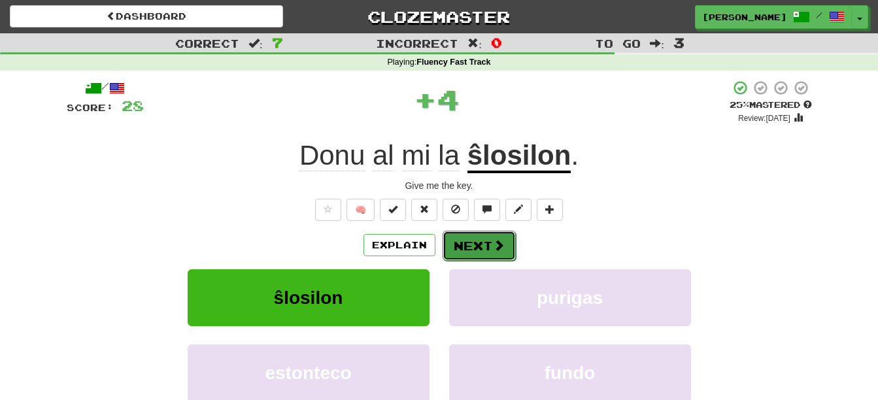
click at [467, 249] on button "Next" at bounding box center [479, 246] width 73 height 30
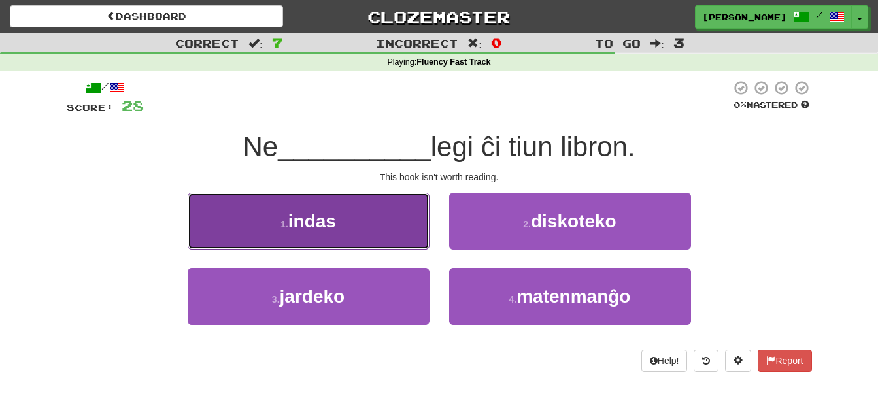
click at [361, 241] on button "1 . indas" at bounding box center [309, 221] width 242 height 57
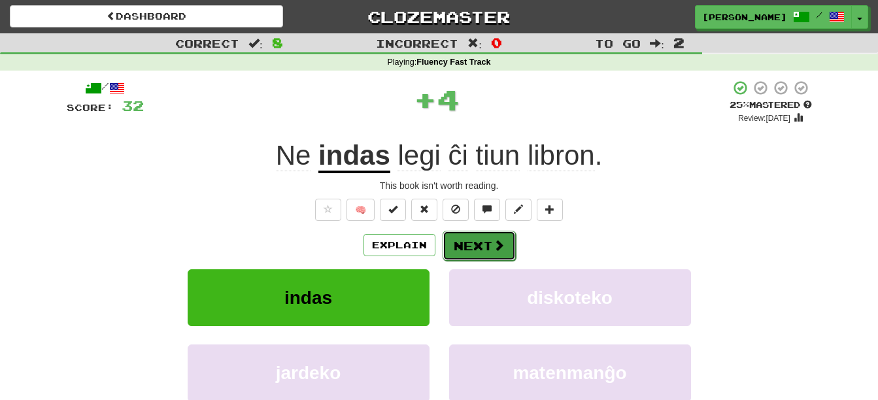
click at [465, 246] on button "Next" at bounding box center [479, 246] width 73 height 30
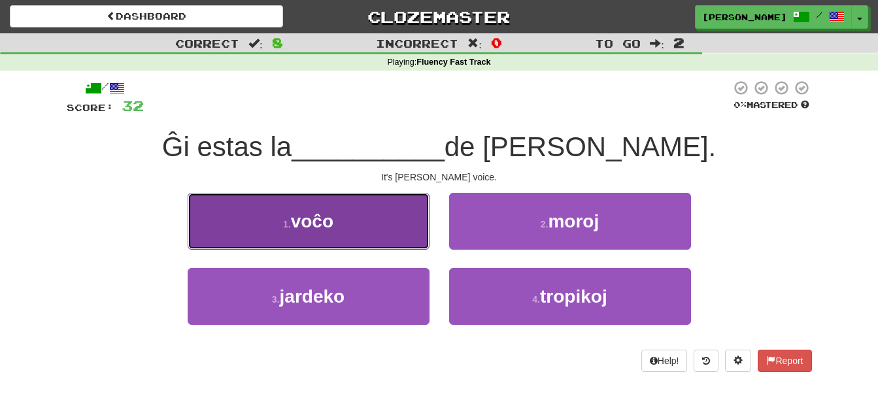
click at [369, 221] on button "1 . voĉo" at bounding box center [309, 221] width 242 height 57
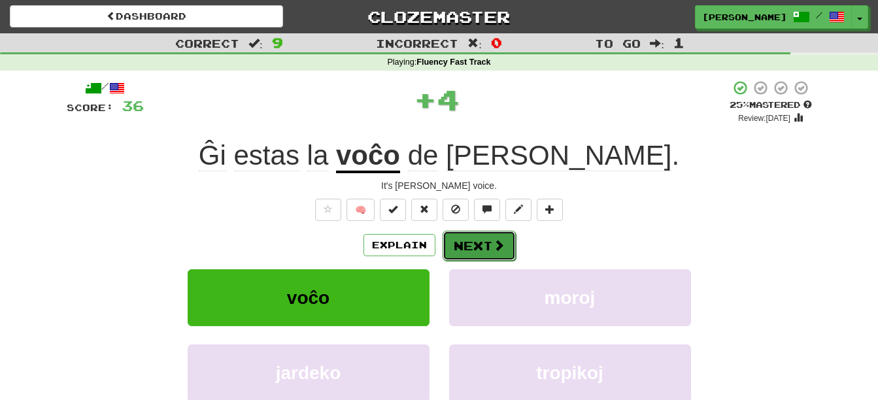
click at [477, 247] on button "Next" at bounding box center [479, 246] width 73 height 30
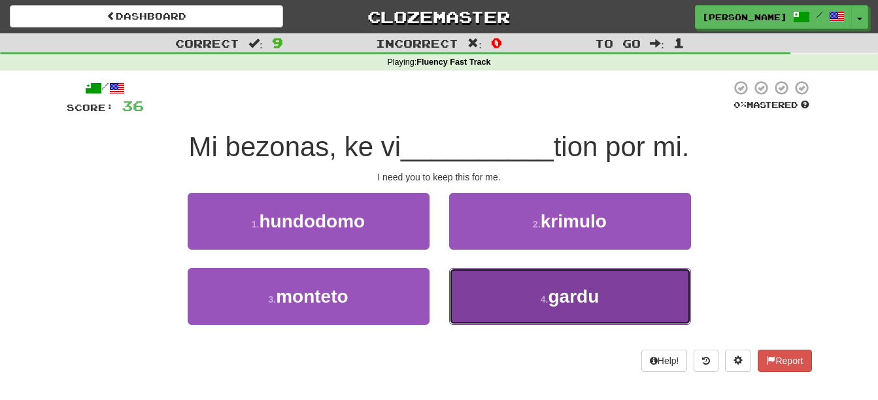
click at [515, 298] on button "4 . gardu" at bounding box center [570, 296] width 242 height 57
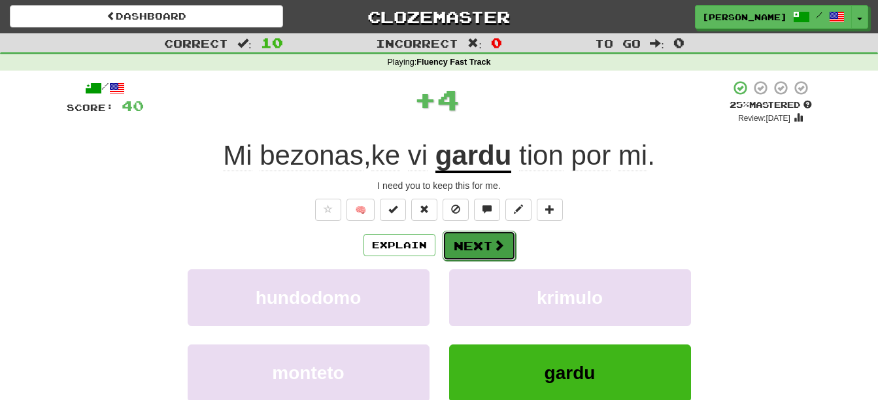
click at [479, 249] on button "Next" at bounding box center [479, 246] width 73 height 30
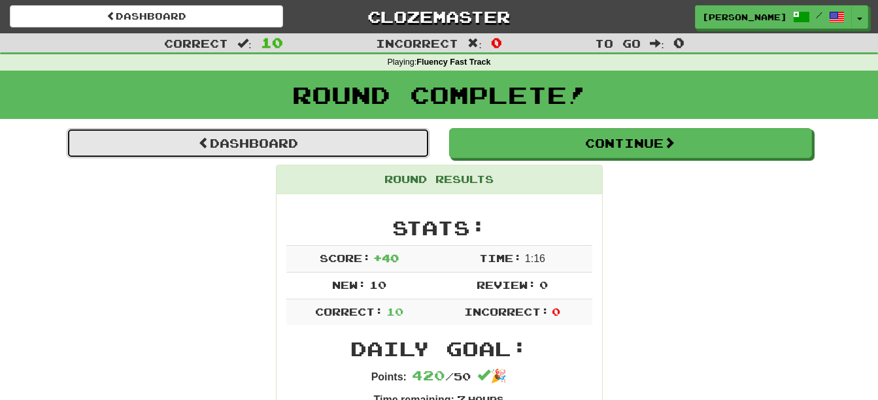
click at [264, 141] on link "Dashboard" at bounding box center [248, 143] width 363 height 30
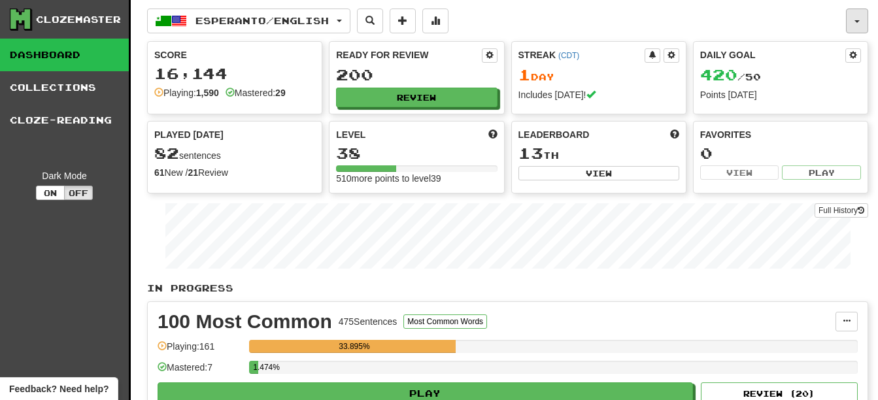
click at [852, 15] on button "button" at bounding box center [857, 21] width 22 height 25
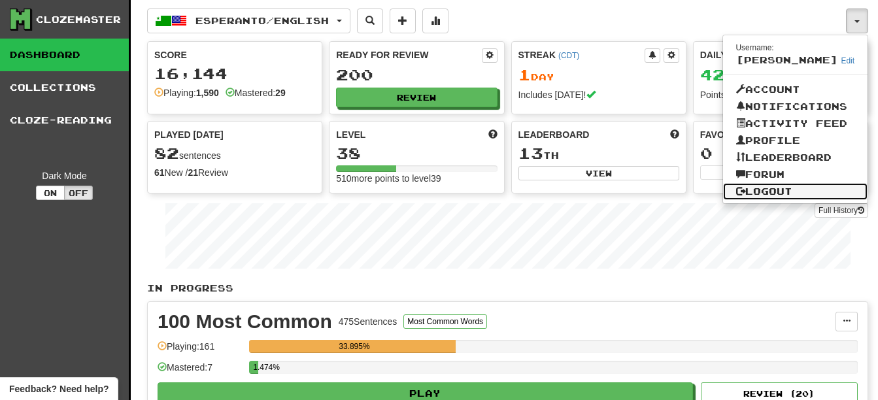
click at [788, 187] on link "Logout" at bounding box center [795, 191] width 145 height 17
